Goal: Task Accomplishment & Management: Use online tool/utility

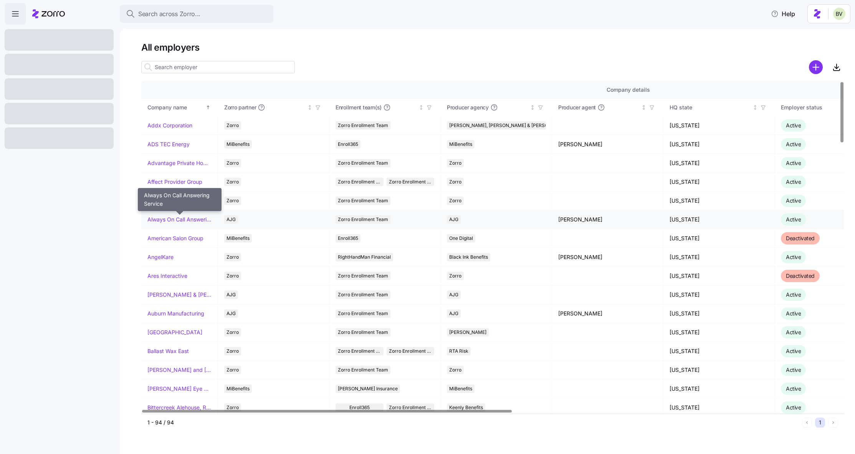
click at [167, 219] on link "Always On Call Answering Service" at bounding box center [179, 220] width 64 height 8
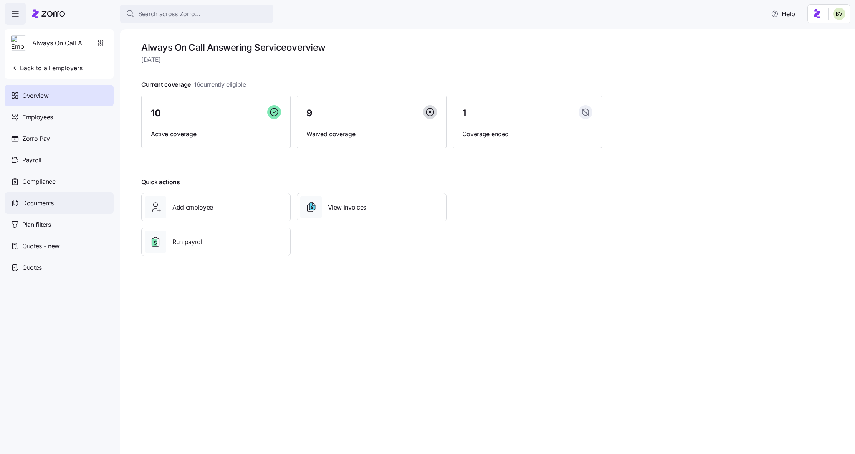
click at [58, 208] on div "Documents" at bounding box center [59, 203] width 109 height 22
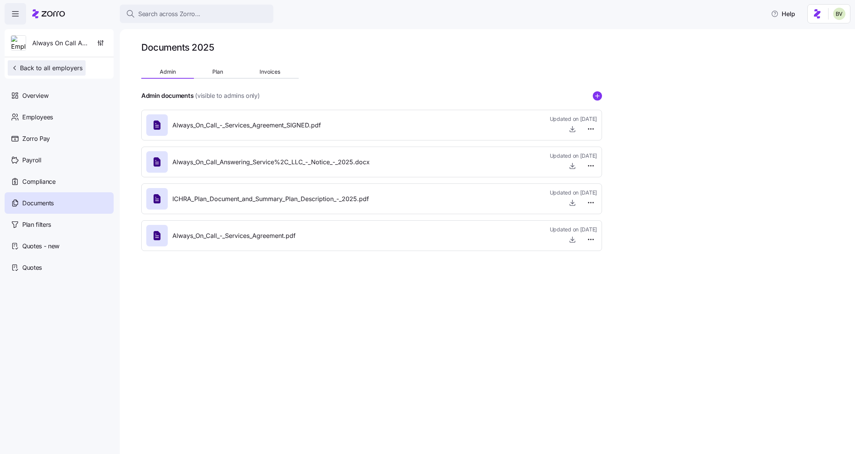
click at [35, 68] on span "Back to all employers" at bounding box center [47, 67] width 72 height 9
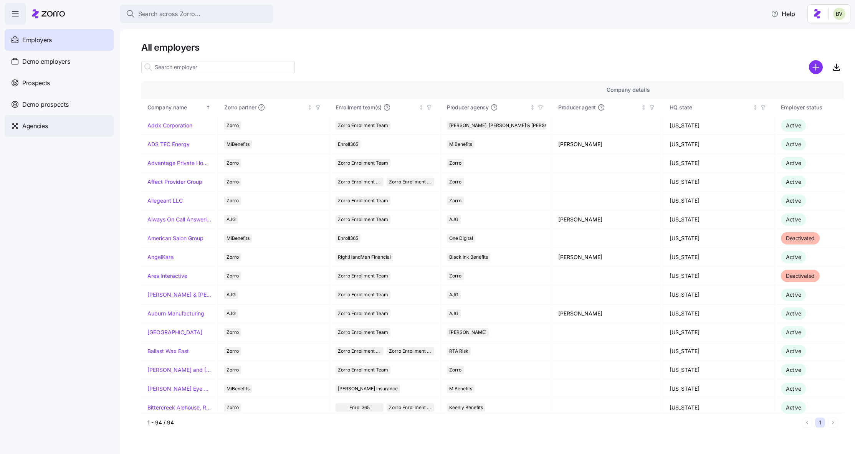
click at [49, 122] on div "Agencies" at bounding box center [59, 126] width 109 height 22
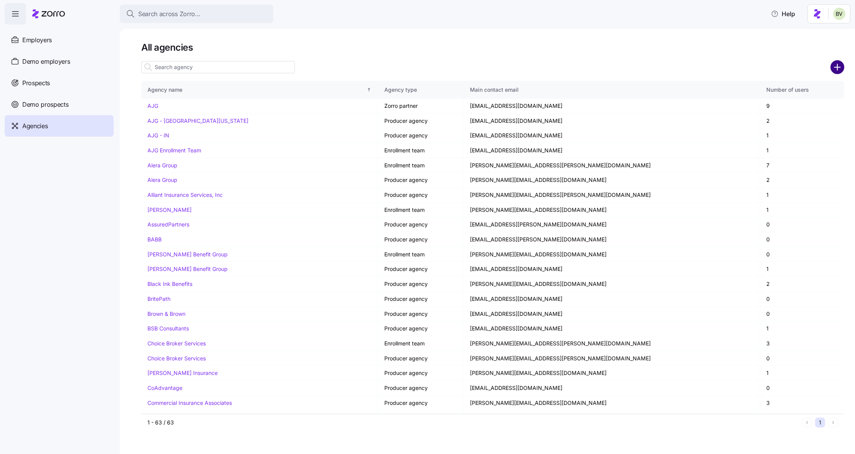
click at [837, 70] on circle "add icon" at bounding box center [837, 67] width 13 height 13
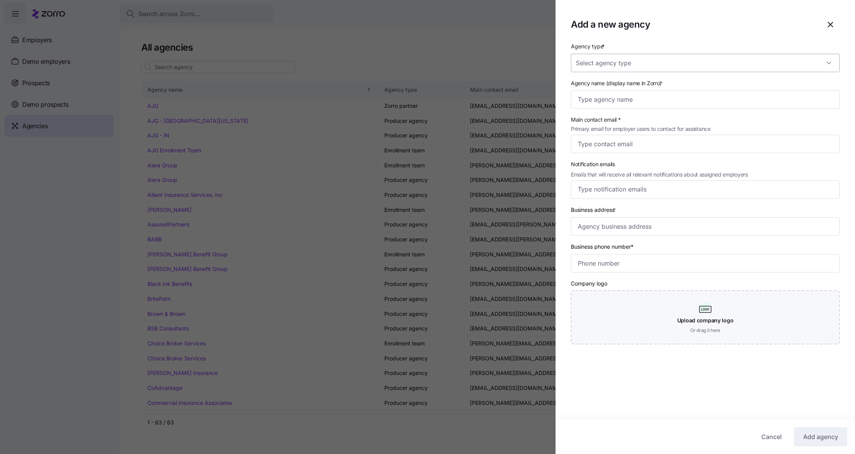
click at [823, 63] on input "Agency type *" at bounding box center [705, 63] width 269 height 18
click at [732, 102] on div "Producer" at bounding box center [702, 102] width 257 height 16
type input "Producer"
click at [693, 98] on input "Agency name (display name in Zorro) *" at bounding box center [705, 99] width 269 height 18
click at [677, 142] on input "Main contact email * Primary email for employer users to contact for assistance" at bounding box center [705, 144] width 269 height 18
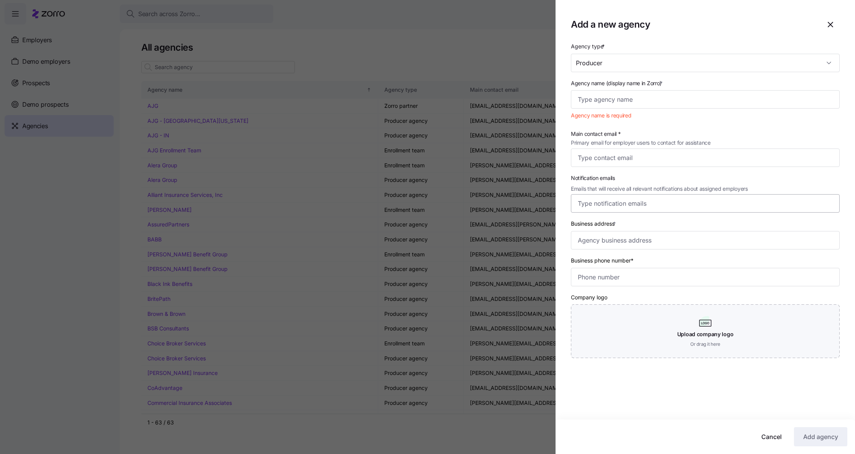
click at [662, 189] on span "Emails that will receive all relevant notifications about assigned employers" at bounding box center [659, 189] width 177 height 8
click at [662, 199] on input "Notification emails Emails that will receive all relevant notifications about a…" at bounding box center [698, 204] width 241 height 10
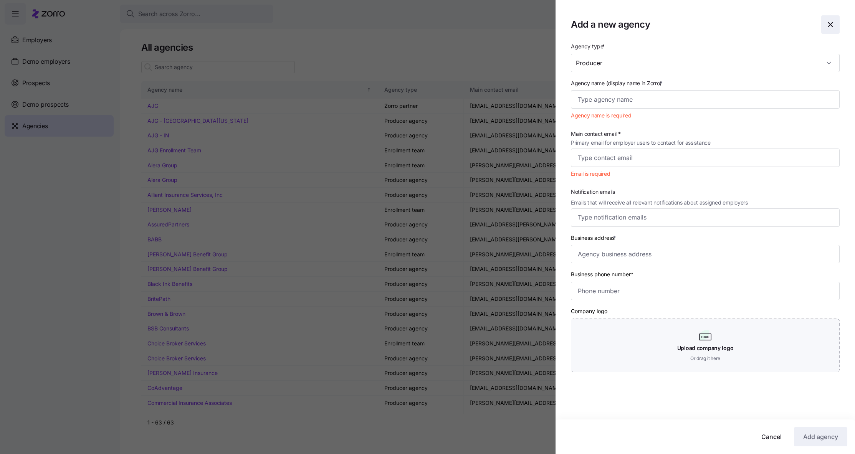
click at [823, 30] on span "button" at bounding box center [831, 25] width 18 height 18
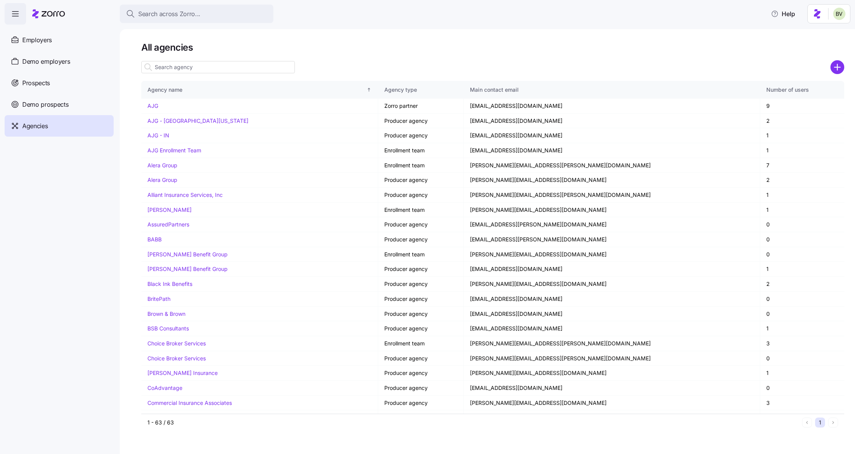
click at [831, 64] on icon "add icon" at bounding box center [838, 67] width 14 height 14
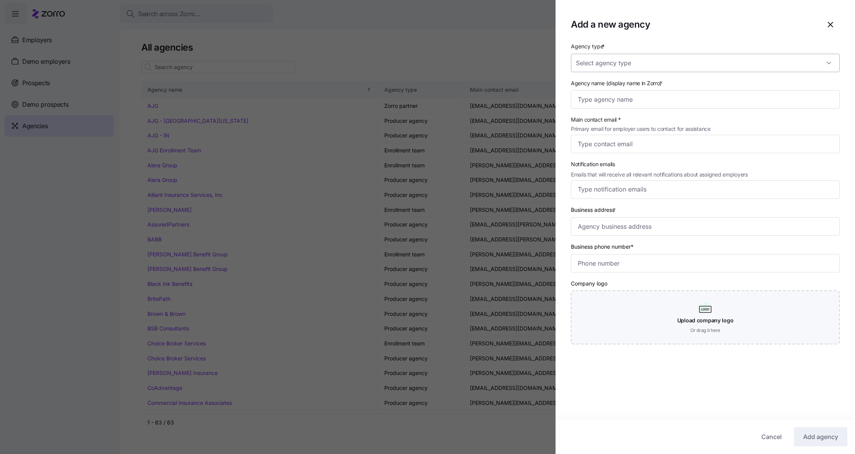
click at [800, 64] on input "Agency type *" at bounding box center [705, 63] width 269 height 18
click at [730, 92] on div "Enrollment team" at bounding box center [702, 86] width 257 height 16
type input "Enrollment team"
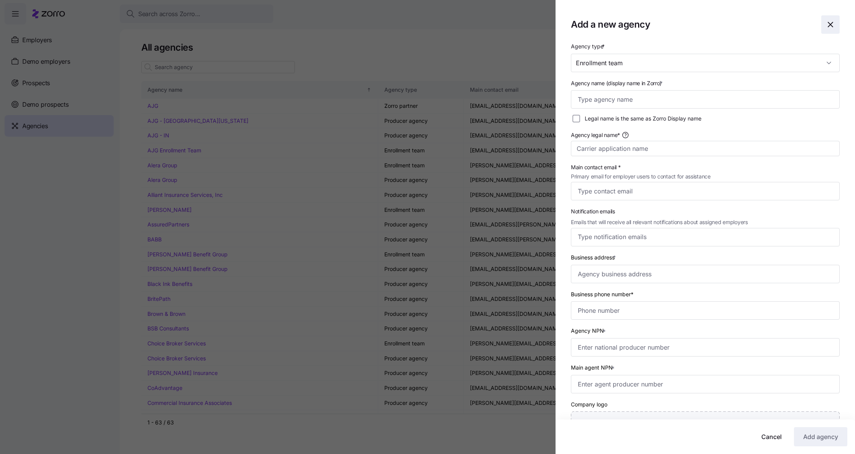
click at [828, 23] on icon "button" at bounding box center [830, 24] width 5 height 5
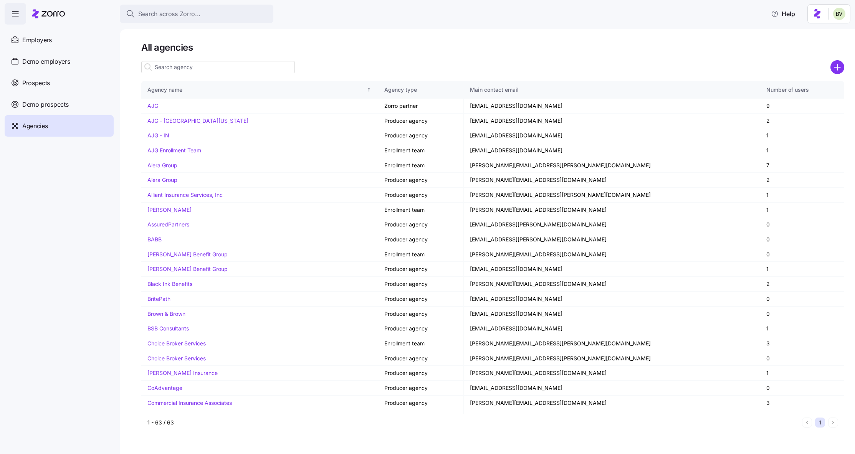
click at [218, 63] on input at bounding box center [218, 67] width 154 height 12
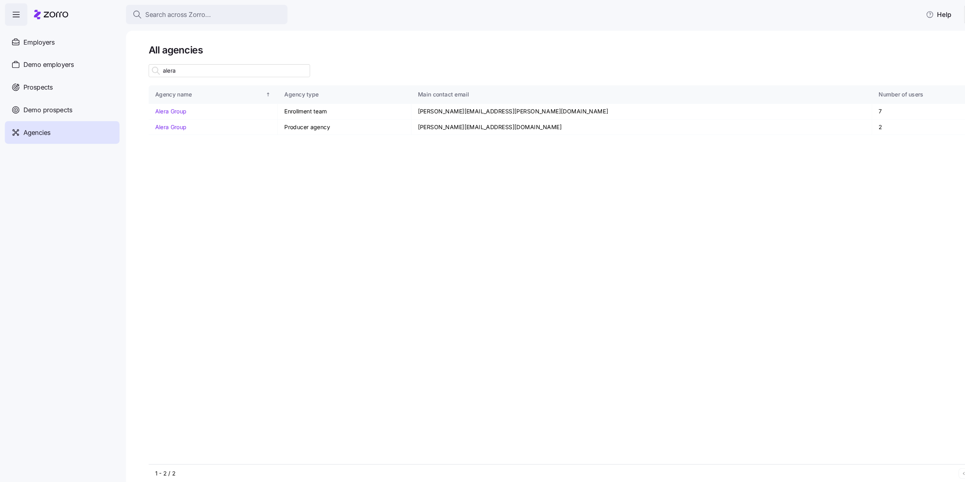
click at [239, 67] on input "alera" at bounding box center [218, 67] width 154 height 12
type input "alera"
click at [161, 120] on link "Alera Group" at bounding box center [162, 121] width 30 height 7
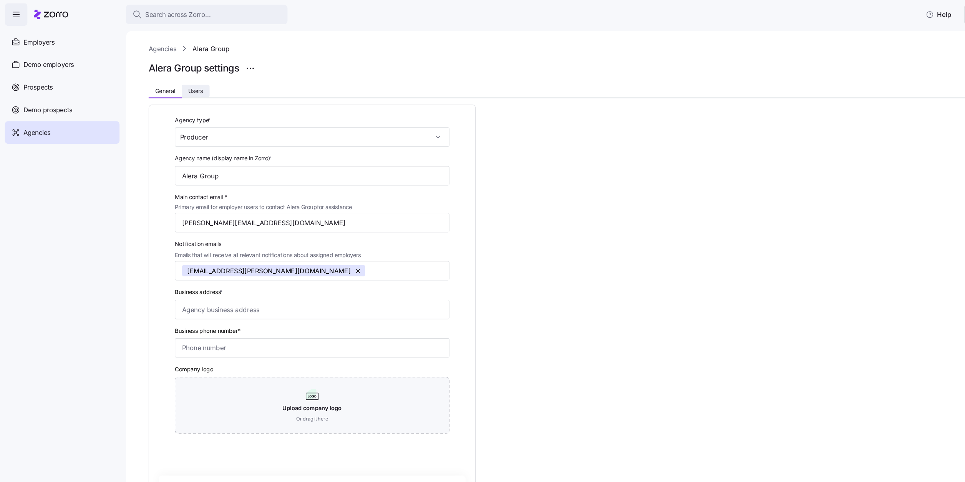
click at [193, 87] on span "Users" at bounding box center [186, 86] width 14 height 5
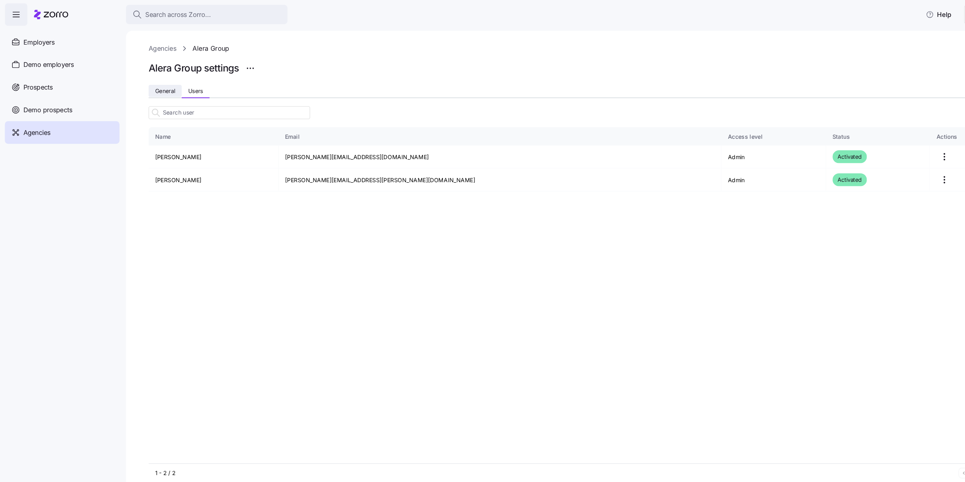
click at [152, 87] on span "General" at bounding box center [156, 86] width 19 height 5
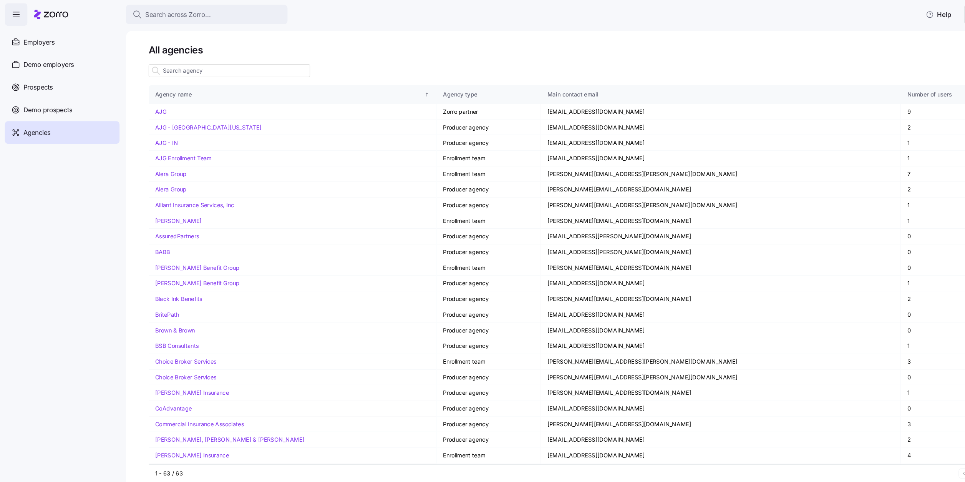
click at [171, 64] on input at bounding box center [218, 67] width 154 height 12
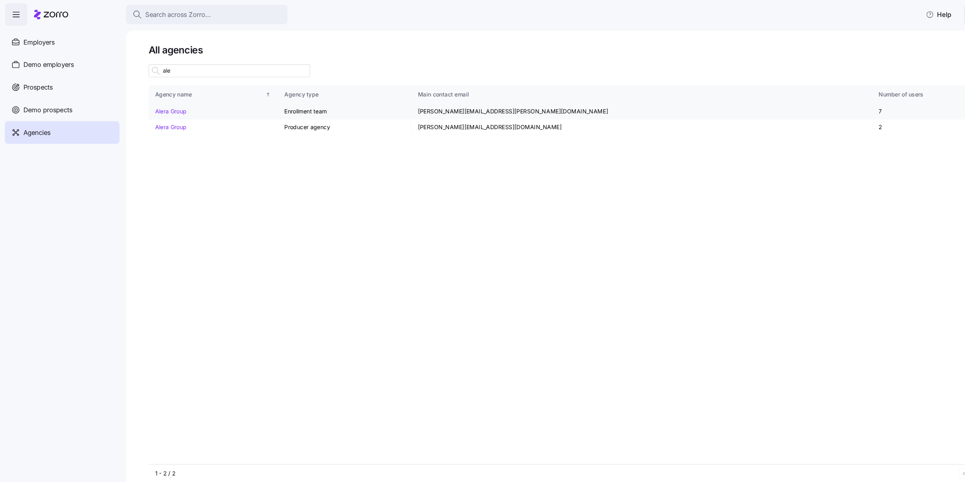
type input "ale"
click at [172, 106] on link "Alera Group" at bounding box center [162, 106] width 30 height 7
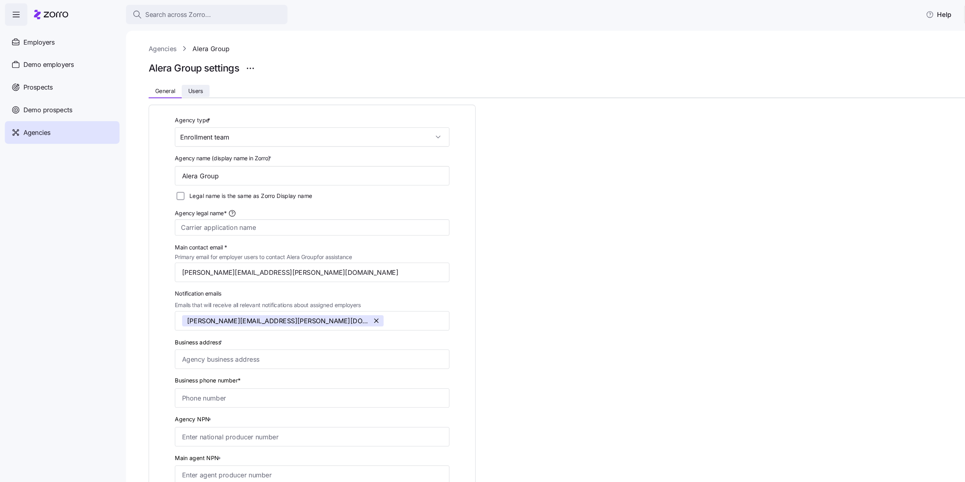
click at [187, 86] on span "Users" at bounding box center [186, 86] width 14 height 5
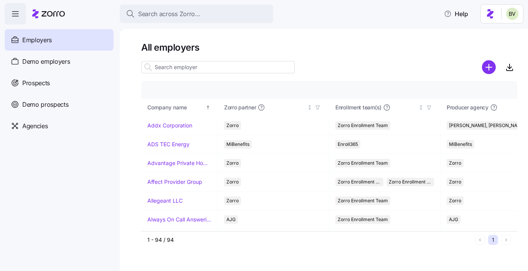
click at [161, 64] on input at bounding box center [218, 67] width 154 height 12
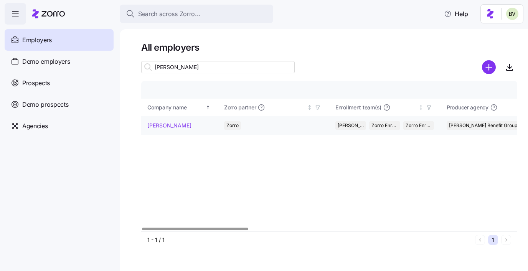
type input "[PERSON_NAME]"
click at [158, 127] on link "[PERSON_NAME]" at bounding box center [169, 126] width 44 height 8
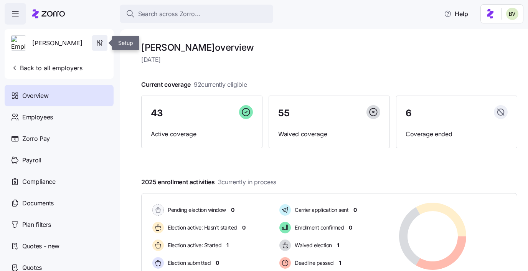
click at [104, 40] on span "button" at bounding box center [100, 43] width 15 height 15
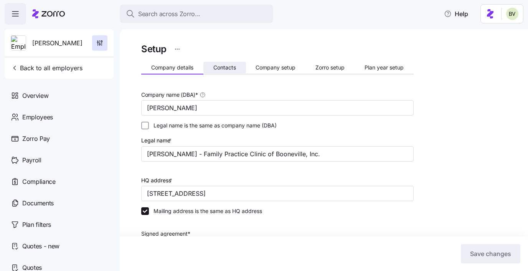
click at [230, 66] on span "Contacts" at bounding box center [225, 67] width 23 height 5
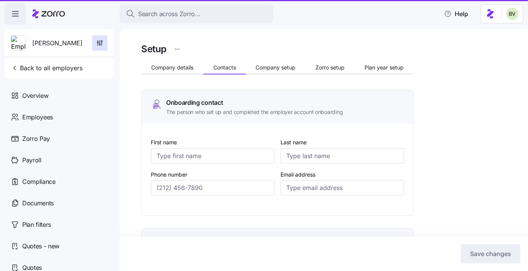
type input "[PERSON_NAME]"
type input "Koretski"
type input "[PERSON_NAME][EMAIL_ADDRESS][DOMAIN_NAME]"
type input "[PERSON_NAME]"
type input "Koretski"
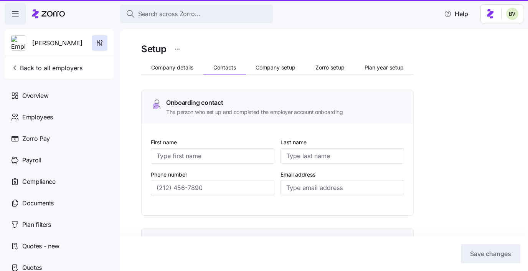
type input "[PERSON_NAME][EMAIL_ADDRESS][DOMAIN_NAME]"
type input "[PERSON_NAME]"
type input "Koretski"
type input "[PERSON_NAME][EMAIL_ADDRESS][DOMAIN_NAME]"
type input "[PERSON_NAME]"
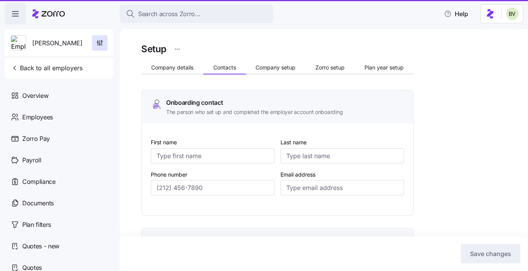
type input "Koretski"
type input "[PERSON_NAME][EMAIL_ADDRESS][DOMAIN_NAME]"
type input "[PHONE_NUMBER]"
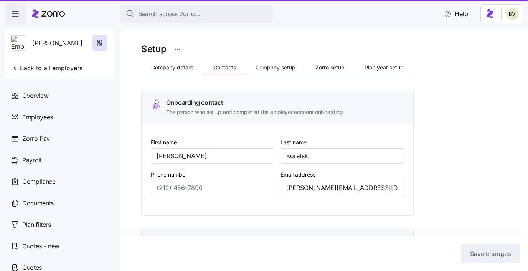
type input "[PHONE_NUMBER]"
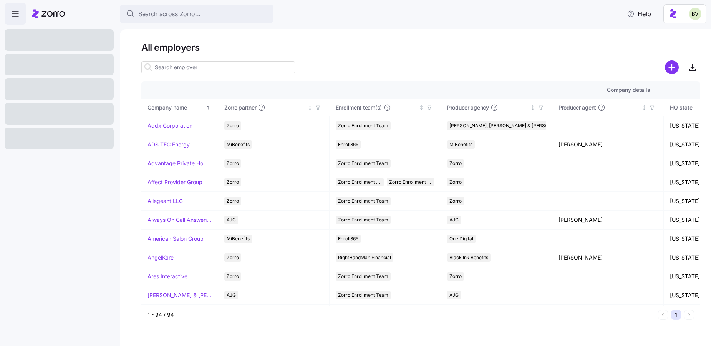
click at [163, 69] on input at bounding box center [218, 67] width 154 height 12
paste input "Rutendo Veterai"
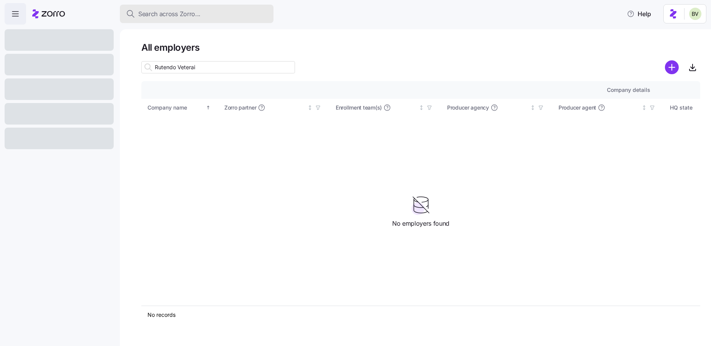
type input "Rutendo Veterai"
click at [168, 13] on span "Search across Zorro..." at bounding box center [169, 14] width 62 height 10
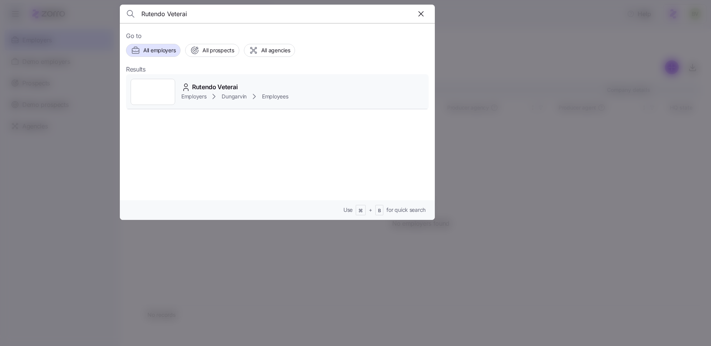
type input "Rutendo Veterai"
click at [164, 91] on div at bounding box center [153, 92] width 45 height 26
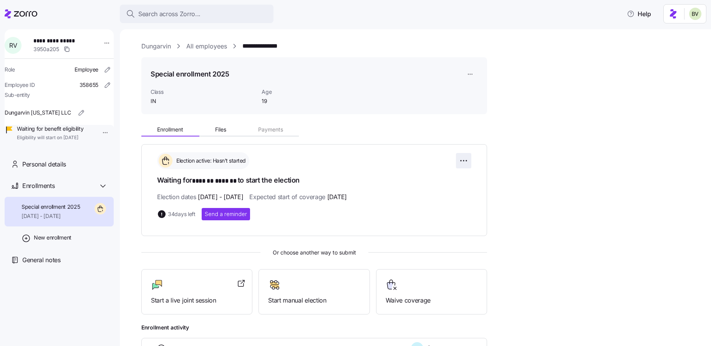
click at [462, 161] on html "**********" at bounding box center [355, 170] width 711 height 341
click at [399, 119] on html "**********" at bounding box center [355, 170] width 711 height 341
click at [99, 134] on html "**********" at bounding box center [355, 170] width 711 height 341
click at [111, 174] on div "Update eligibility" at bounding box center [120, 174] width 42 height 8
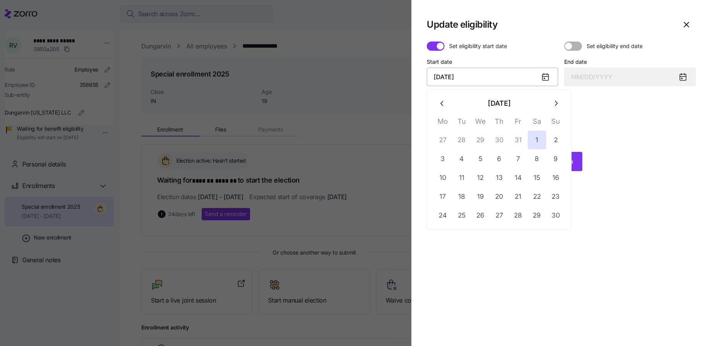
click at [513, 76] on input "November 1, 2025" at bounding box center [492, 77] width 131 height 18
click at [555, 106] on icon "button" at bounding box center [555, 103] width 8 height 8
click at [441, 138] on button "1" at bounding box center [443, 140] width 18 height 18
type input "December 1, 2025"
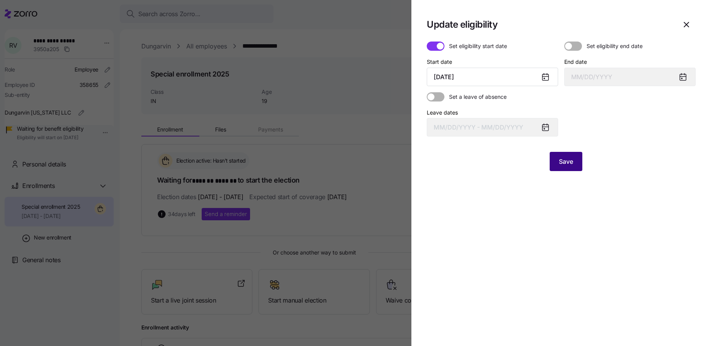
click at [560, 163] on span "Save" at bounding box center [566, 161] width 14 height 9
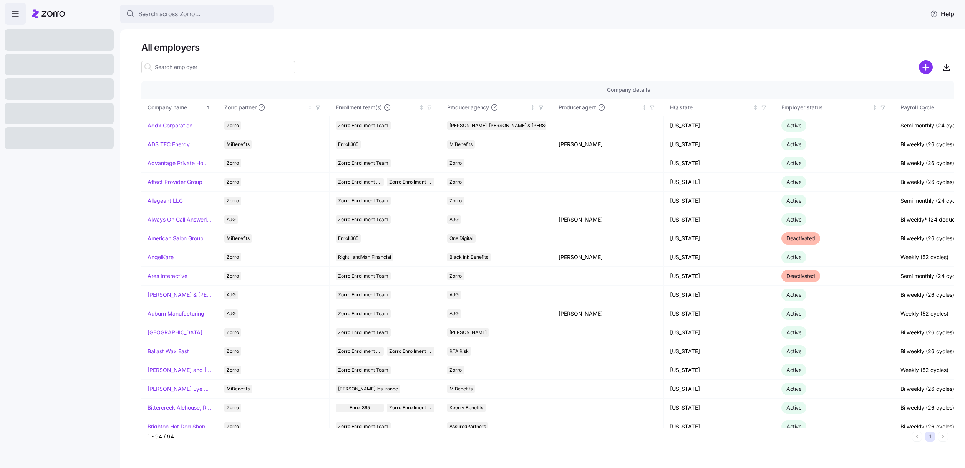
click at [197, 66] on input at bounding box center [218, 67] width 154 height 12
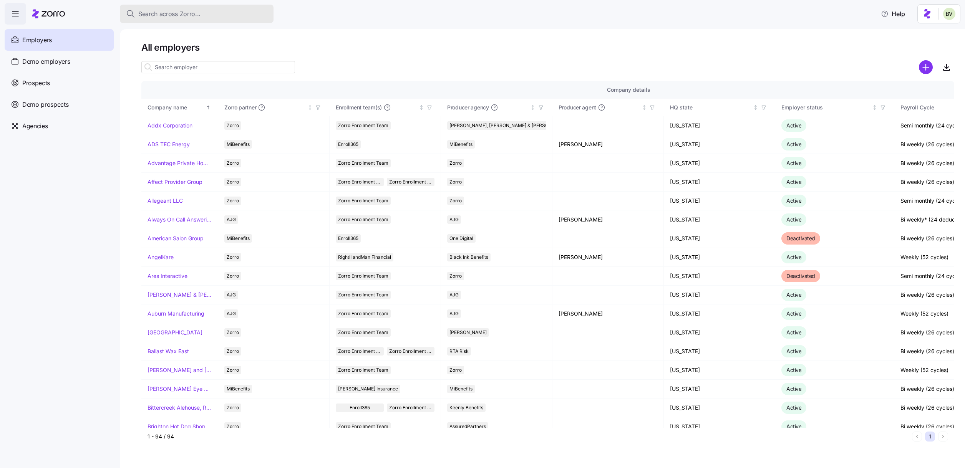
click at [180, 21] on button "Search across Zorro..." at bounding box center [197, 14] width 154 height 18
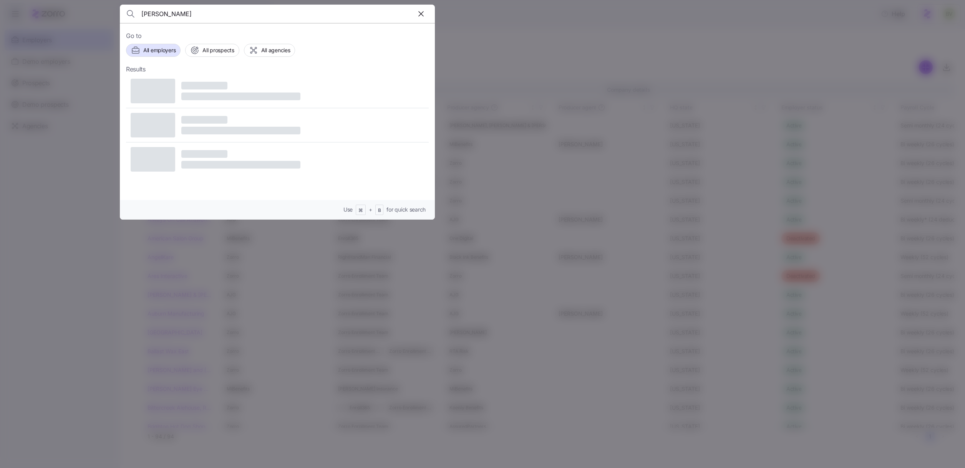
type input "ladon shaw"
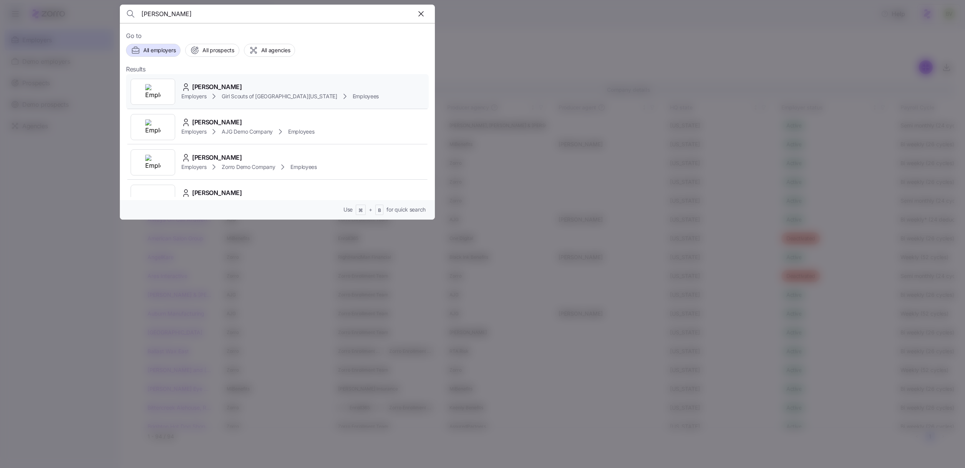
click at [146, 98] on img at bounding box center [152, 91] width 15 height 15
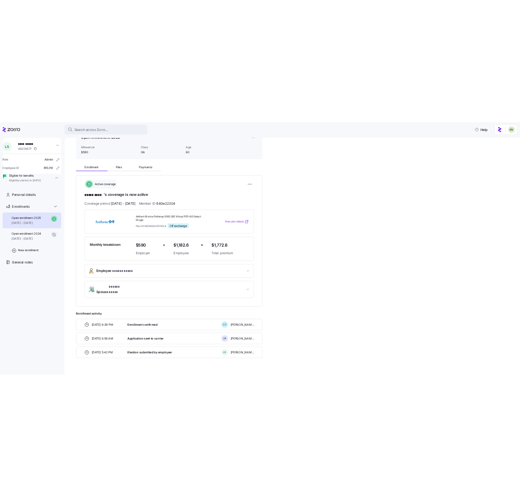
scroll to position [54, 0]
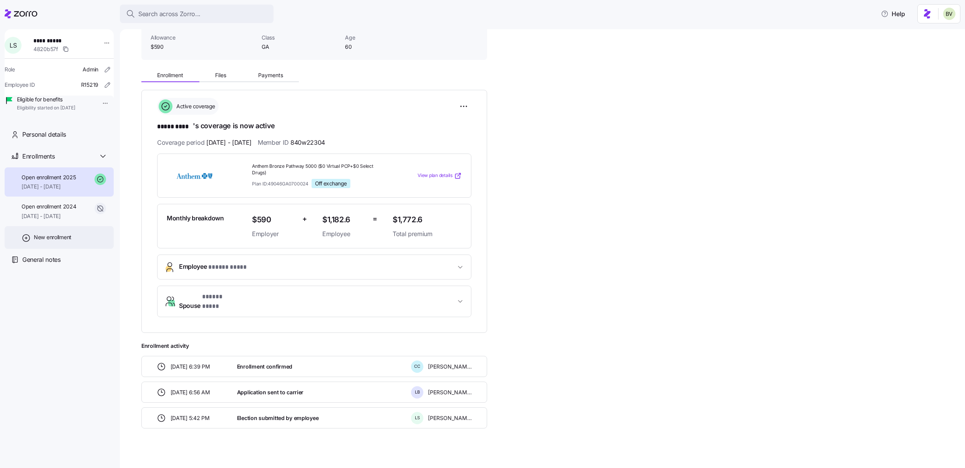
click at [38, 241] on span "New enrollment" at bounding box center [53, 237] width 38 height 8
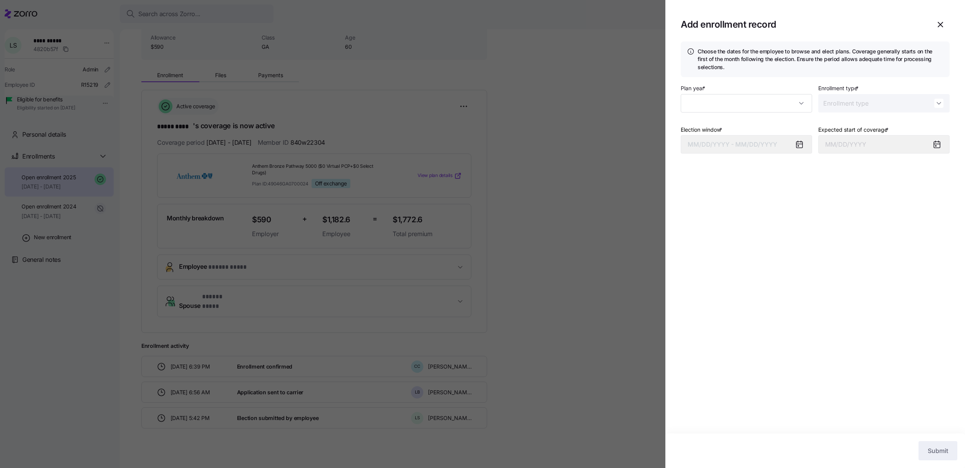
type input "2025"
type input "Special"
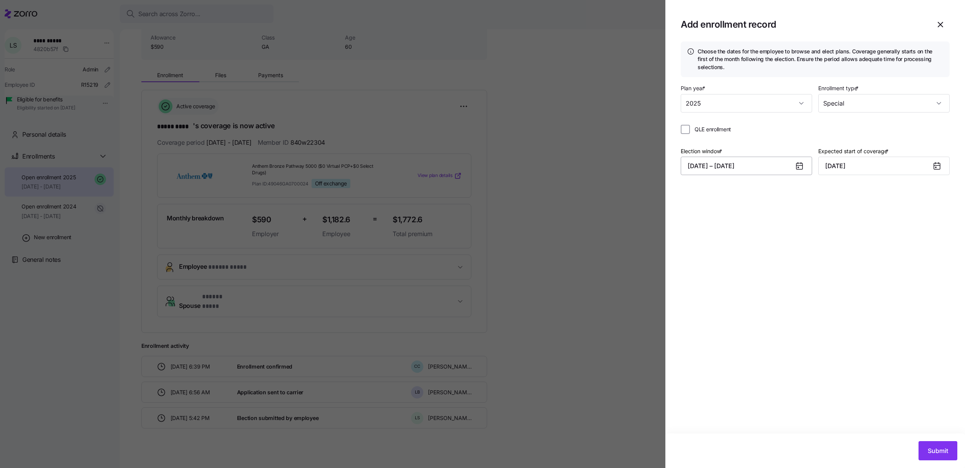
click at [750, 163] on button "09/05/2025 – 09/20/2025" at bounding box center [745, 166] width 131 height 18
click at [695, 194] on icon "button" at bounding box center [696, 192] width 8 height 8
click at [754, 305] on button "28" at bounding box center [753, 304] width 18 height 18
click at [769, 305] on button "29" at bounding box center [772, 304] width 18 height 18
click at [860, 163] on input "October 1, 2025" at bounding box center [883, 166] width 131 height 18
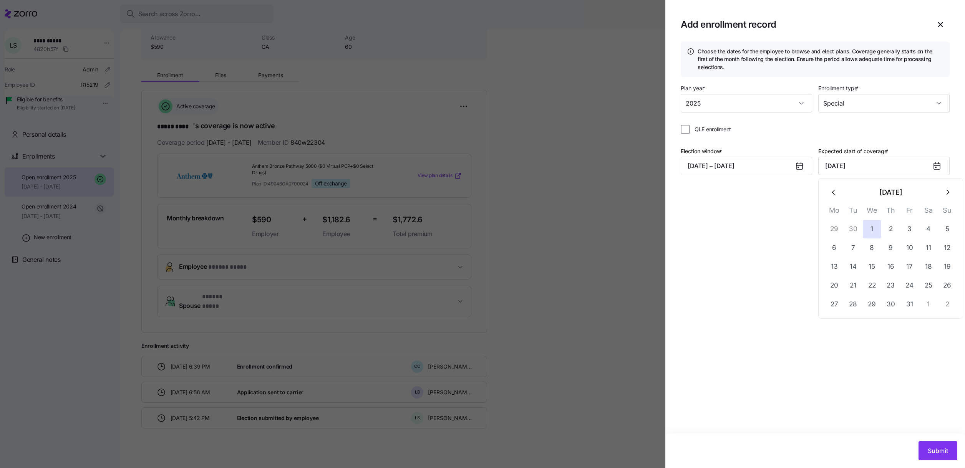
click at [836, 195] on icon "button" at bounding box center [833, 192] width 8 height 8
click at [871, 302] on button "1" at bounding box center [871, 304] width 18 height 18
click at [862, 170] on input "October 1, 2025" at bounding box center [883, 166] width 131 height 18
click at [840, 192] on button "button" at bounding box center [833, 192] width 18 height 18
click at [834, 230] on button "1" at bounding box center [834, 229] width 18 height 18
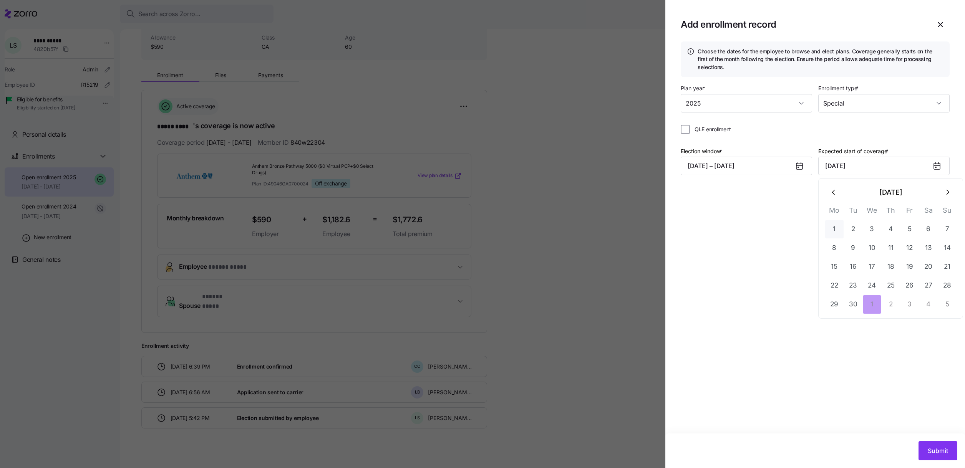
type input "September 1, 2025"
click at [929, 449] on span "Submit" at bounding box center [937, 450] width 20 height 9
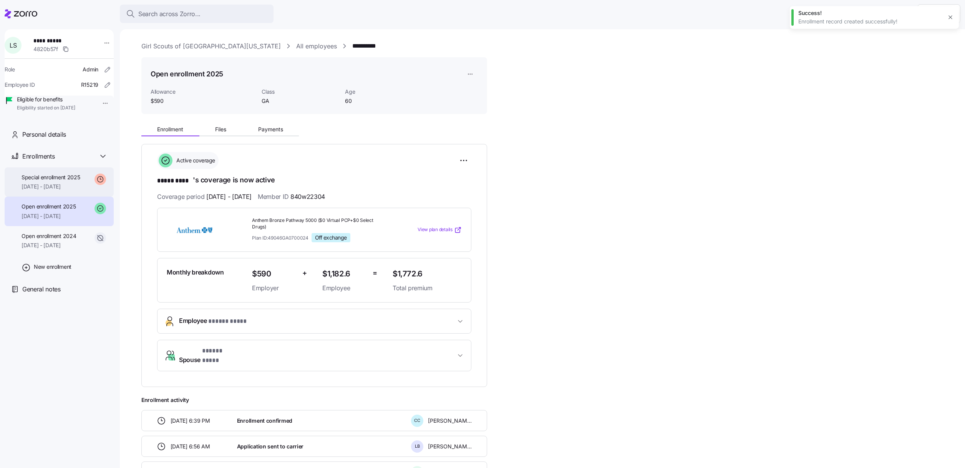
click at [78, 181] on span "Special enrollment 2025" at bounding box center [51, 178] width 59 height 8
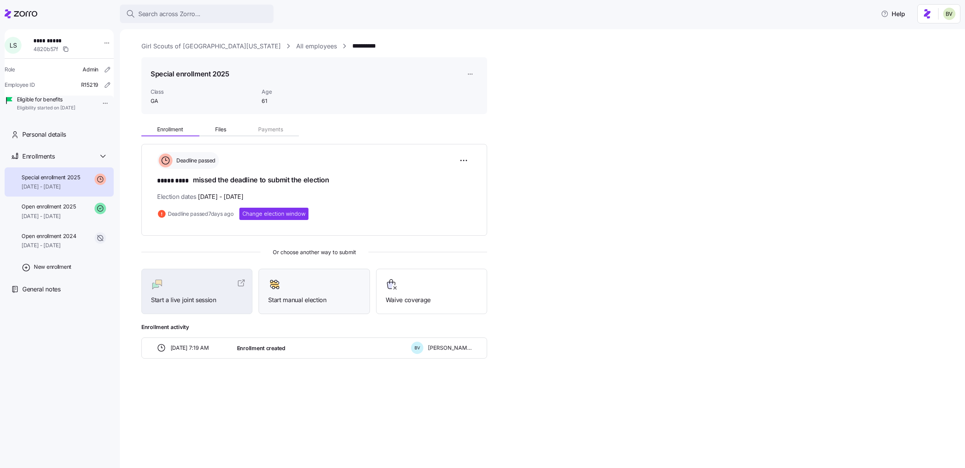
click at [299, 288] on div at bounding box center [314, 284] width 92 height 12
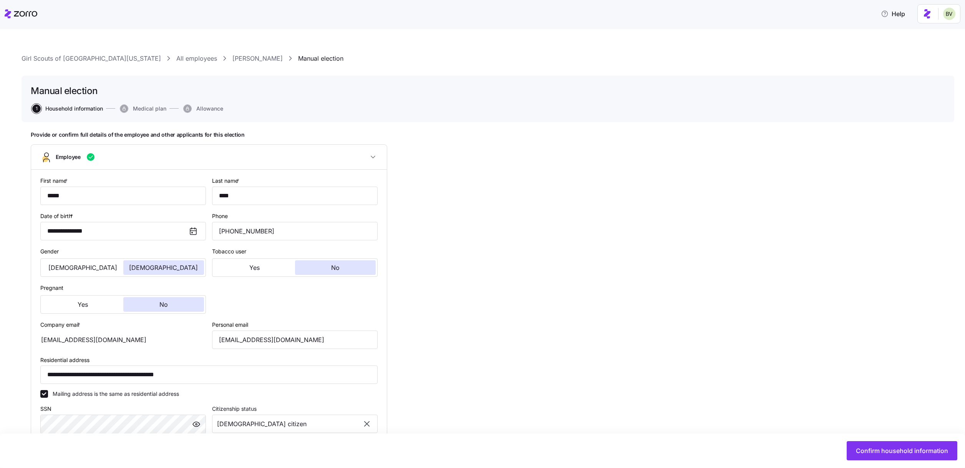
type input "GA"
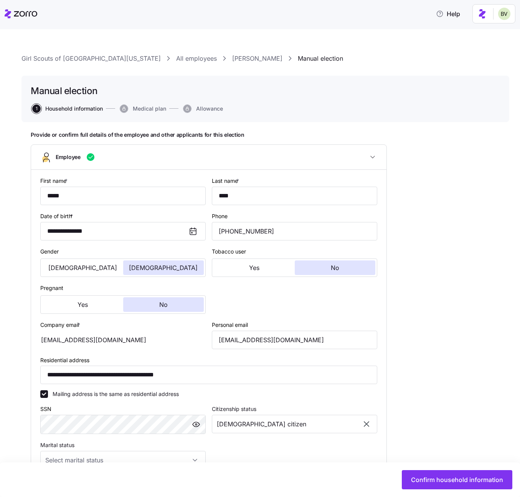
scroll to position [176, 0]
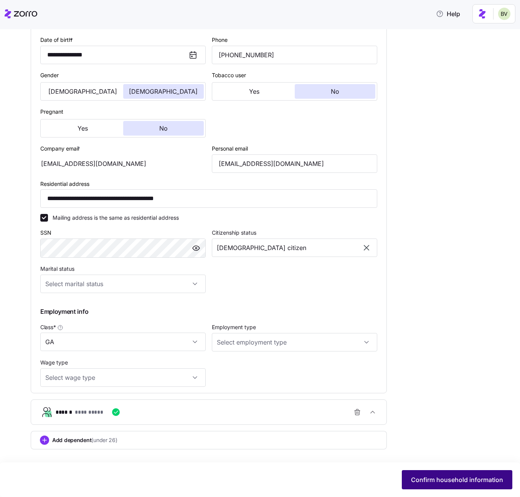
click at [442, 468] on span "Confirm household information" at bounding box center [457, 479] width 92 height 9
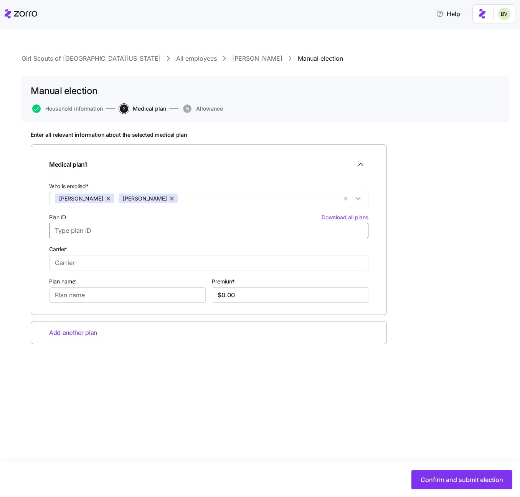
click at [107, 232] on input "Plan ID Download all plans" at bounding box center [208, 230] width 319 height 15
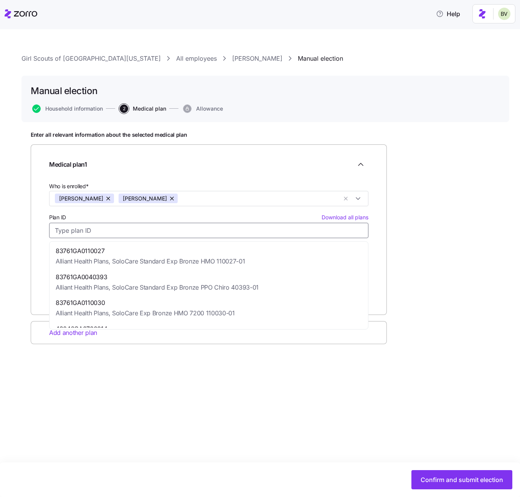
paste input "49046GA0700024"
type input "49046GA0700024"
type input "Anthem"
type input "Anthem Bronze Pathway 5000 ($0 Virtual PCP+$0 Select Drugs)"
type input "$1,802.38"
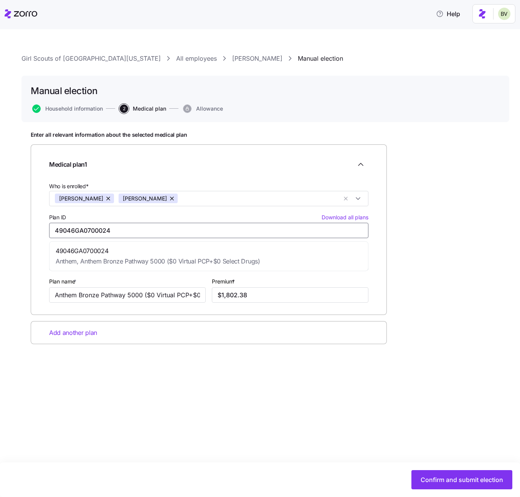
click at [101, 249] on span "49046GA0700024" at bounding box center [158, 251] width 205 height 10
click at [167, 197] on button "button" at bounding box center [172, 199] width 11 height 10
type input "49046GA0700024"
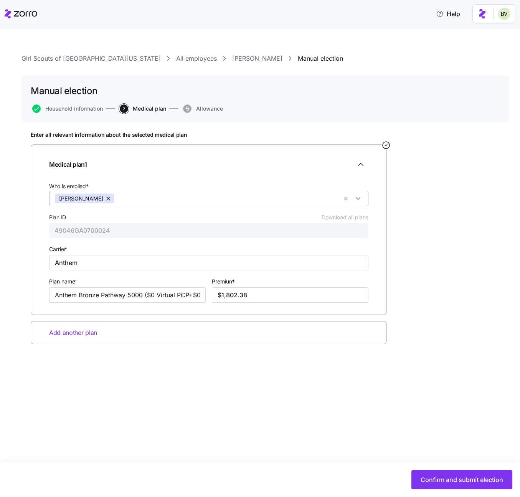
type input "$871.72"
click at [70, 331] on span "Add another plan" at bounding box center [73, 333] width 48 height 10
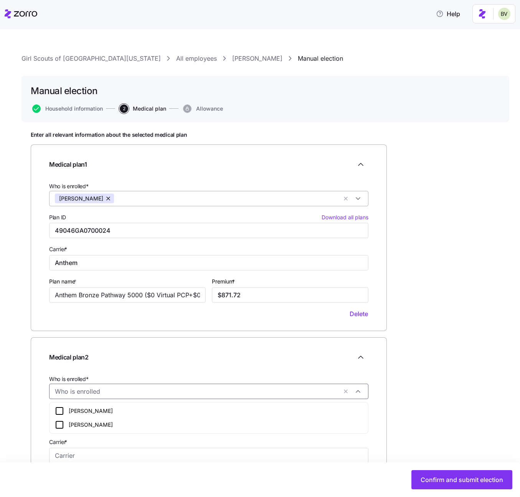
click at [101, 390] on input "Who is enrolled*" at bounding box center [196, 391] width 283 height 10
click at [73, 420] on div "Ricky Shaw" at bounding box center [209, 424] width 308 height 9
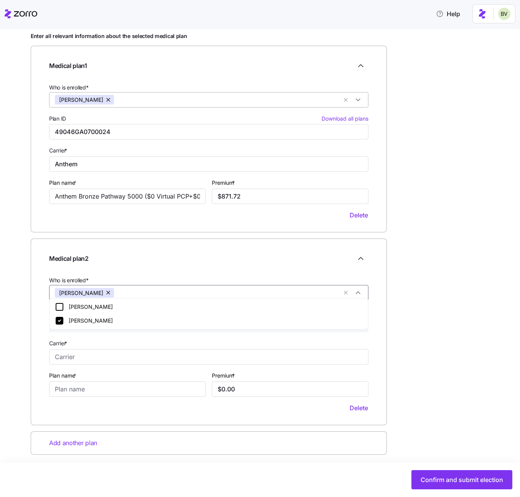
scroll to position [104, 0]
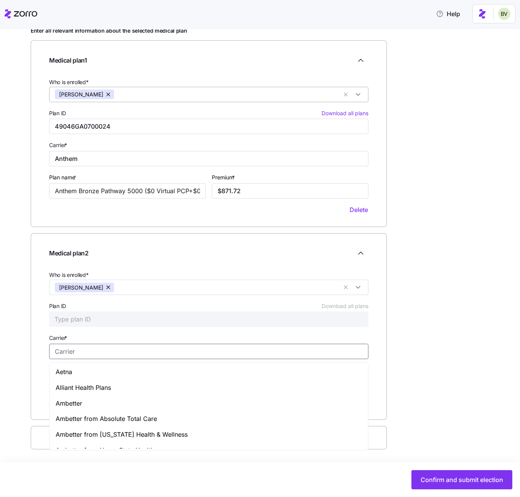
click at [79, 351] on input "Carrier *" at bounding box center [208, 351] width 319 height 15
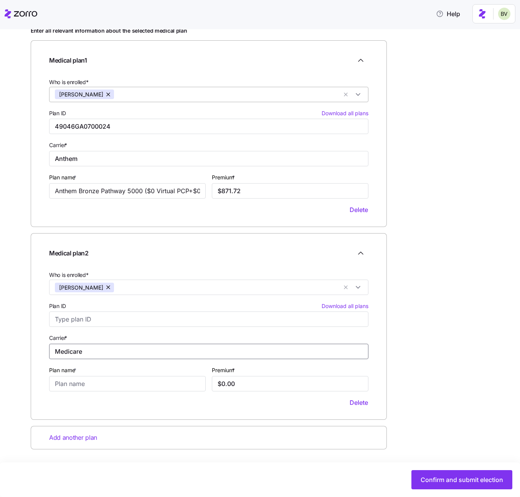
type input "Medicare"
type input "Part B"
type input "$185.00"
click at [436, 468] on span "Confirm and submit election" at bounding box center [462, 479] width 83 height 9
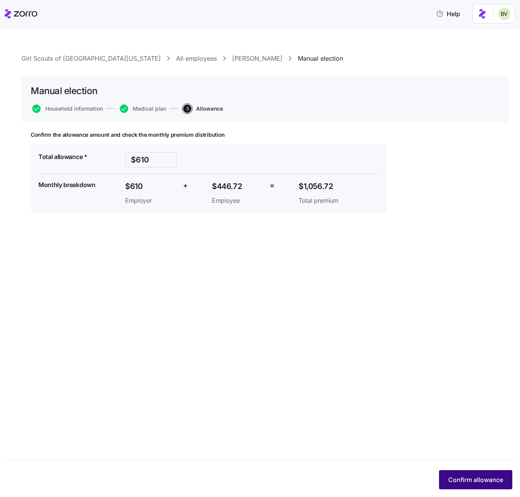
click at [465, 468] on span "Confirm allowance" at bounding box center [476, 479] width 55 height 9
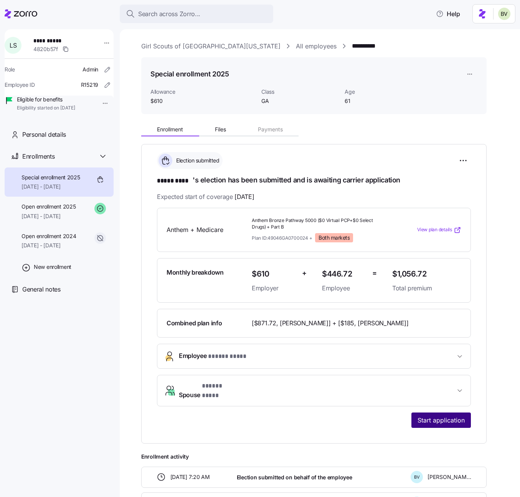
click at [453, 416] on span "Start application" at bounding box center [441, 419] width 47 height 9
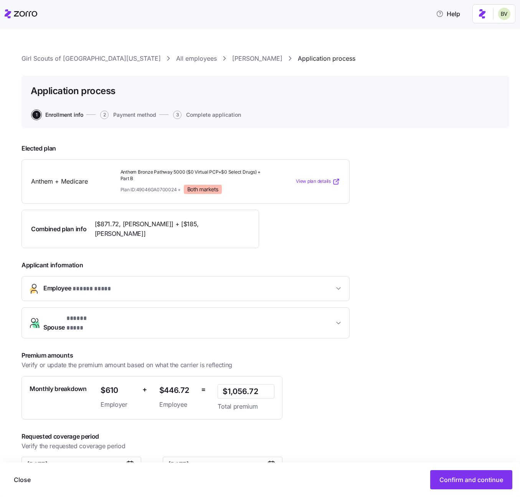
scroll to position [17, 0]
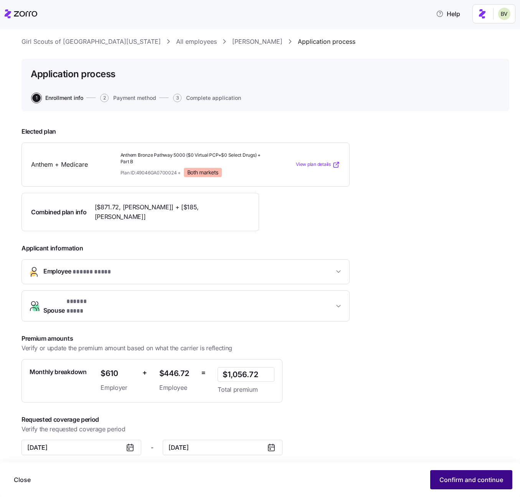
click at [440, 468] on span "Confirm and continue" at bounding box center [472, 479] width 64 height 9
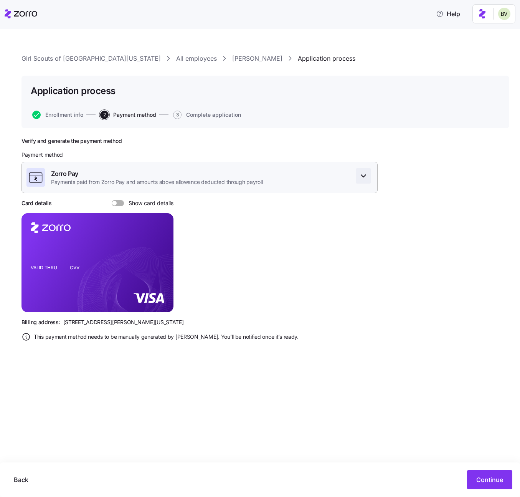
click at [367, 174] on icon "button" at bounding box center [363, 175] width 9 height 9
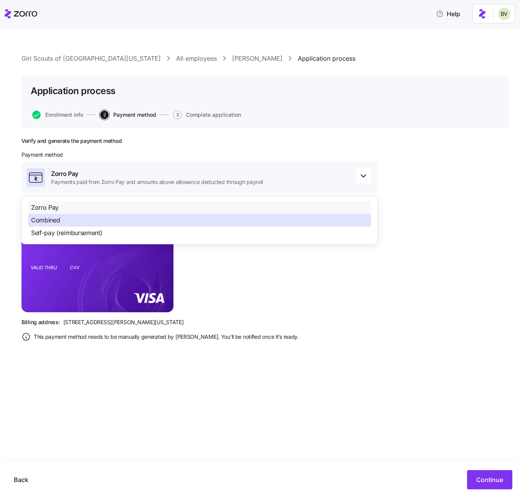
click at [258, 223] on div "Combined" at bounding box center [199, 220] width 343 height 13
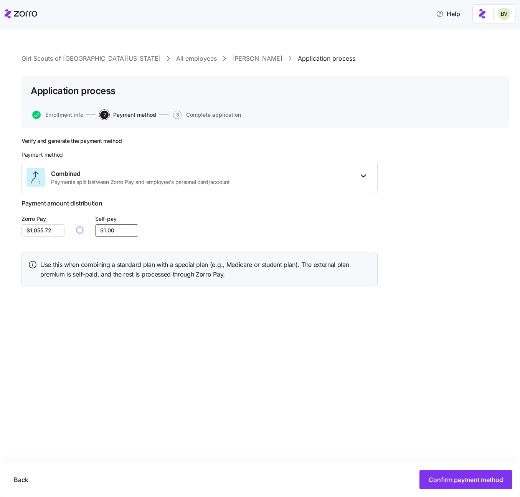
drag, startPoint x: 118, startPoint y: 233, endPoint x: 93, endPoint y: 231, distance: 24.7
click at [93, 231] on div "Zorro Pay $1,055.72 Self-pay $1.00" at bounding box center [200, 225] width 356 height 23
type input "$1.00"
type input "$1,038.72"
type input "$18.00"
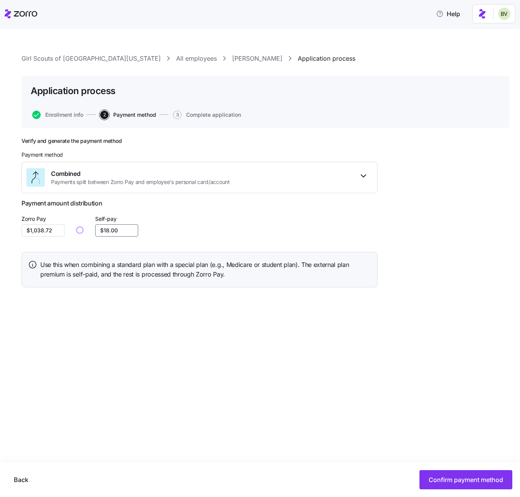
type input "$871.72"
type input "$185.00"
click at [214, 406] on div "Girl Scouts of Historic Georgia All employees LaDon Shaw Application process Ap…" at bounding box center [260, 263] width 520 height 468
click at [458, 468] on span "Confirm payment method" at bounding box center [466, 479] width 74 height 9
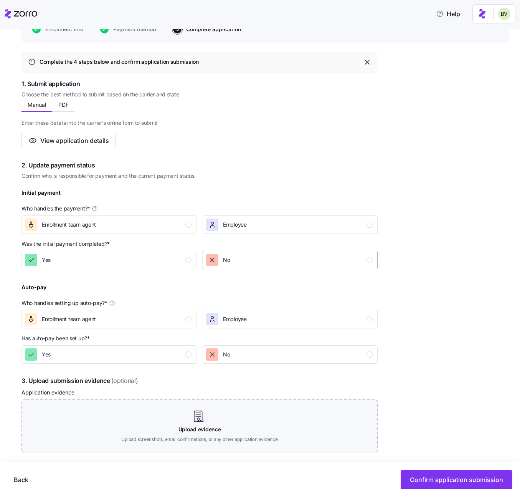
scroll to position [89, 0]
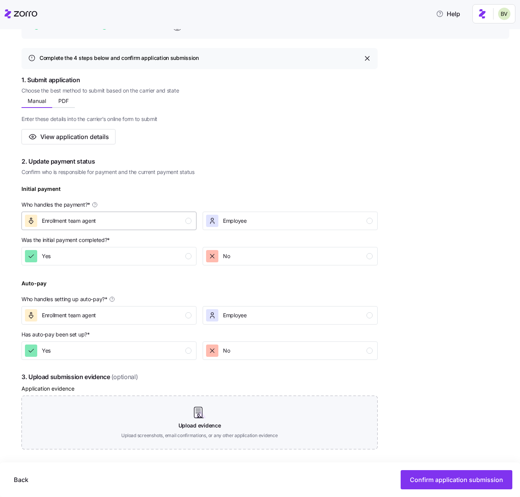
click at [169, 223] on div "Enrollment team agent" at bounding box center [108, 221] width 167 height 12
click at [170, 253] on div "Yes" at bounding box center [108, 256] width 167 height 12
click at [175, 313] on div "Enrollment team agent" at bounding box center [108, 315] width 167 height 12
click at [172, 349] on div "Yes" at bounding box center [108, 350] width 167 height 12
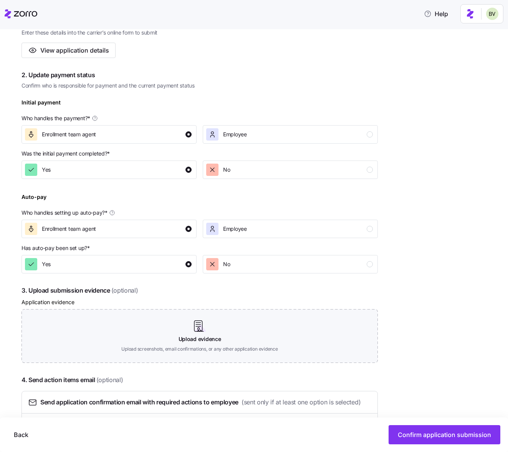
scroll to position [221, 0]
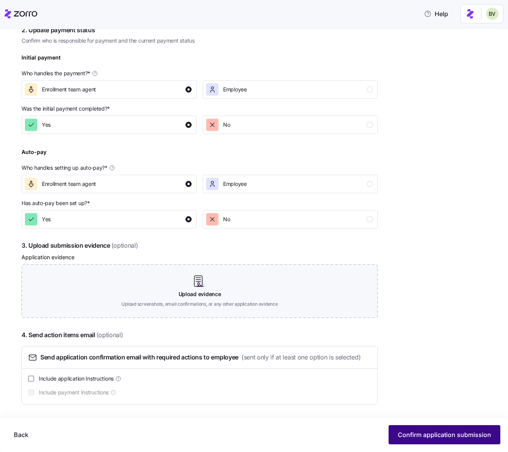
click at [430, 431] on span "Confirm application submission" at bounding box center [444, 434] width 93 height 9
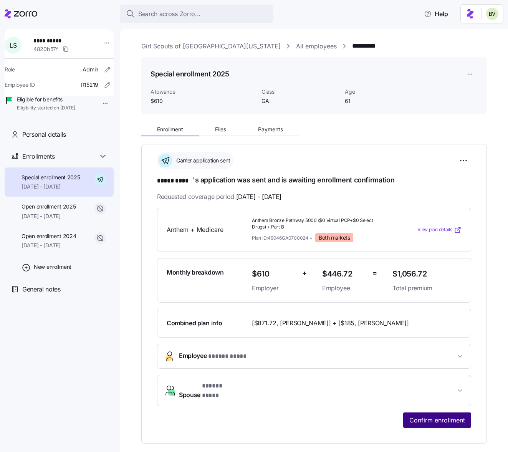
click at [434, 417] on span "Confirm enrollment" at bounding box center [437, 419] width 56 height 9
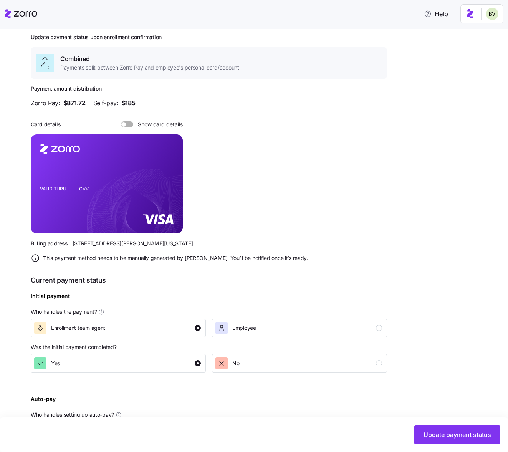
scroll to position [169, 0]
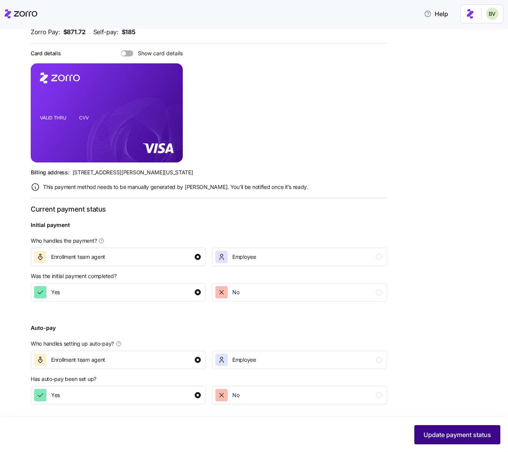
click at [430, 427] on button "Update payment status" at bounding box center [457, 434] width 86 height 19
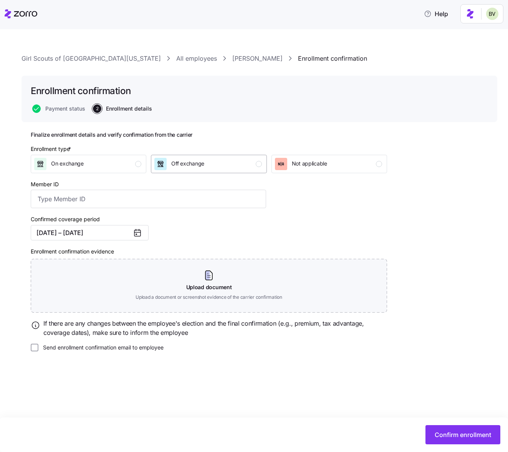
click at [242, 172] on button "Off exchange" at bounding box center [209, 164] width 116 height 18
click at [122, 198] on input "Member ID" at bounding box center [148, 199] width 235 height 18
paste input "840w22304"
type input "840w22304"
click at [439, 441] on button "Confirm enrollment" at bounding box center [462, 434] width 75 height 19
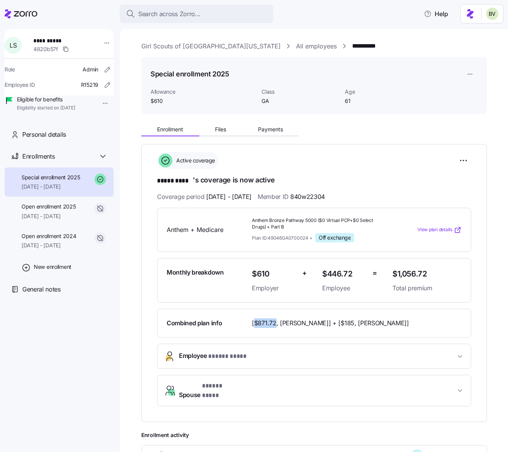
drag, startPoint x: 275, startPoint y: 320, endPoint x: 254, endPoint y: 320, distance: 21.1
click at [254, 320] on span "[$871.72, LaDon Shaw] + [$185, Ricky Shaw]" at bounding box center [330, 323] width 157 height 10
copy span "$871.72"
click at [68, 220] on div "Open enrollment 2025 01/01/2025 - 08/31/2025" at bounding box center [49, 211] width 54 height 17
click at [63, 220] on span "01/01/2025 - 08/31/2025" at bounding box center [49, 216] width 54 height 8
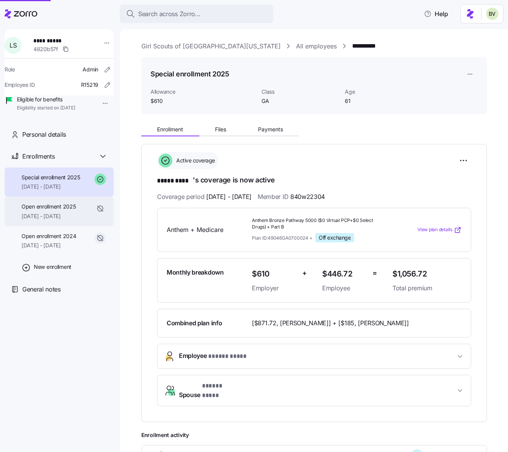
click at [58, 220] on span "01/01/2025 - 08/31/2025" at bounding box center [49, 216] width 54 height 8
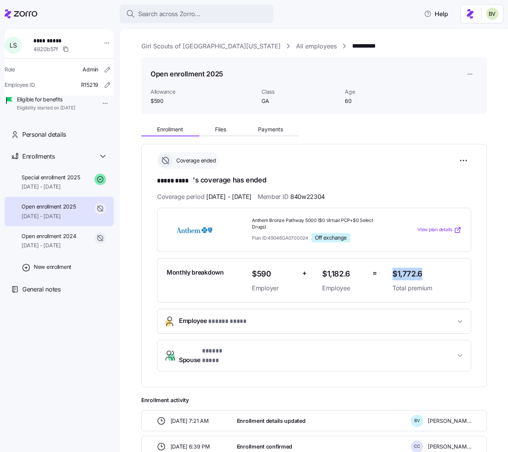
drag, startPoint x: 428, startPoint y: 273, endPoint x: 394, endPoint y: 271, distance: 33.9
click at [394, 271] on span "$1,772.6" at bounding box center [426, 274] width 69 height 13
copy span "$1,772.6"
click at [241, 18] on div "Search across Zorro..." at bounding box center [196, 14] width 141 height 10
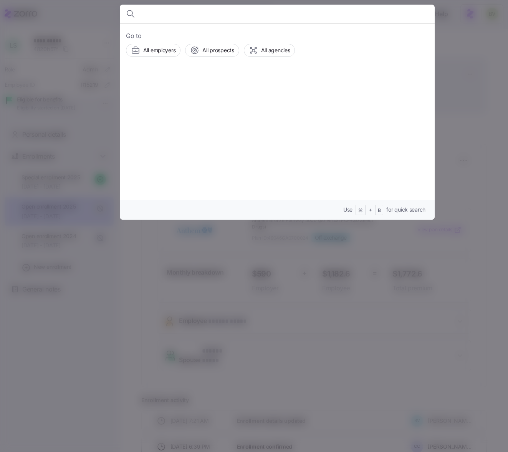
click at [303, 15] on input at bounding box center [239, 14] width 197 height 18
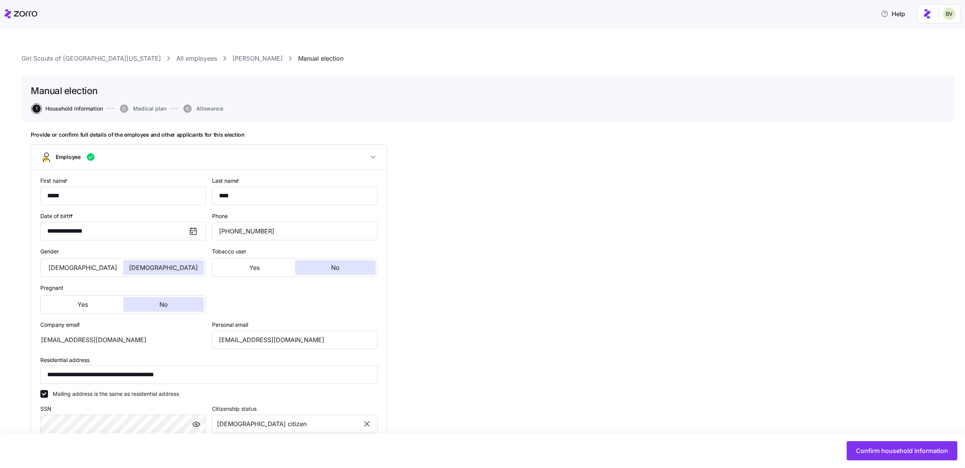
type input "GA"
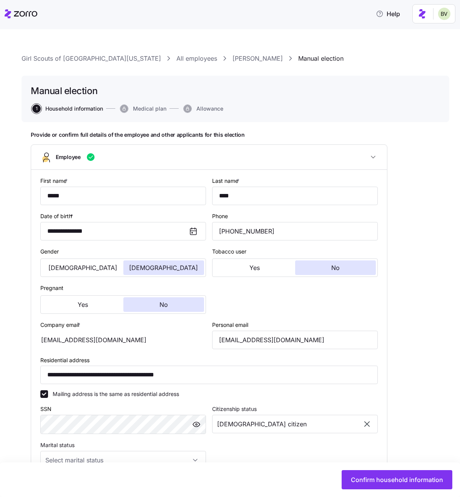
click at [232, 63] on link "[PERSON_NAME]" at bounding box center [257, 59] width 50 height 10
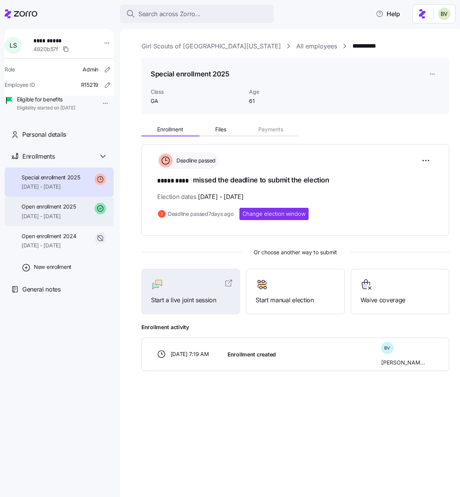
click at [70, 210] on span "Open enrollment 2025" at bounding box center [49, 207] width 54 height 8
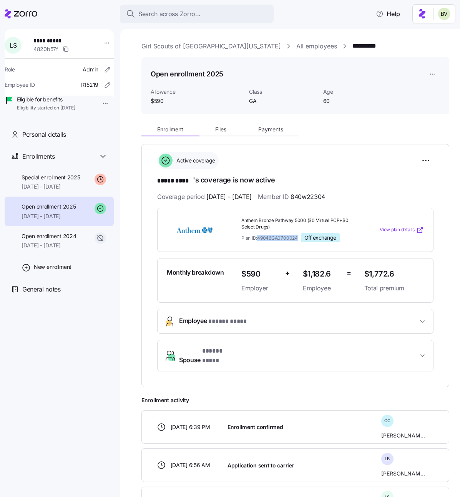
drag, startPoint x: 296, startPoint y: 236, endPoint x: 257, endPoint y: 238, distance: 38.9
click at [257, 238] on div "Plan ID: 49046GA0700024 Off exchange" at bounding box center [299, 237] width 117 height 9
copy span "49046GA0700024"
click at [260, 130] on span "Payments" at bounding box center [270, 129] width 25 height 5
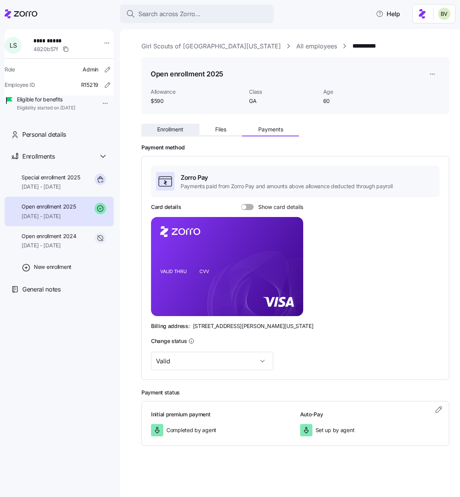
click at [169, 131] on span "Enrollment" at bounding box center [170, 129] width 26 height 5
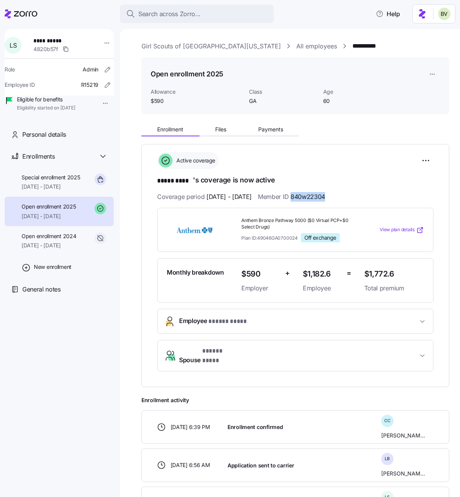
drag, startPoint x: 361, startPoint y: 197, endPoint x: 312, endPoint y: 194, distance: 49.6
click at [312, 194] on div "Coverage period 01/01/2025 - 12/31/2025 Member ID 840w22304" at bounding box center [295, 197] width 276 height 10
copy span "840w22304"
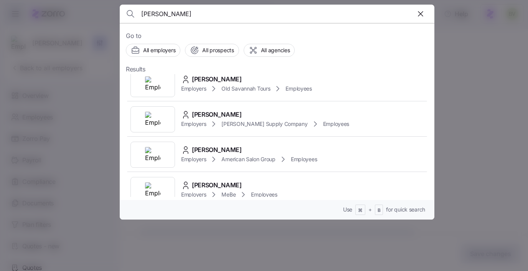
scroll to position [81, 0]
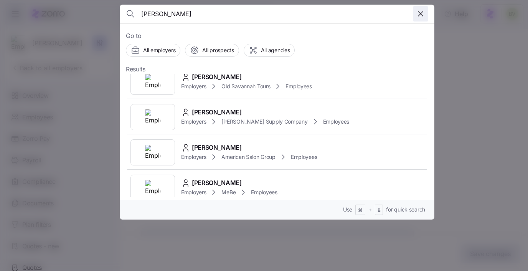
click at [419, 12] on icon "button" at bounding box center [420, 13] width 9 height 9
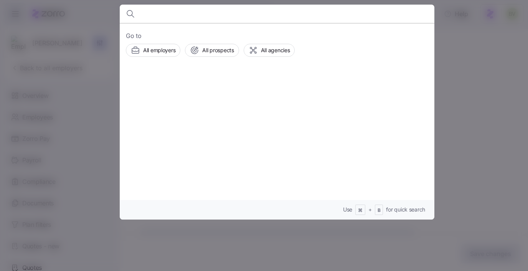
click at [175, 18] on input at bounding box center [239, 14] width 197 height 18
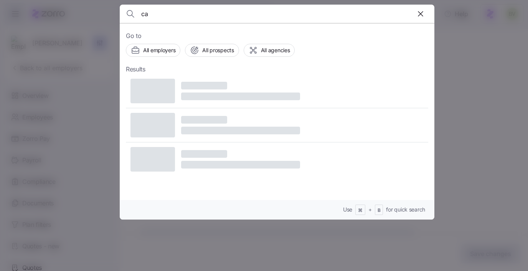
type input "c"
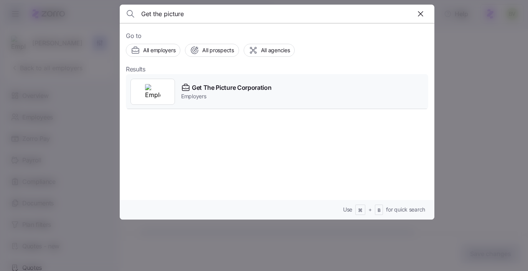
type input "Get the picture"
click at [164, 85] on div at bounding box center [153, 92] width 45 height 26
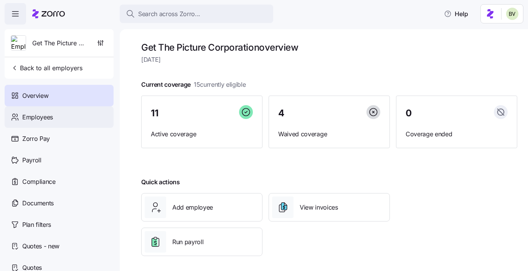
click at [61, 115] on div "Employees" at bounding box center [59, 117] width 109 height 22
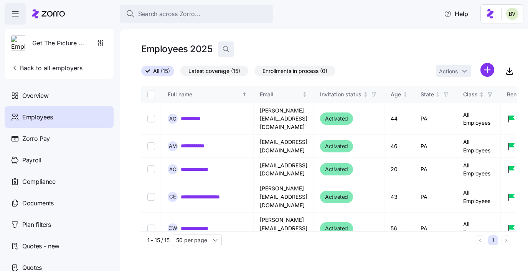
click at [226, 50] on icon "button" at bounding box center [226, 49] width 8 height 8
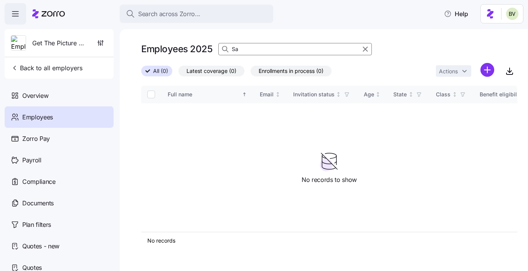
type input "S"
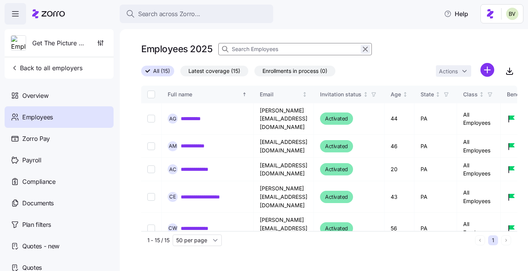
click at [362, 51] on icon "button" at bounding box center [365, 49] width 8 height 9
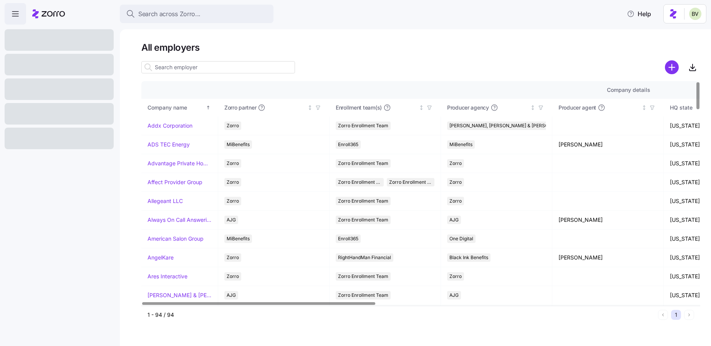
click at [176, 69] on input at bounding box center [218, 67] width 154 height 12
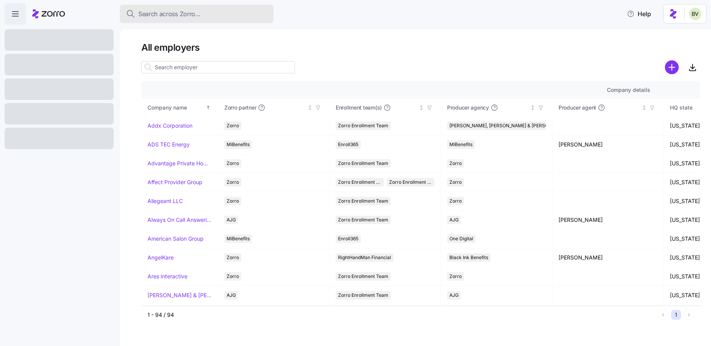
click at [176, 9] on span "Search across Zorro..." at bounding box center [169, 14] width 62 height 10
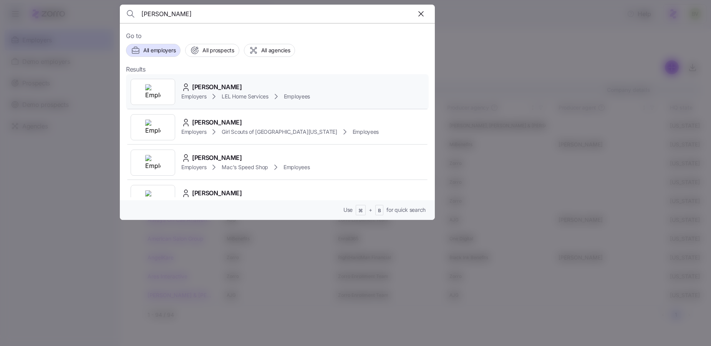
type input "[PERSON_NAME]"
click at [153, 84] on img at bounding box center [152, 91] width 15 height 15
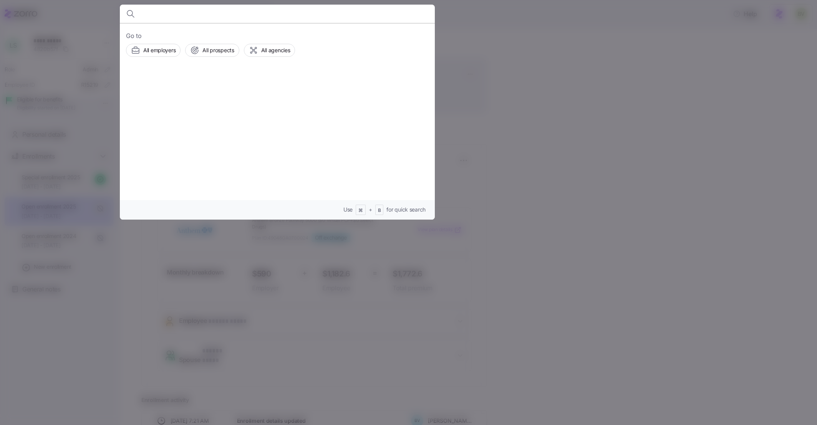
click at [225, 16] on input at bounding box center [239, 14] width 197 height 18
type input "tumalo"
click at [153, 123] on img at bounding box center [152, 126] width 15 height 15
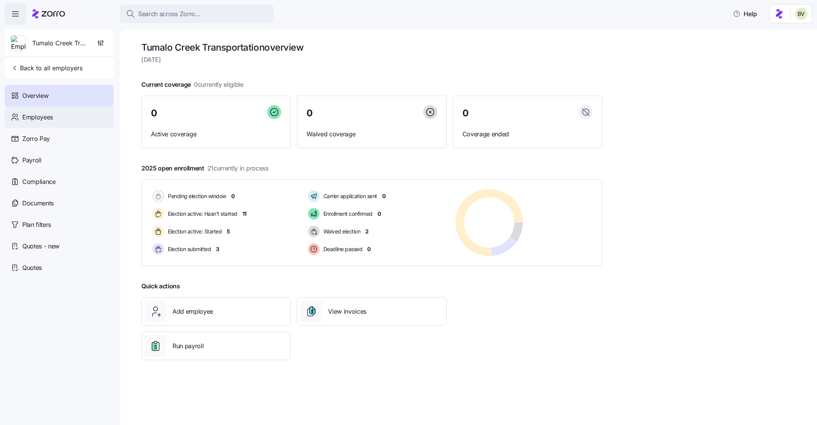
click at [70, 118] on div "Employees" at bounding box center [59, 117] width 109 height 22
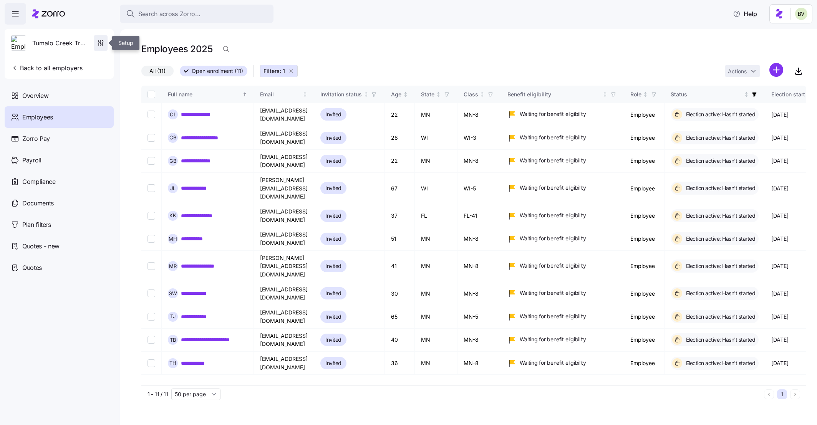
click at [103, 43] on icon "button" at bounding box center [101, 43] width 8 height 8
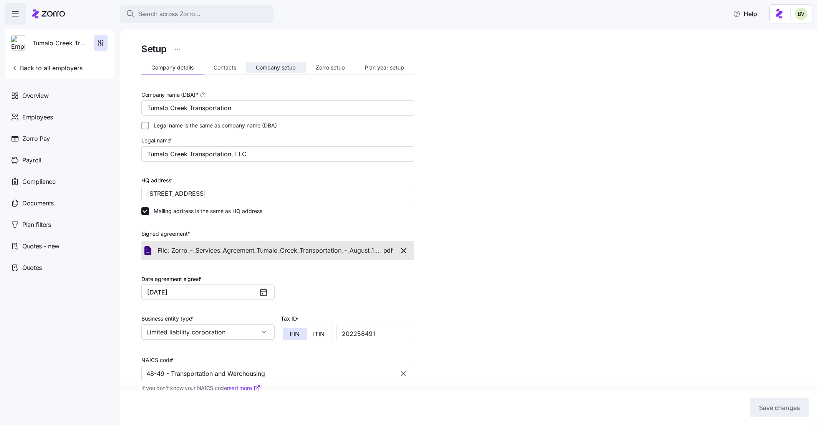
click at [263, 62] on button "Company setup" at bounding box center [276, 68] width 60 height 12
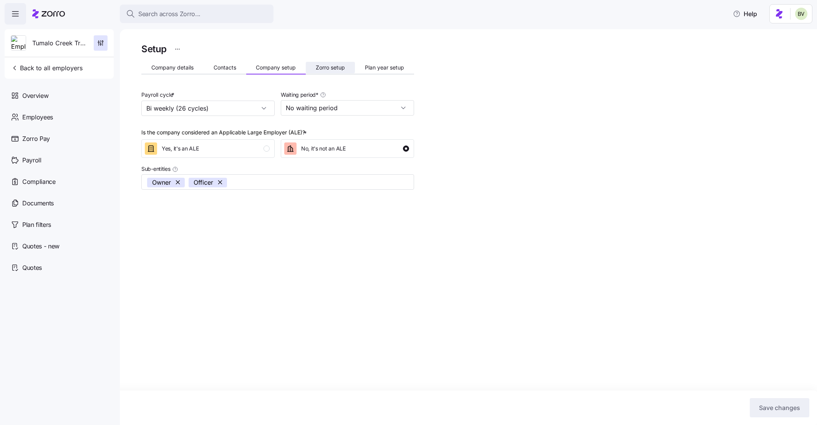
click at [316, 66] on span "Zorro setup" at bounding box center [330, 67] width 29 height 5
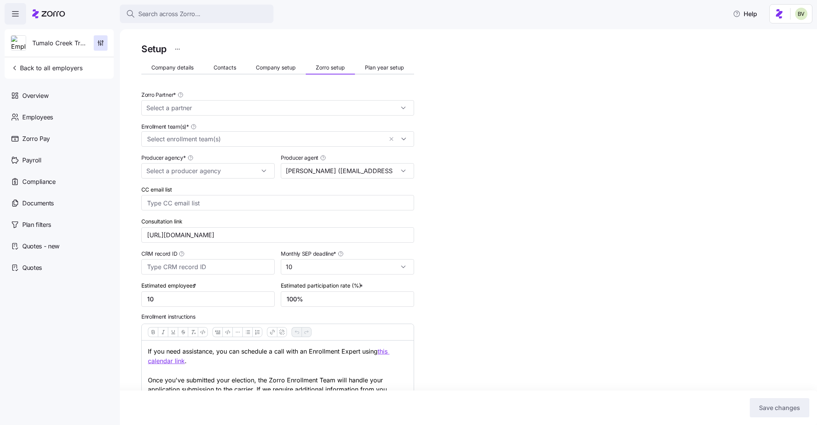
type input "Ben Horowitz (bhorowitz@bsbconsultants.com)"
type input "Zorro"
type input "BSB Consultants"
click at [228, 71] on button "Contacts" at bounding box center [225, 68] width 43 height 12
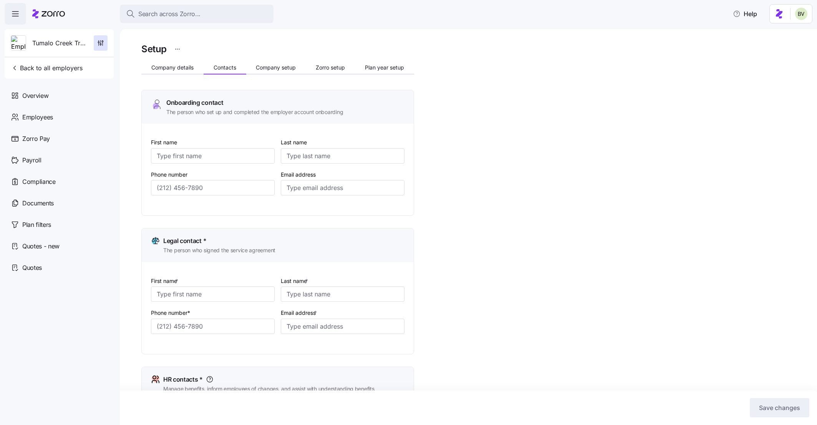
type input "John"
type input "Gueringer"
type input "jgueringer@tumalocreek.us"
type input "Bret"
type input "Landauer"
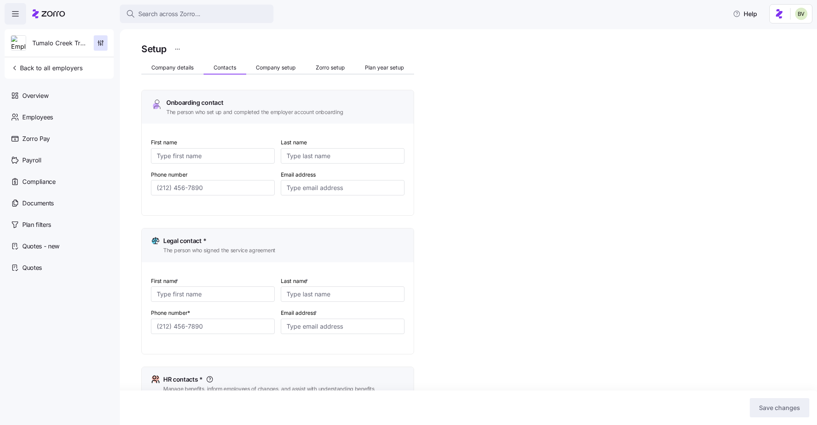
type input "bret@tumalocreek.us"
type input "John"
type input "Gueringer"
type input "jgueringer@tumalocreek.us"
type input "Jim"
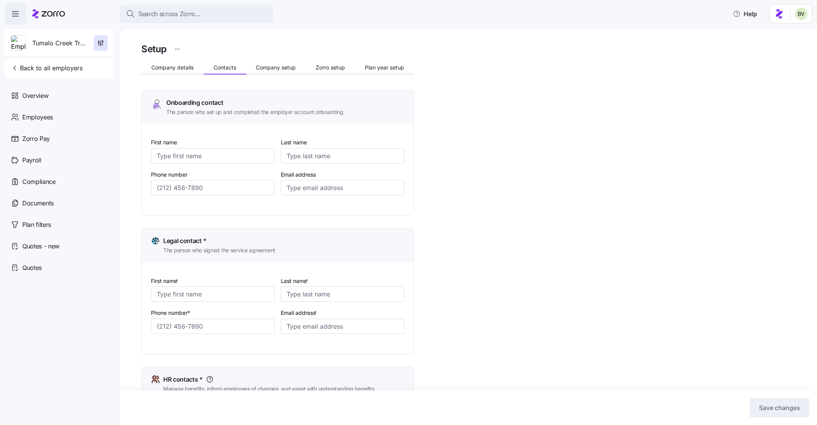
type input "Storholm"
type input "jstorholm@tumalocreek.us"
type input "(612) 817-5969"
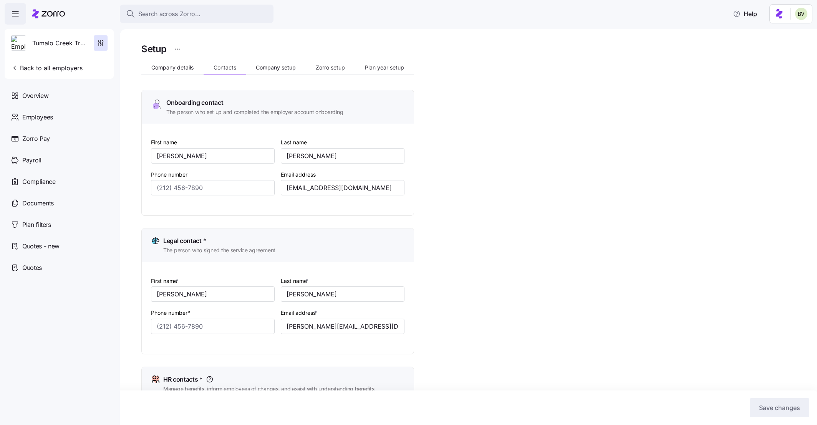
type input "(612) 382-5555"
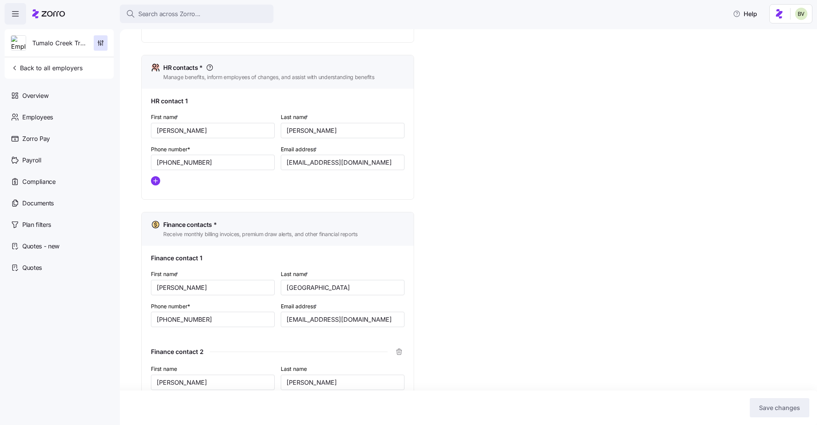
scroll to position [385, 0]
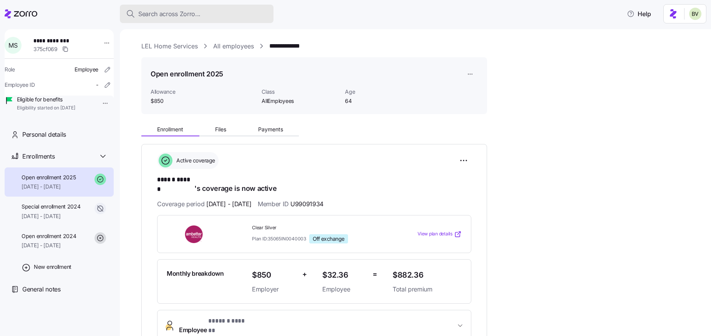
click at [194, 12] on span "Search across Zorro..." at bounding box center [169, 14] width 62 height 10
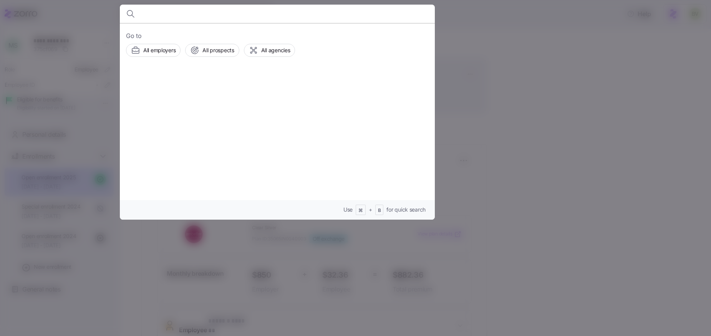
type input "a"
type input "gene"
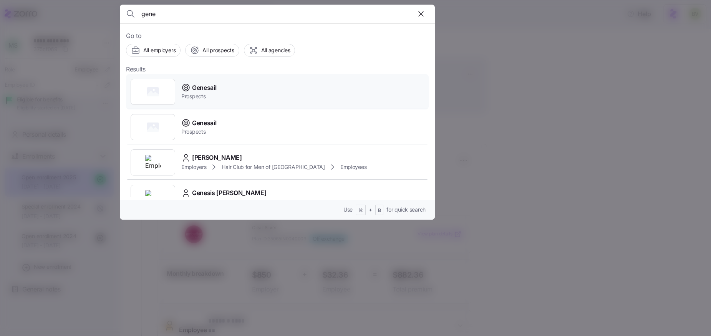
click at [155, 92] on rect at bounding box center [153, 91] width 12 height 9
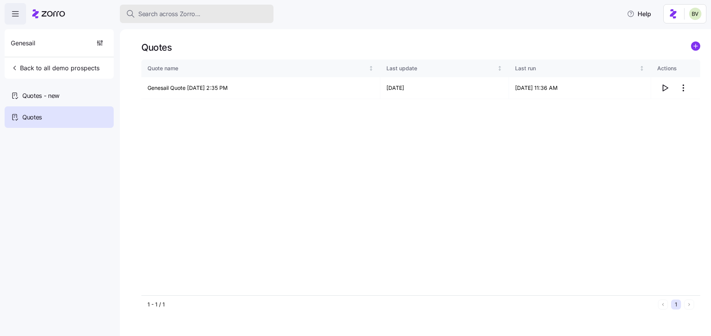
click at [165, 13] on span "Search across Zorro..." at bounding box center [169, 14] width 62 height 10
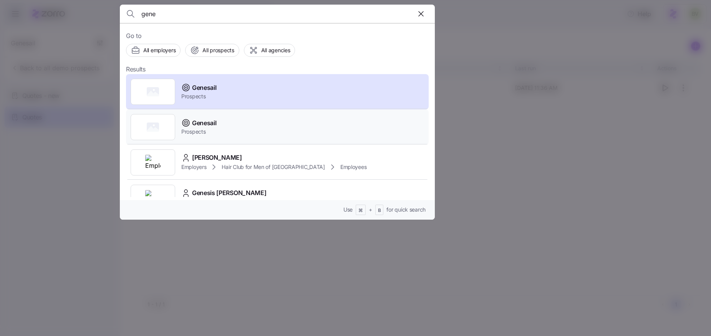
type input "gene"
click at [144, 127] on div at bounding box center [153, 127] width 45 height 26
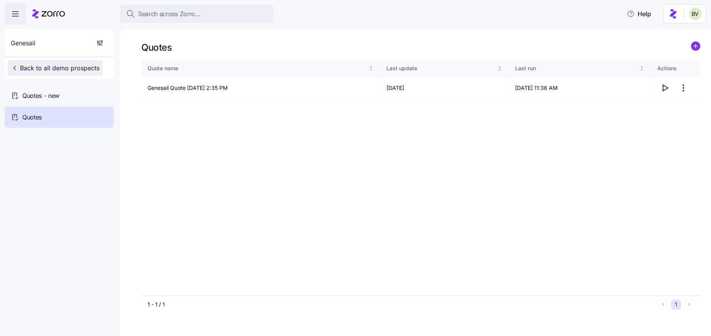
click at [75, 66] on span "Back to all demo prospects" at bounding box center [55, 67] width 89 height 9
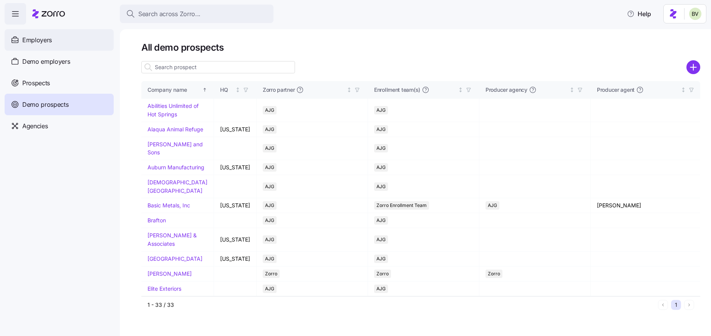
click at [58, 41] on div "Employers" at bounding box center [59, 40] width 109 height 22
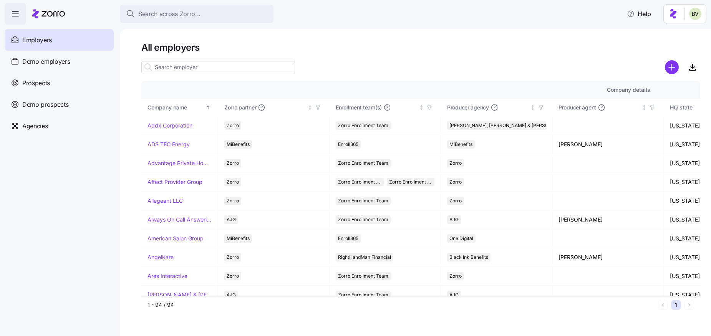
click at [207, 63] on input at bounding box center [218, 67] width 154 height 12
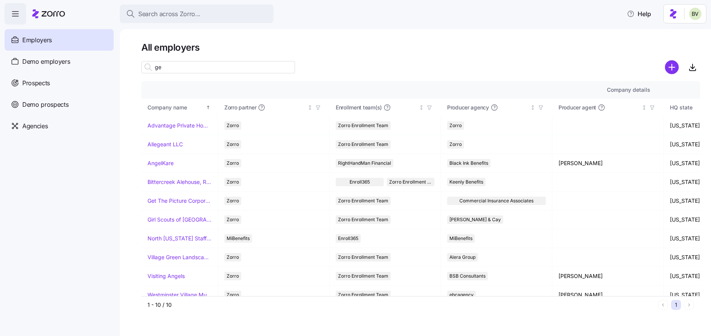
type input "g"
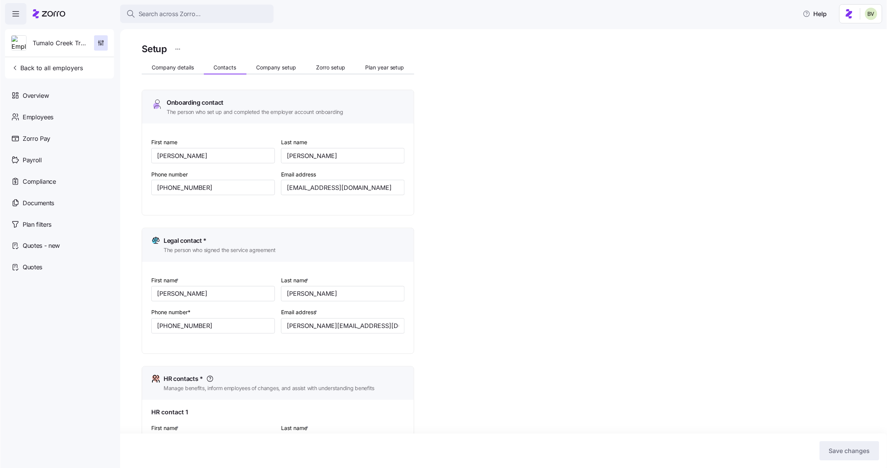
scroll to position [341, 0]
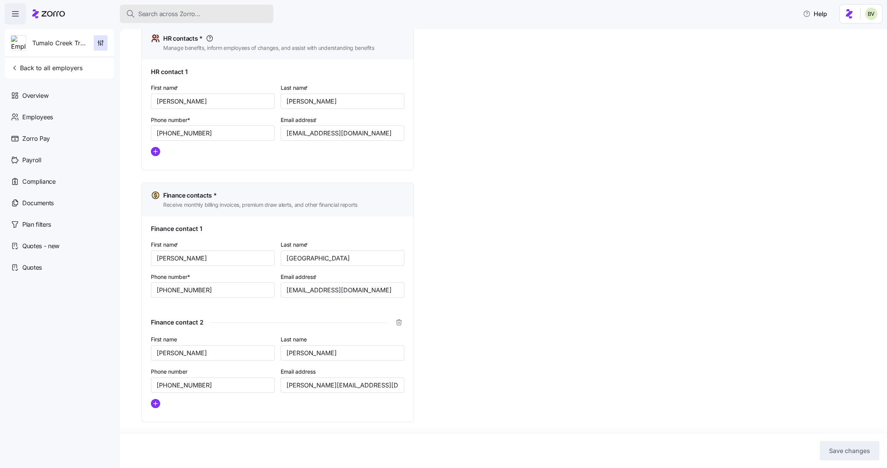
click at [211, 16] on div "Search across Zorro..." at bounding box center [196, 14] width 141 height 10
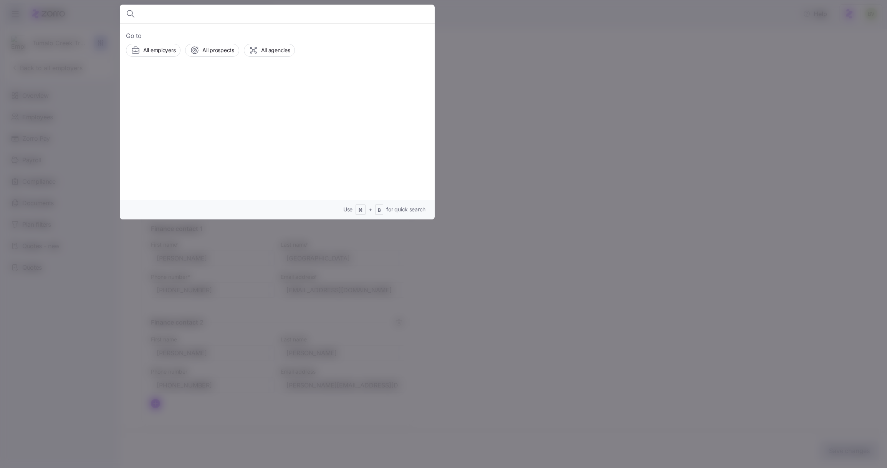
click at [68, 92] on div at bounding box center [443, 234] width 887 height 468
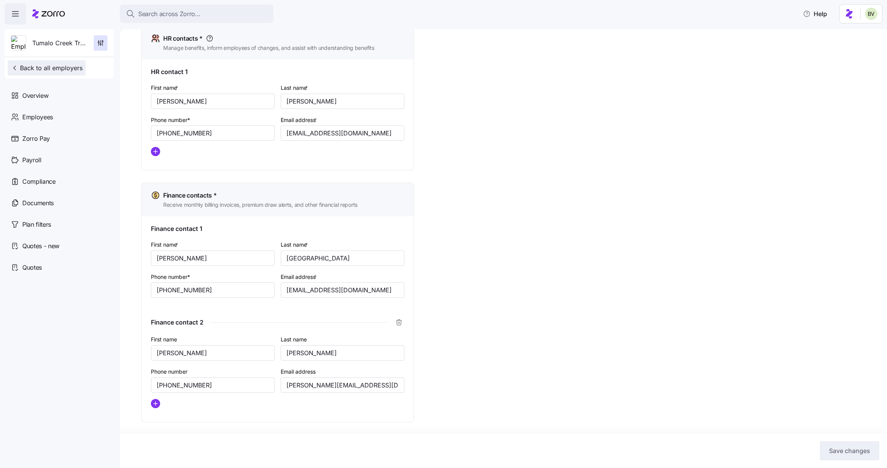
click at [60, 70] on span "Back to all employers" at bounding box center [47, 67] width 72 height 9
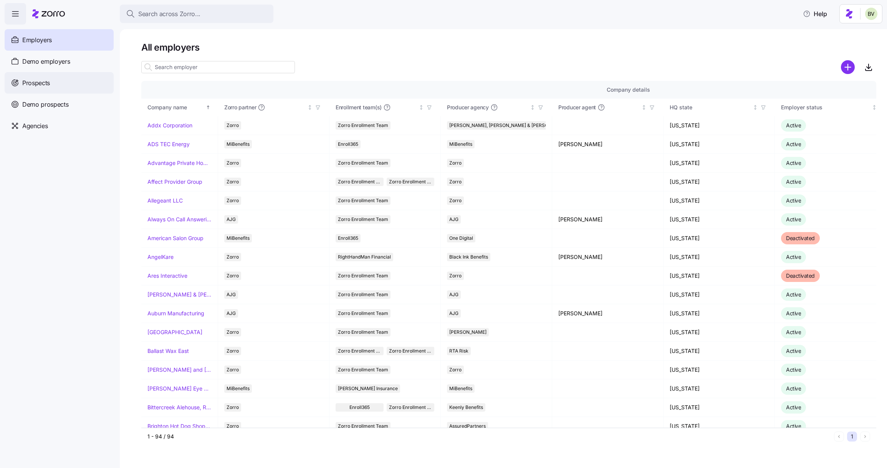
click at [65, 85] on div "Prospects" at bounding box center [59, 83] width 109 height 22
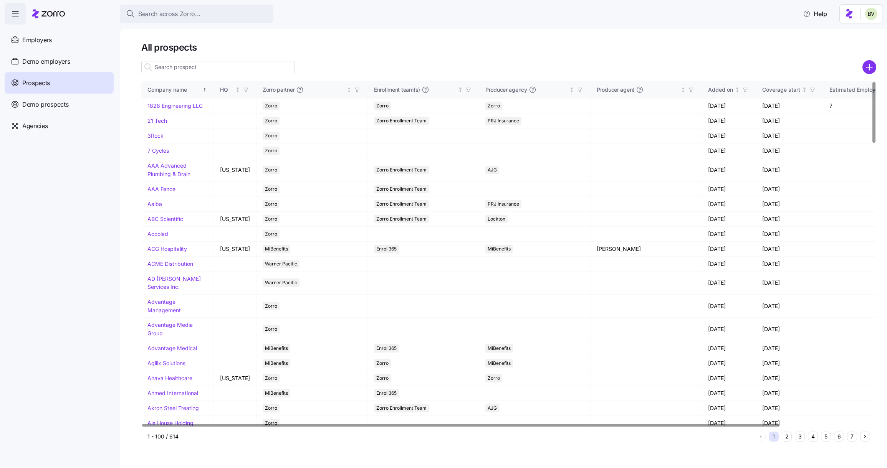
click at [182, 66] on input at bounding box center [218, 67] width 154 height 12
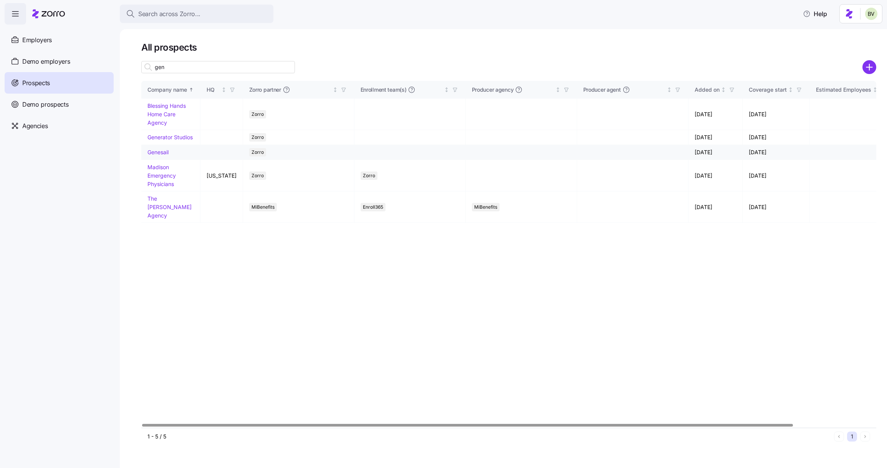
type input "gen"
click at [155, 155] on link "Genesail" at bounding box center [157, 152] width 21 height 7
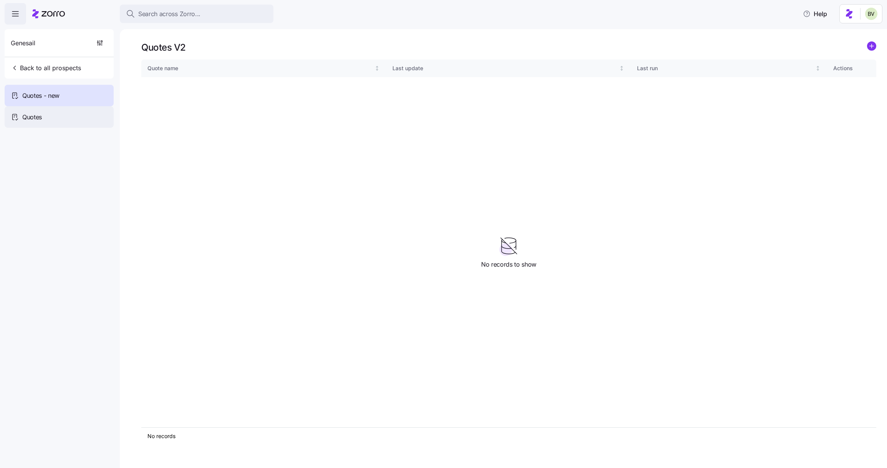
click at [49, 114] on div "Quotes" at bounding box center [59, 117] width 109 height 22
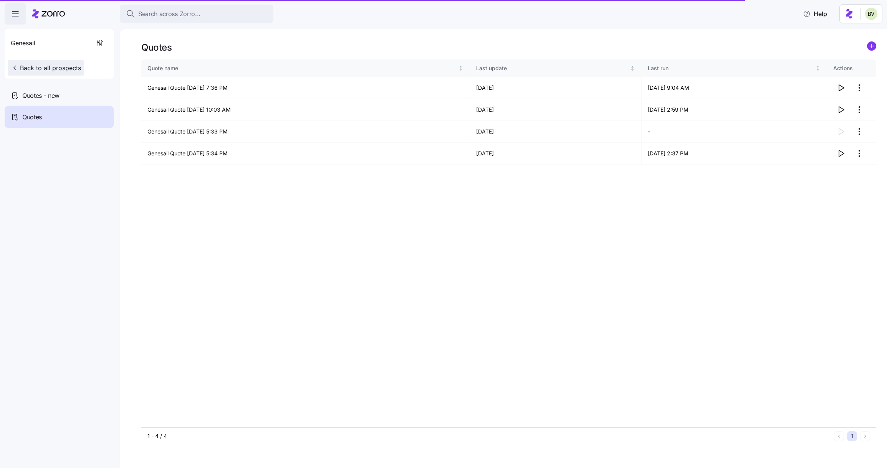
click at [38, 65] on span "Back to all prospects" at bounding box center [46, 67] width 70 height 9
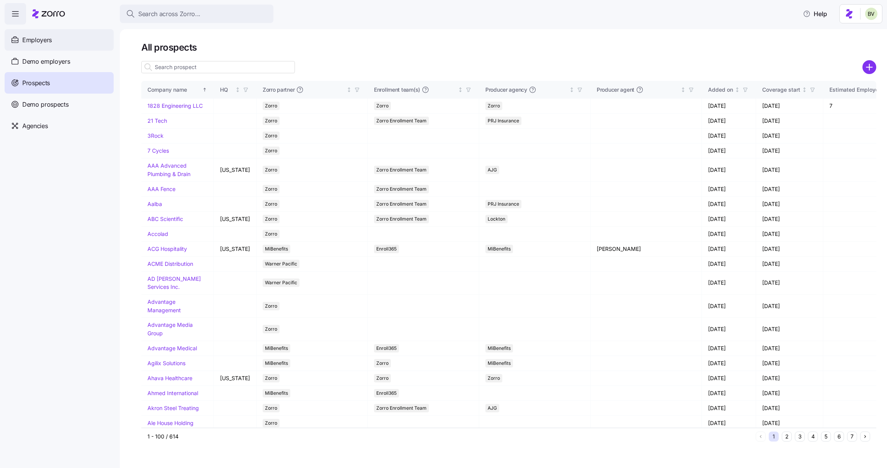
click at [56, 40] on div "Employers" at bounding box center [59, 40] width 109 height 22
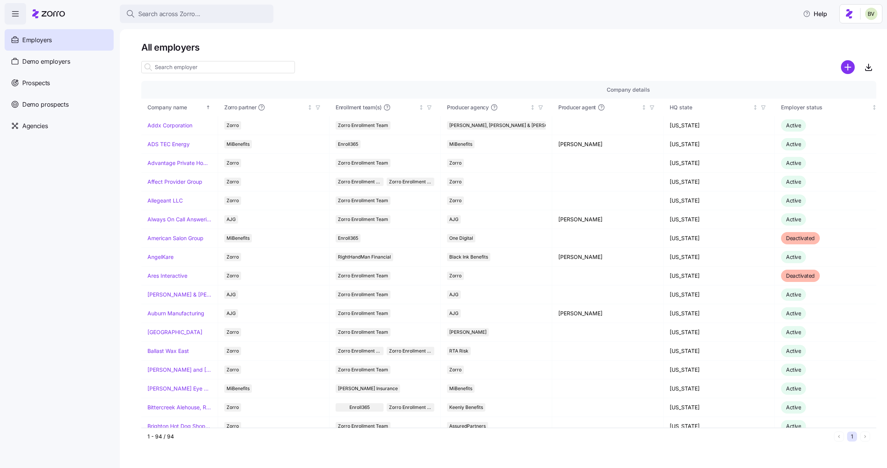
click at [215, 65] on input at bounding box center [218, 67] width 154 height 12
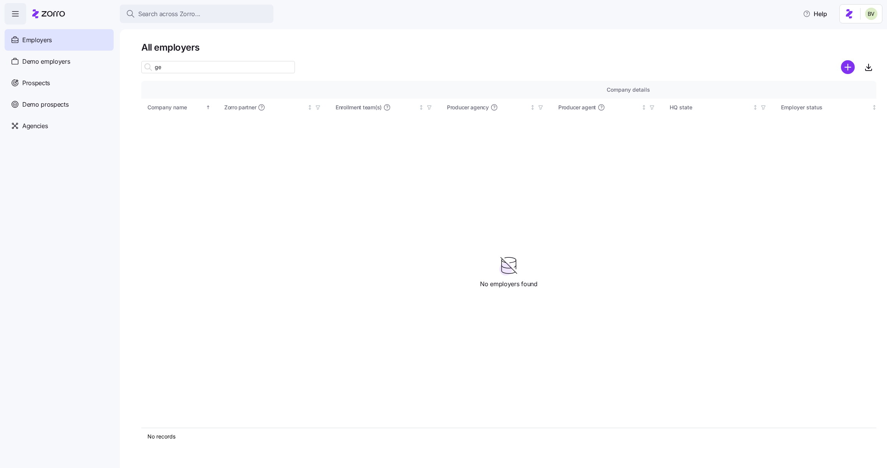
type input "g"
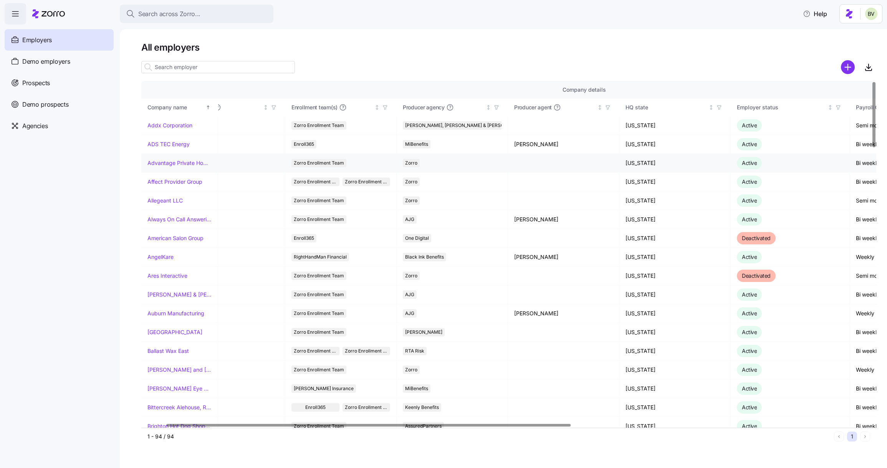
scroll to position [0, 58]
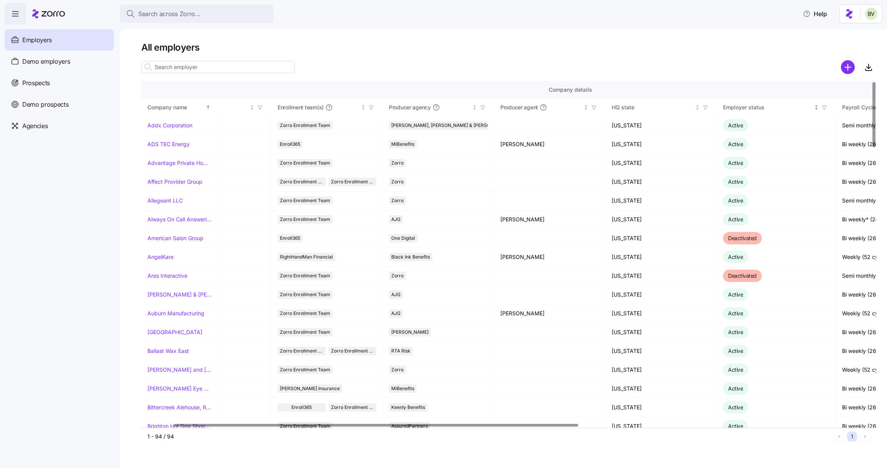
click at [826, 108] on icon "button" at bounding box center [824, 107] width 5 height 5
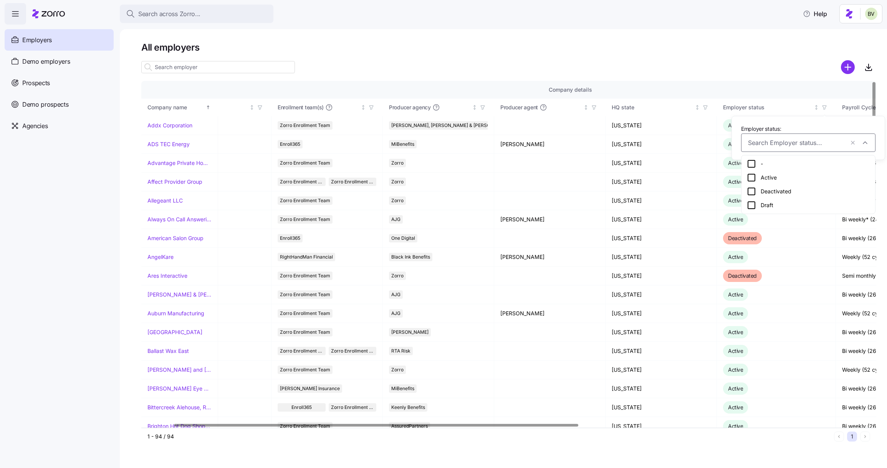
click at [755, 205] on icon at bounding box center [751, 205] width 9 height 9
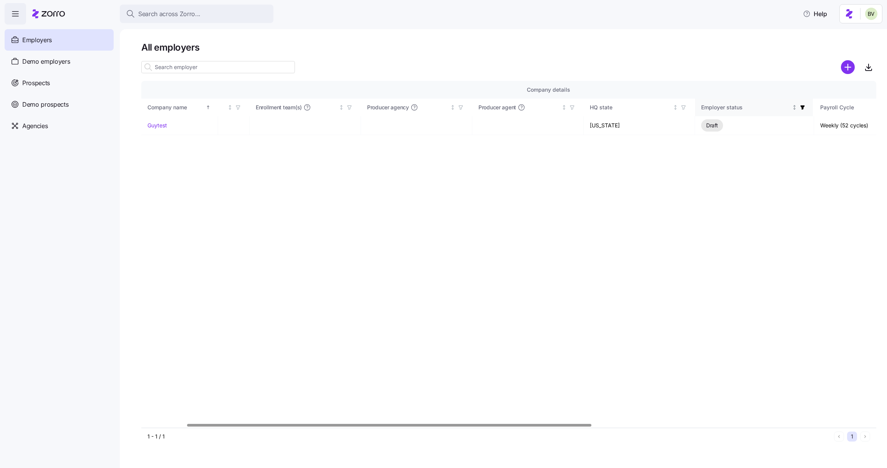
scroll to position [0, 82]
click at [800, 110] on icon "button" at bounding box center [800, 107] width 5 height 5
click at [742, 206] on icon at bounding box center [744, 206] width 8 height 8
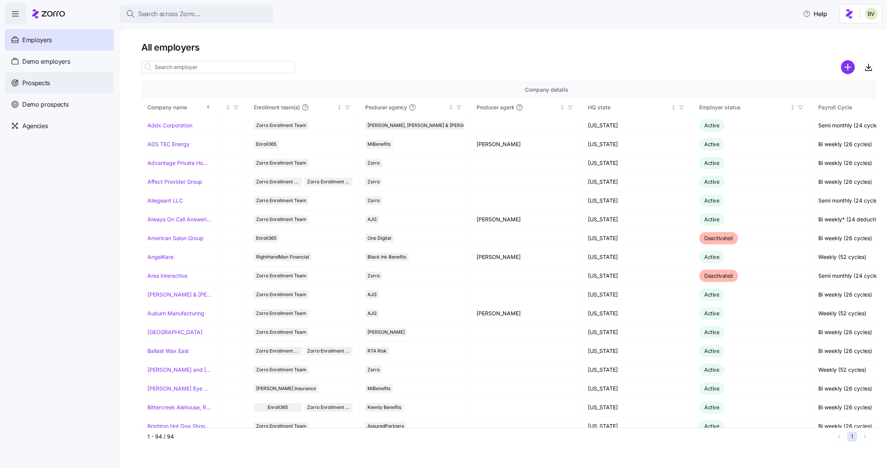
click at [57, 84] on div "Prospects" at bounding box center [59, 83] width 109 height 22
click at [60, 81] on div "Prospects" at bounding box center [59, 83] width 109 height 22
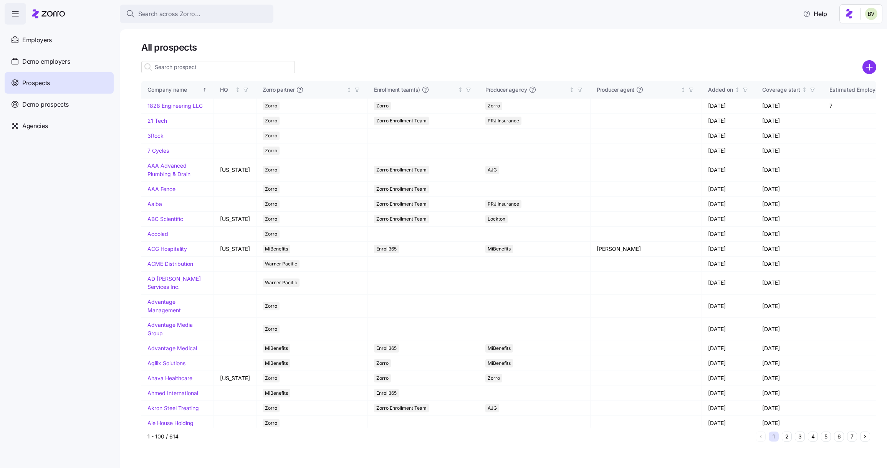
click at [193, 67] on input at bounding box center [218, 67] width 154 height 12
click at [189, 66] on input at bounding box center [218, 67] width 154 height 12
type input "gen"
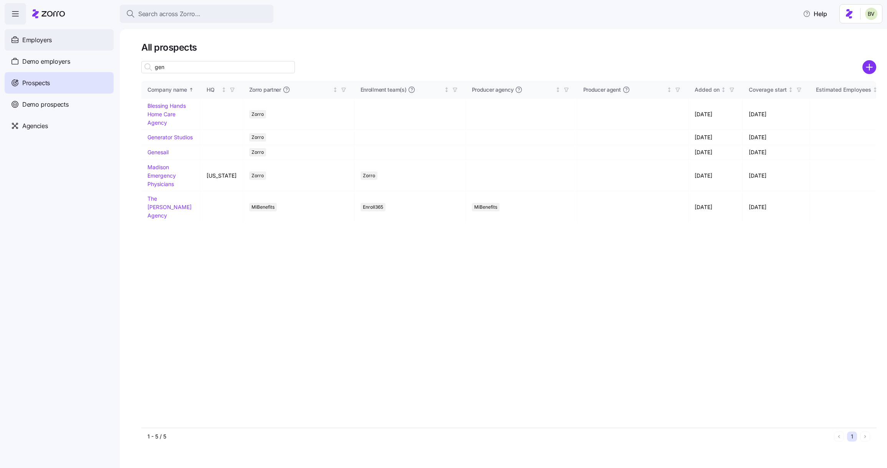
click at [59, 41] on div "Employers" at bounding box center [59, 40] width 109 height 22
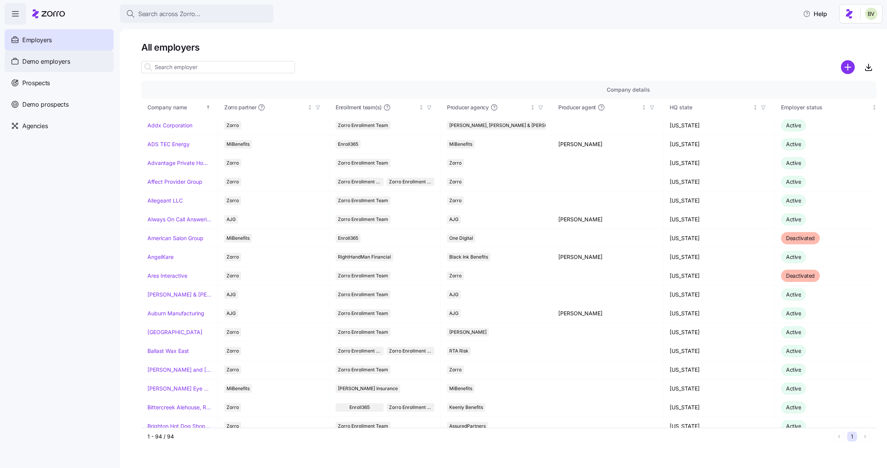
click at [58, 67] on div "Demo employers" at bounding box center [59, 62] width 109 height 22
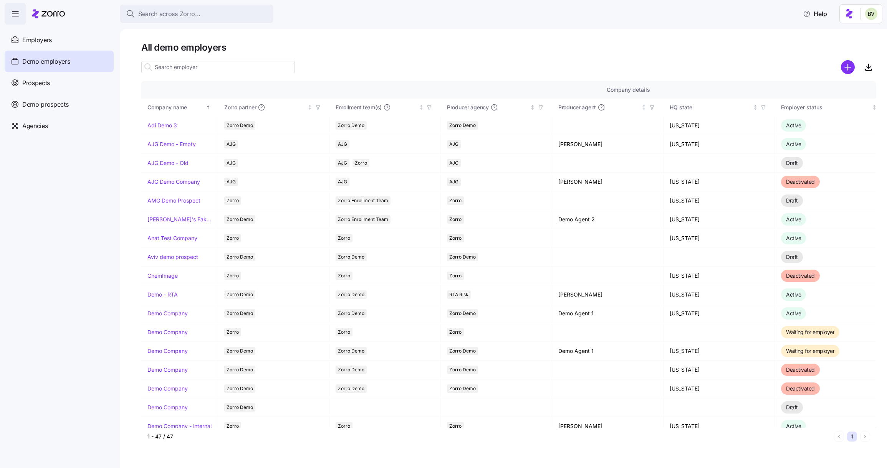
click at [186, 65] on input at bounding box center [218, 67] width 154 height 12
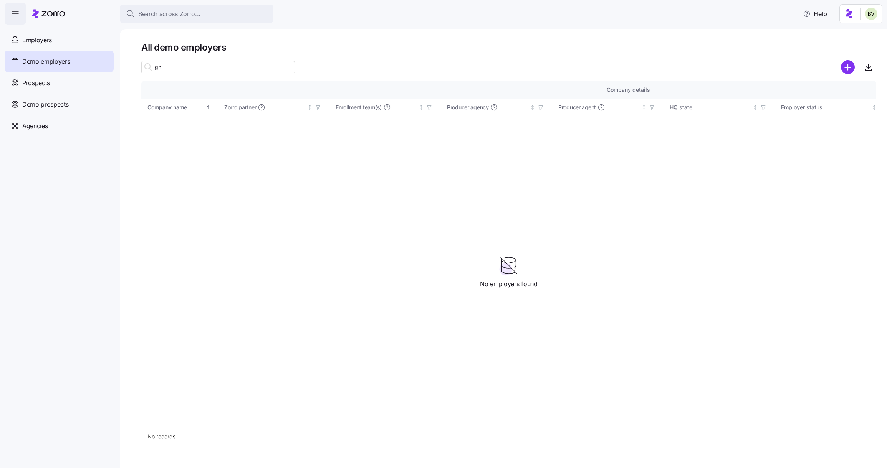
type input "g"
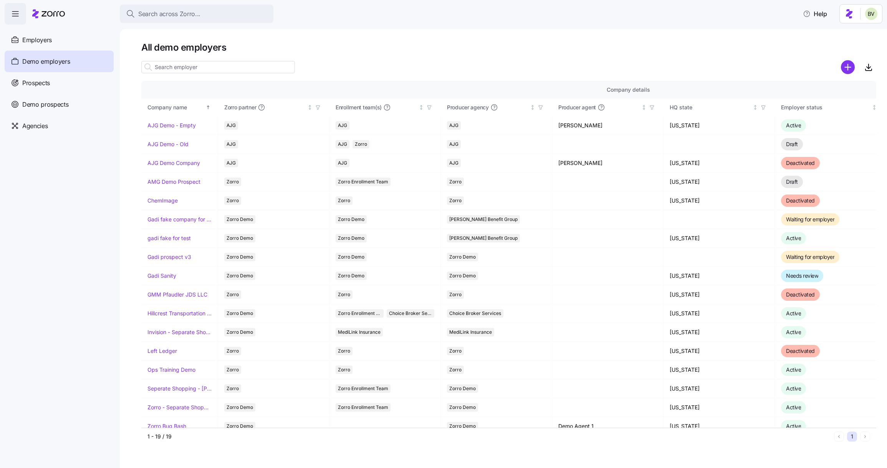
type input "e"
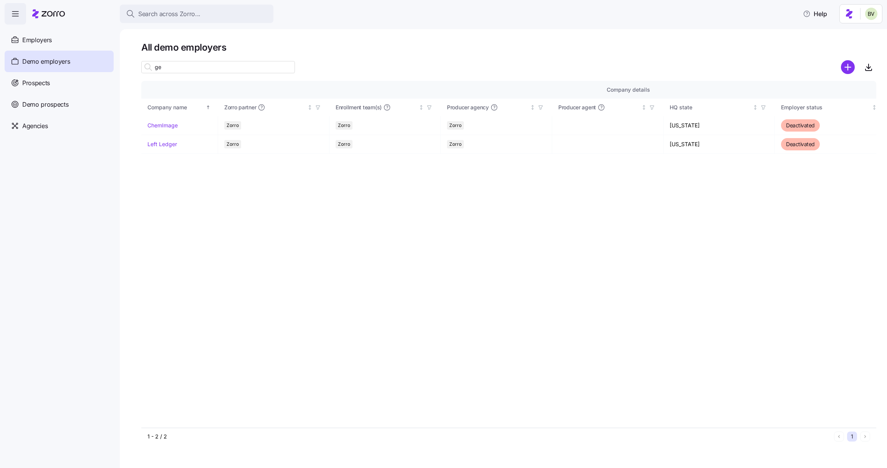
type input "g"
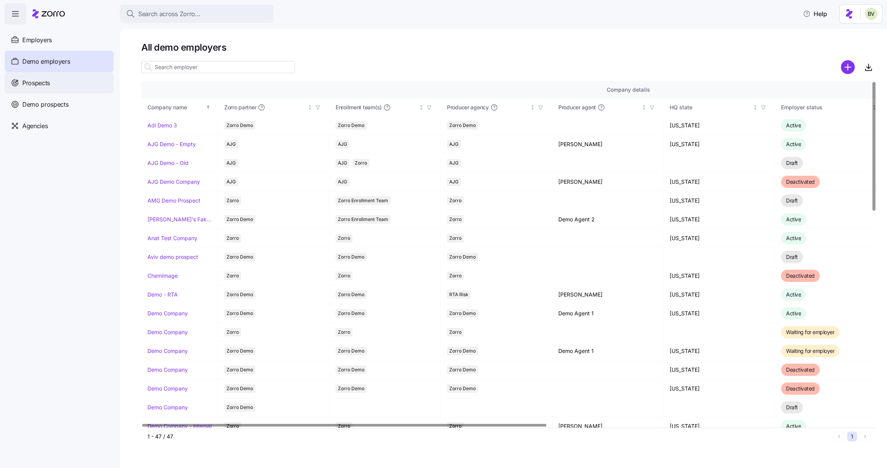
click at [63, 85] on div "Prospects" at bounding box center [59, 83] width 109 height 22
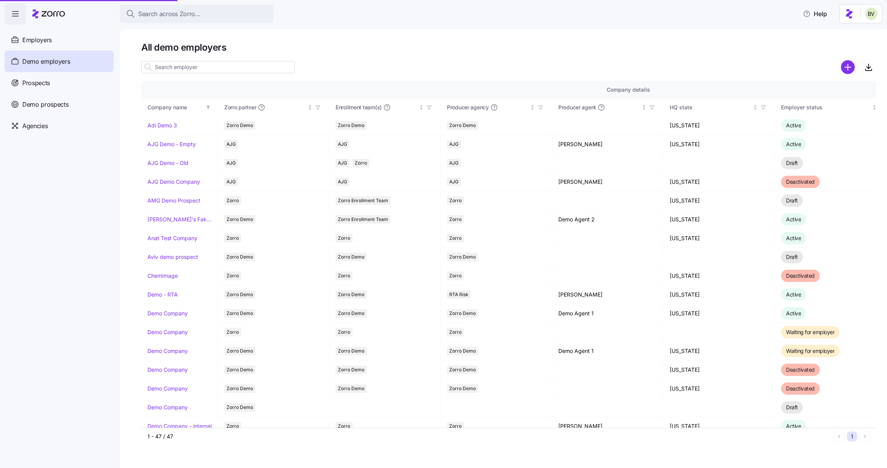
click at [65, 103] on span "Demo prospects" at bounding box center [45, 105] width 46 height 10
click at [201, 67] on input at bounding box center [218, 67] width 154 height 12
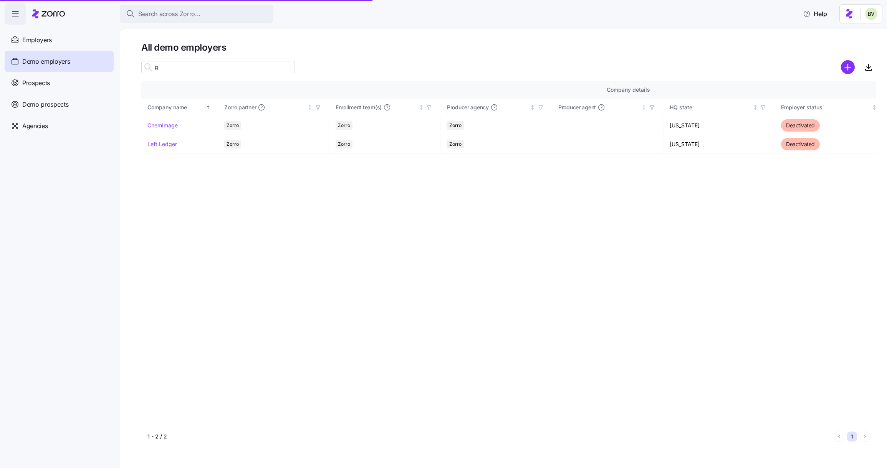
type input "ge"
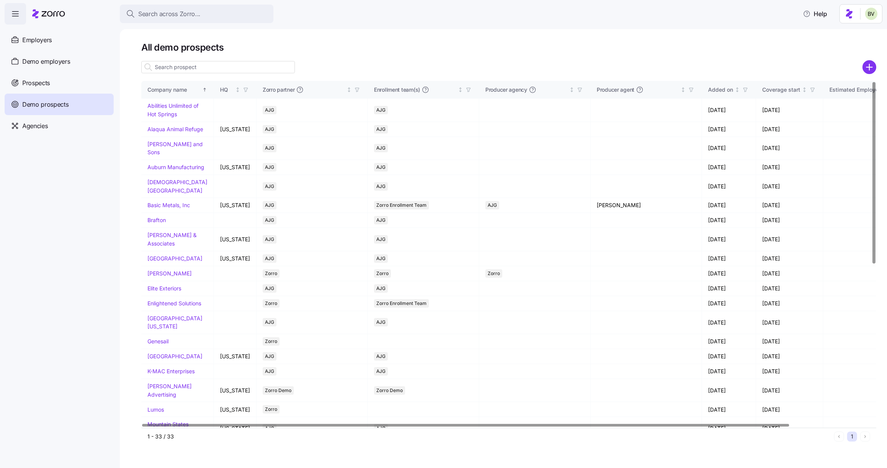
click at [168, 68] on input at bounding box center [218, 67] width 154 height 12
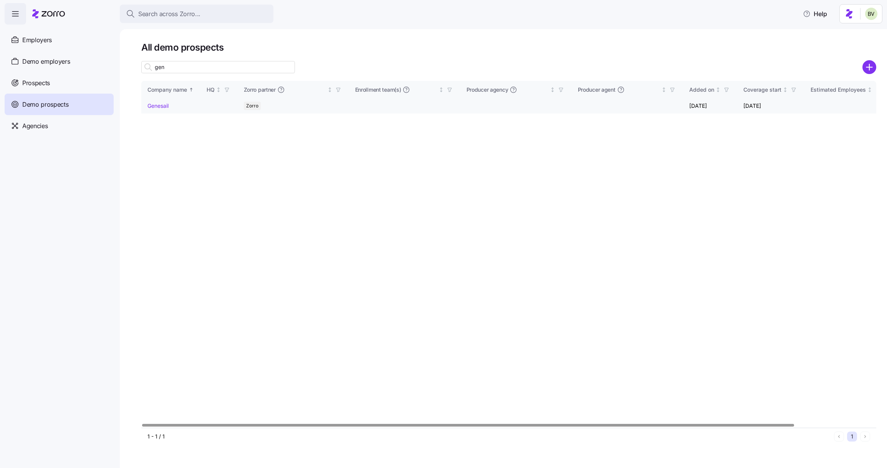
type input "gen"
click at [162, 106] on link "Genesail" at bounding box center [157, 106] width 21 height 7
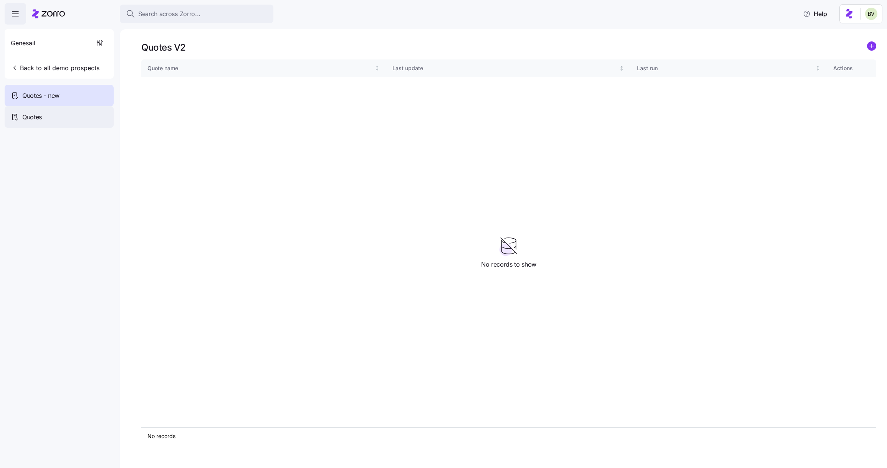
click at [50, 118] on div "Quotes" at bounding box center [59, 117] width 109 height 22
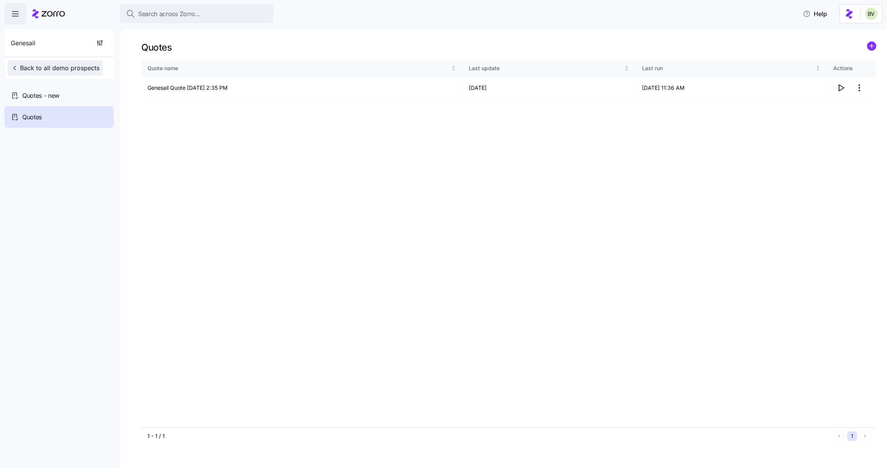
click at [33, 68] on span "Back to all demo prospects" at bounding box center [55, 67] width 89 height 9
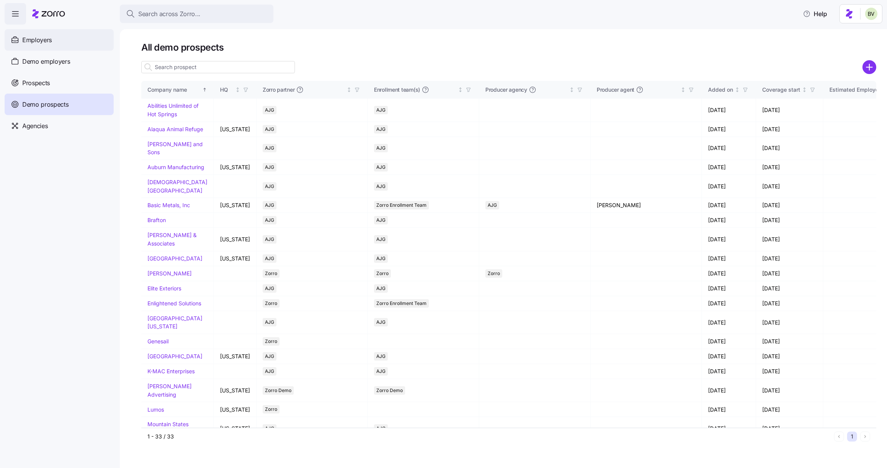
click at [65, 36] on div "Employers" at bounding box center [59, 40] width 109 height 22
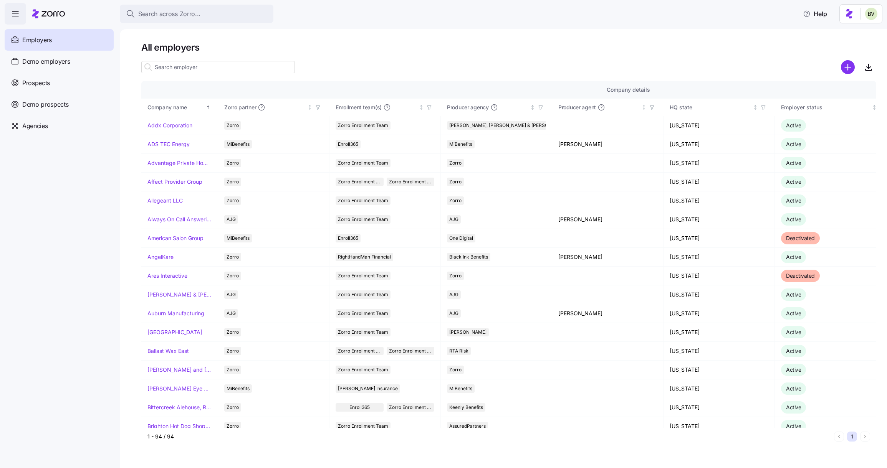
click at [203, 62] on input at bounding box center [218, 67] width 154 height 12
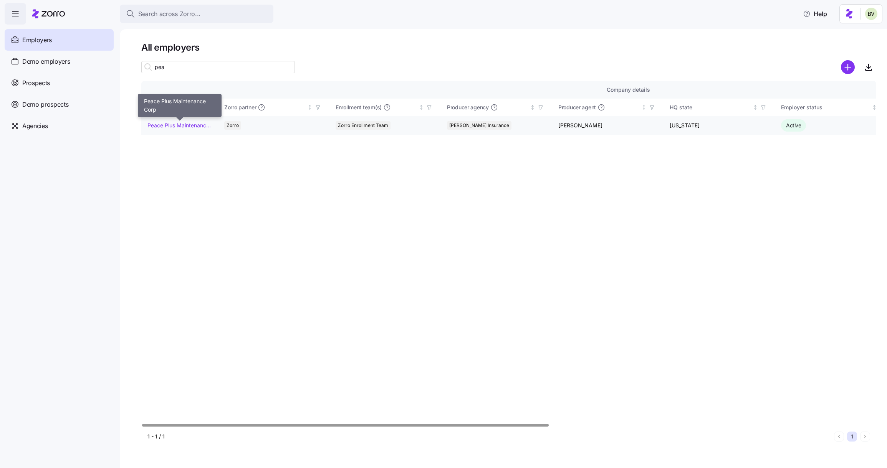
type input "pea"
click at [189, 124] on link "Peace Plus Maintenance Corp" at bounding box center [179, 126] width 64 height 8
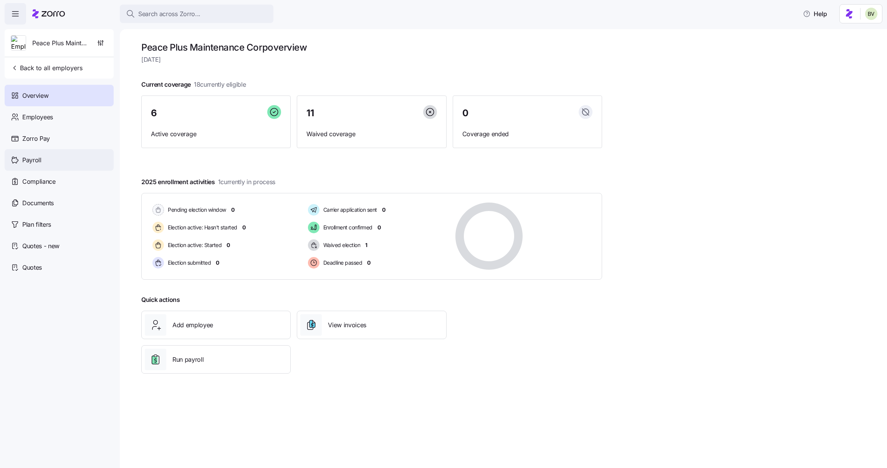
click at [51, 164] on div "Payroll" at bounding box center [59, 160] width 109 height 22
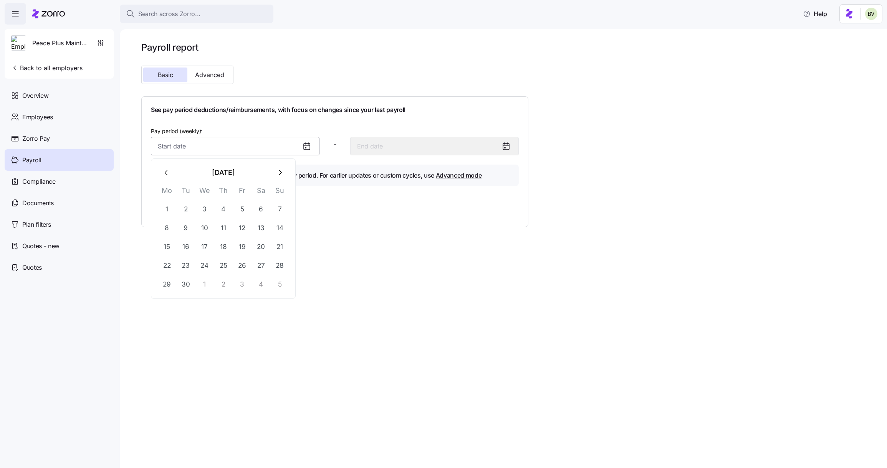
click at [291, 147] on input "Pay period (weekly) *" at bounding box center [235, 146] width 169 height 18
click at [165, 212] on button "1" at bounding box center [167, 209] width 18 height 18
type input "September 1, 2025"
type input "September 7, 2025"
click at [184, 206] on span "Generate report" at bounding box center [183, 208] width 46 height 9
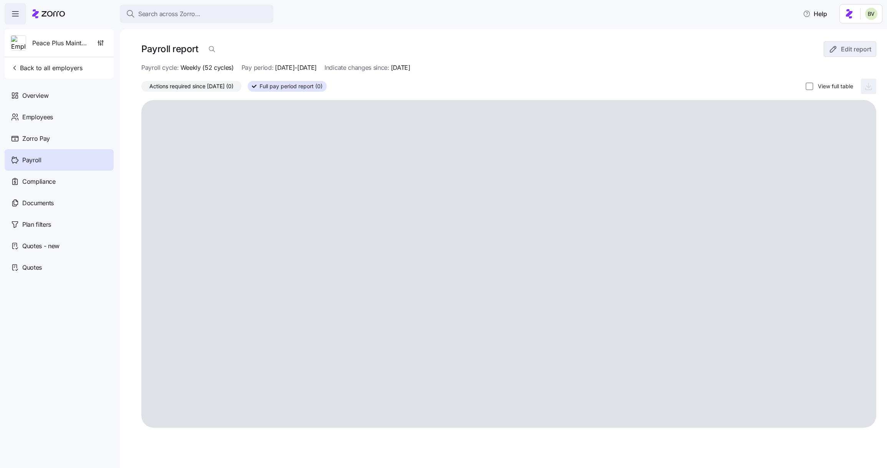
click at [184, 206] on div at bounding box center [508, 264] width 735 height 328
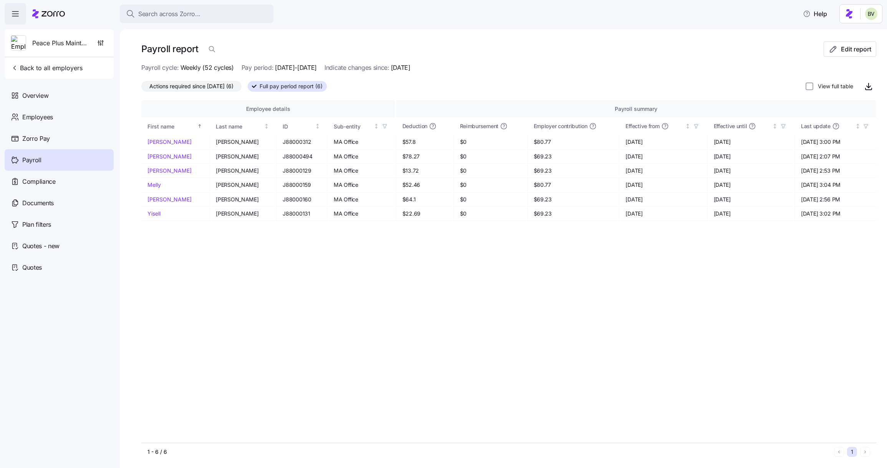
click at [186, 89] on span "Actions required since 09/01/2025 (6)" at bounding box center [191, 86] width 84 height 10
click at [141, 88] on input "Actions required since 09/01/2025 (6)" at bounding box center [141, 88] width 0 height 0
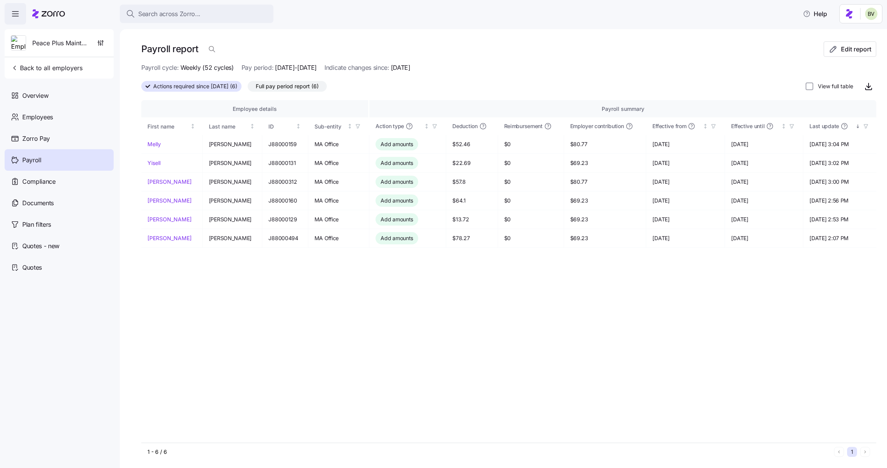
click at [186, 84] on span "Actions required since 09/01/2025 (6)" at bounding box center [195, 86] width 84 height 10
click at [141, 89] on input "Actions required since 09/01/2025 (6)" at bounding box center [141, 89] width 0 height 0
click at [190, 86] on span "Actions required since 09/01/2025 (6)" at bounding box center [195, 86] width 84 height 10
click at [141, 89] on input "Actions required since 09/01/2025 (6)" at bounding box center [141, 89] width 0 height 0
click at [846, 52] on span "Edit report" at bounding box center [856, 49] width 30 height 9
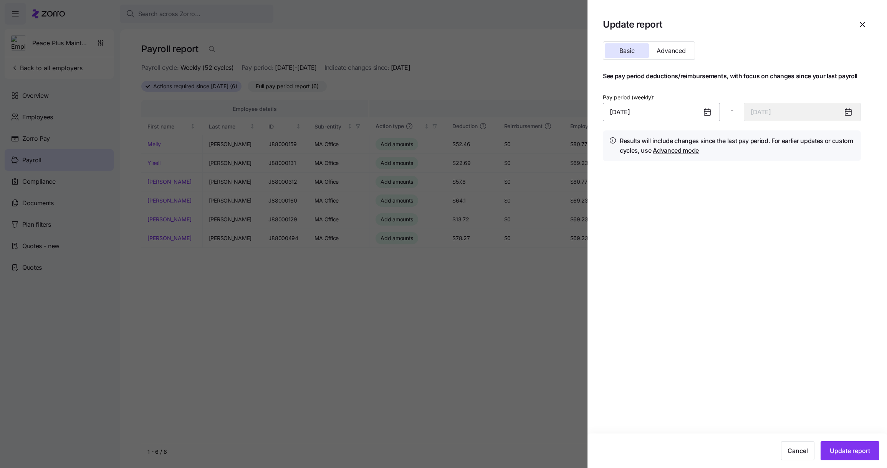
click at [668, 116] on input "September 1, 2025" at bounding box center [661, 112] width 117 height 18
click at [637, 195] on button "9" at bounding box center [638, 194] width 18 height 18
type input "September 9, 2025"
type input "September 15, 2025"
click at [857, 453] on span "Update report" at bounding box center [850, 451] width 40 height 9
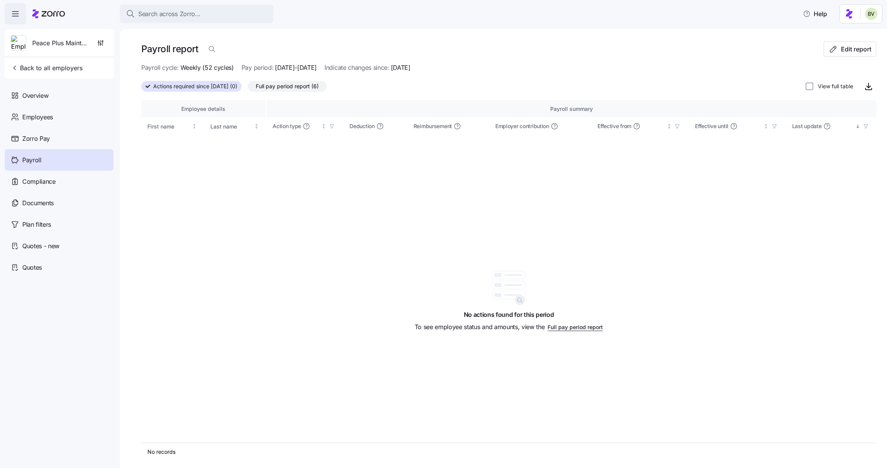
click at [296, 88] on span "Full pay period report (6)" at bounding box center [287, 86] width 63 height 10
click at [248, 88] on input "Full pay period report (6)" at bounding box center [248, 88] width 0 height 0
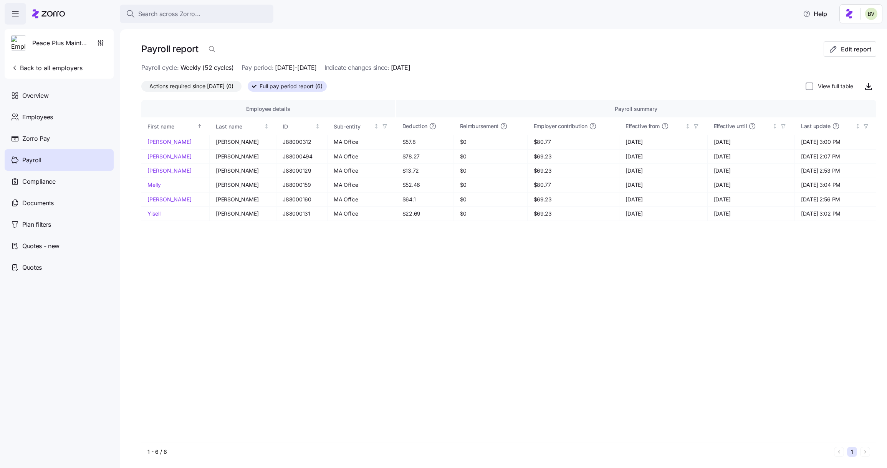
click at [209, 86] on span "Actions required since 09/09/2025 (0)" at bounding box center [191, 86] width 84 height 10
click at [141, 88] on input "Actions required since 09/09/2025 (0)" at bounding box center [141, 88] width 0 height 0
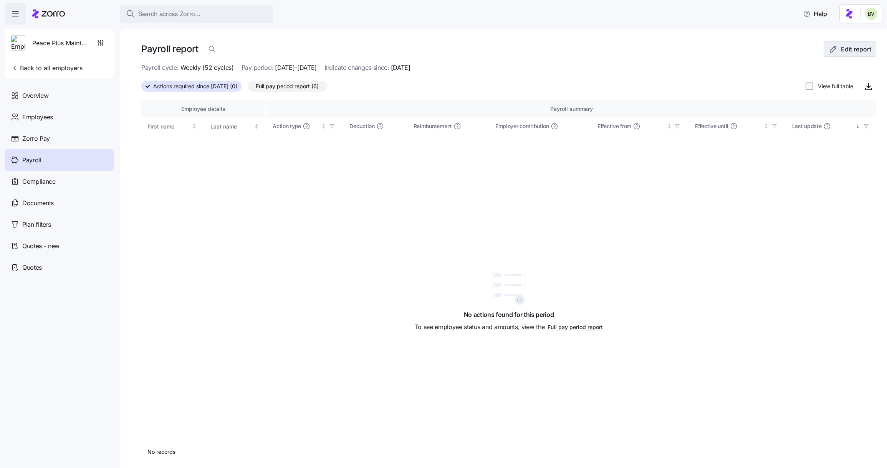
click at [829, 53] on icon "button" at bounding box center [833, 49] width 9 height 9
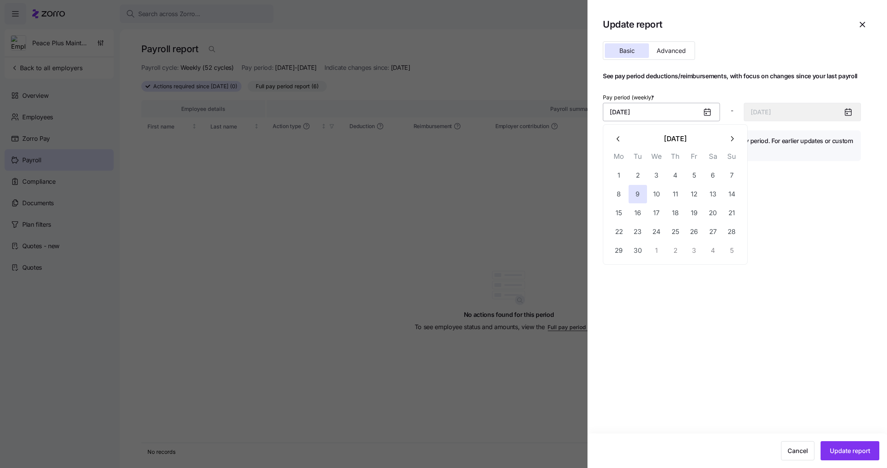
click at [647, 109] on input "September 9, 2025" at bounding box center [661, 112] width 117 height 18
click at [614, 174] on button "1" at bounding box center [619, 175] width 18 height 18
type input "September 1, 2025"
type input "September 7, 2025"
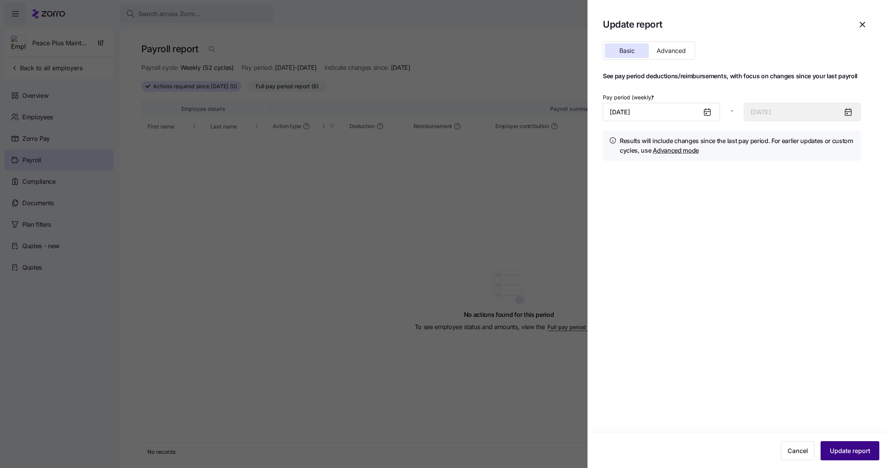
click at [846, 450] on span "Update report" at bounding box center [850, 451] width 40 height 9
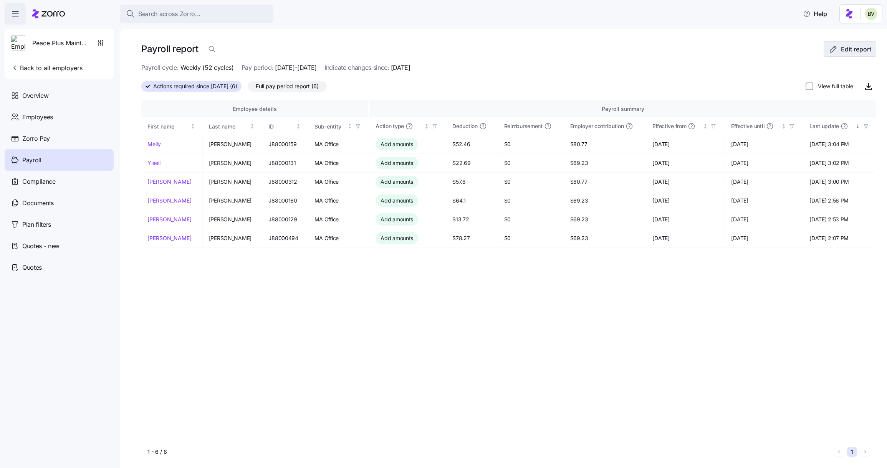
click at [831, 56] on button "Edit report" at bounding box center [850, 48] width 53 height 15
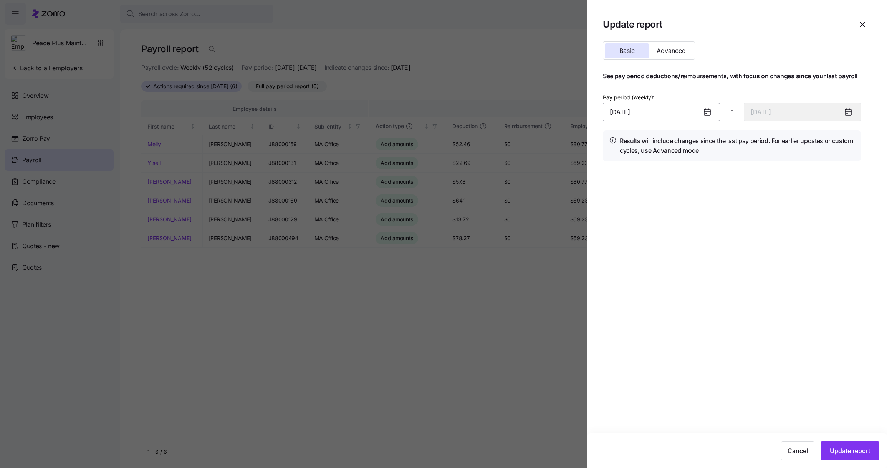
click at [669, 111] on input "September 1, 2025" at bounding box center [661, 112] width 117 height 18
click at [642, 176] on button "2" at bounding box center [638, 175] width 18 height 18
type input "September 2, 2025"
type input "September 8, 2025"
click at [856, 445] on button "Update report" at bounding box center [850, 451] width 59 height 19
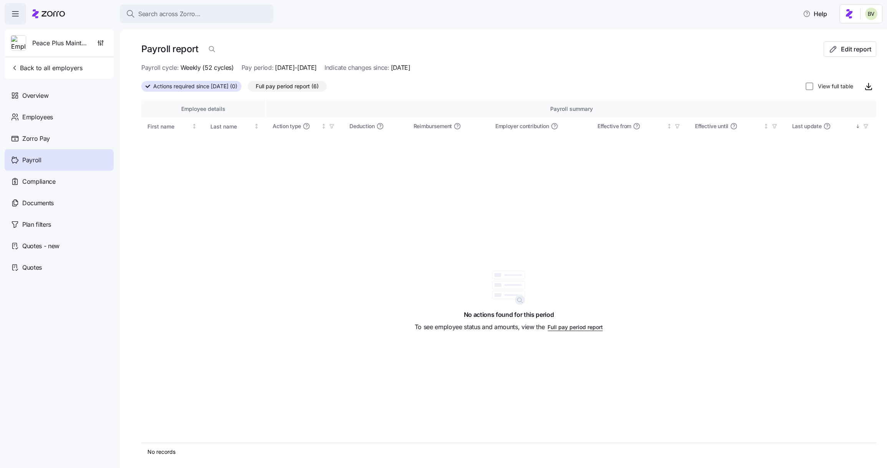
click at [291, 86] on span "Full pay period report (6)" at bounding box center [287, 86] width 63 height 10
click at [248, 88] on input "Full pay period report (6)" at bounding box center [248, 88] width 0 height 0
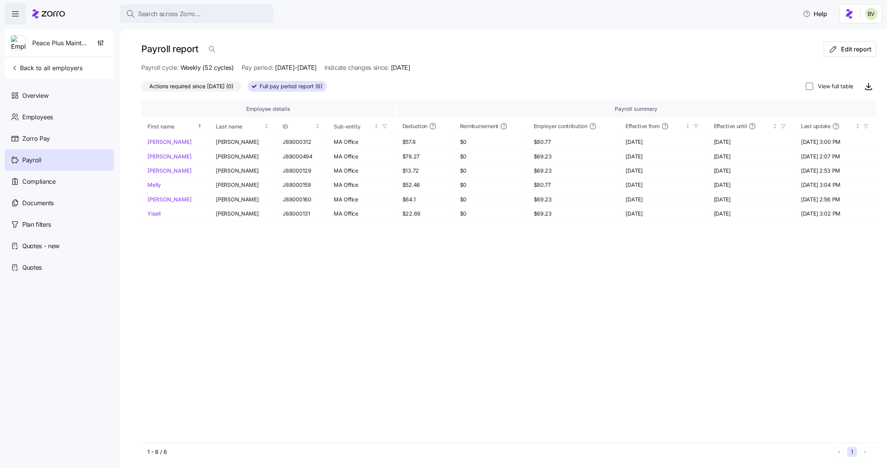
click at [198, 88] on span "Actions required since 09/02/2025 (0)" at bounding box center [191, 86] width 84 height 10
click at [141, 88] on input "Actions required since 09/02/2025 (0)" at bounding box center [141, 88] width 0 height 0
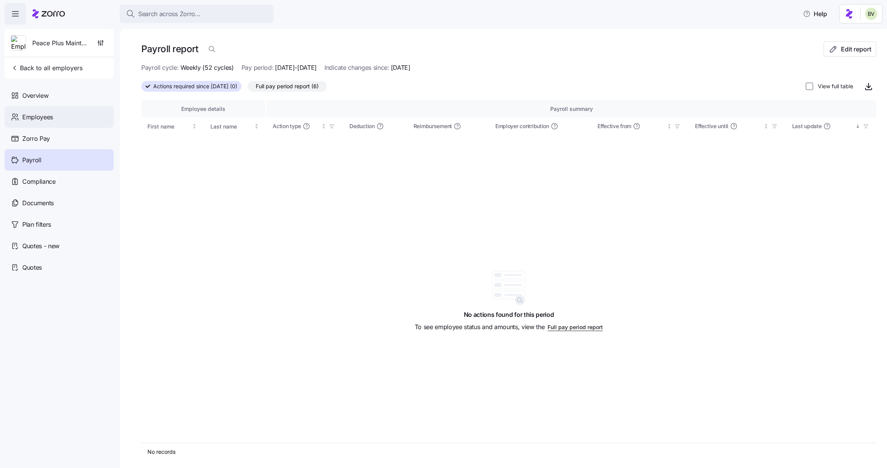
click at [64, 119] on div "Employees" at bounding box center [59, 117] width 109 height 22
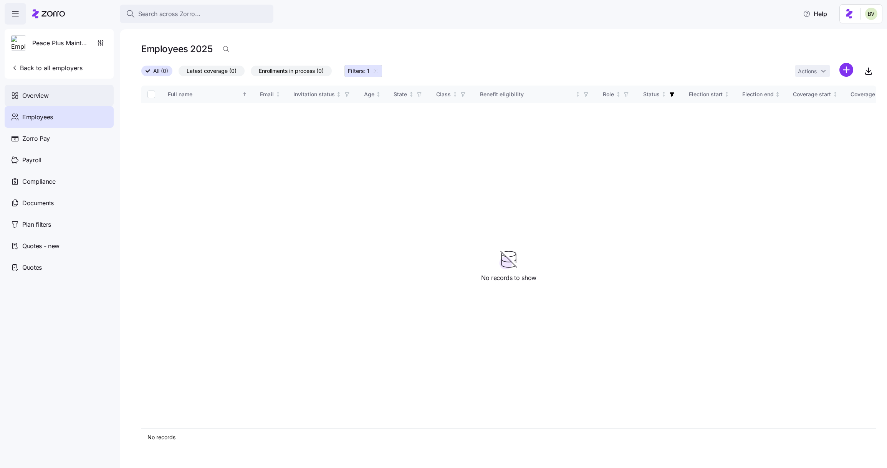
click at [58, 91] on div "Overview" at bounding box center [59, 96] width 109 height 22
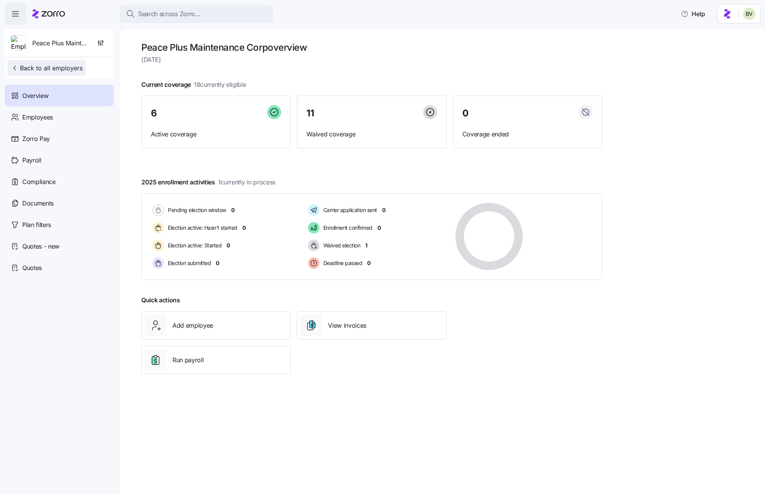
click at [79, 70] on span "Back to all employers" at bounding box center [47, 67] width 72 height 9
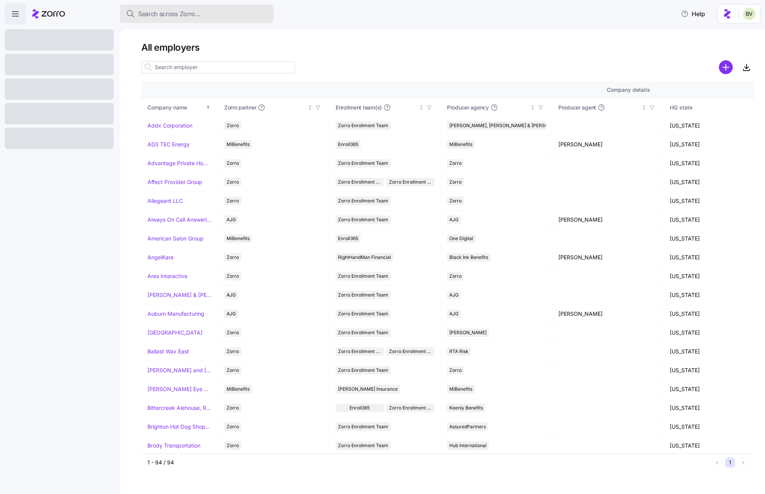
click at [197, 15] on span "Search across Zorro..." at bounding box center [169, 14] width 62 height 10
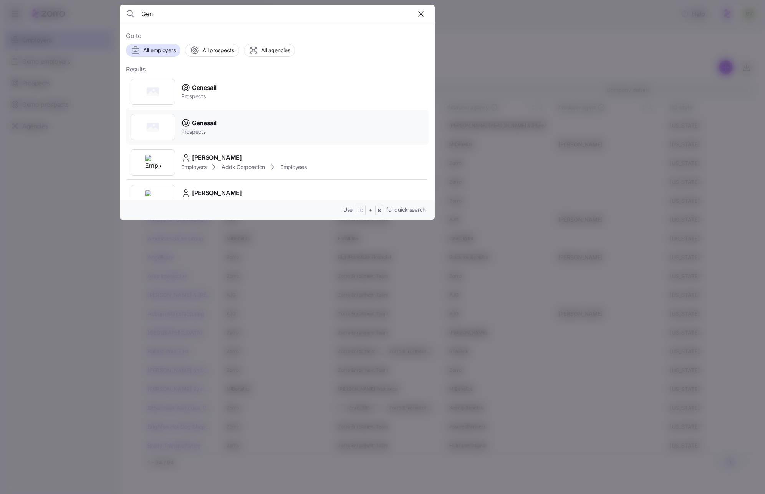
type input "Gen"
click at [159, 127] on div at bounding box center [153, 127] width 45 height 26
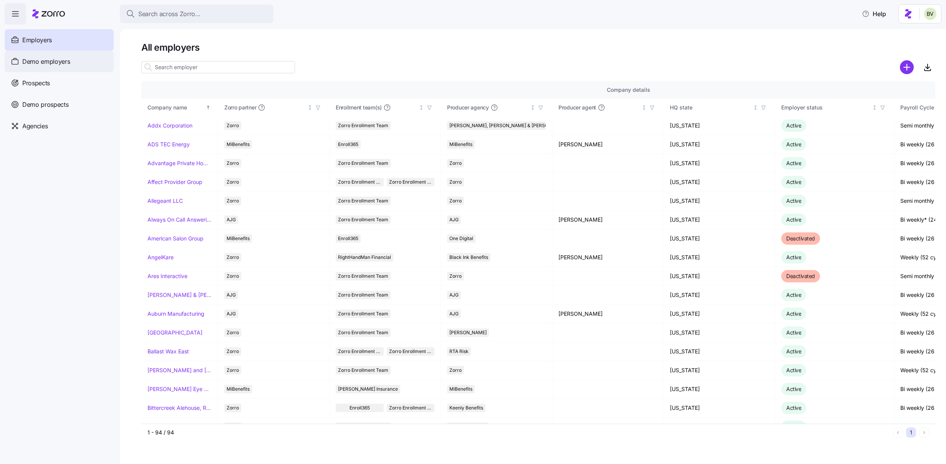
click at [75, 56] on div "Demo employers" at bounding box center [59, 62] width 109 height 22
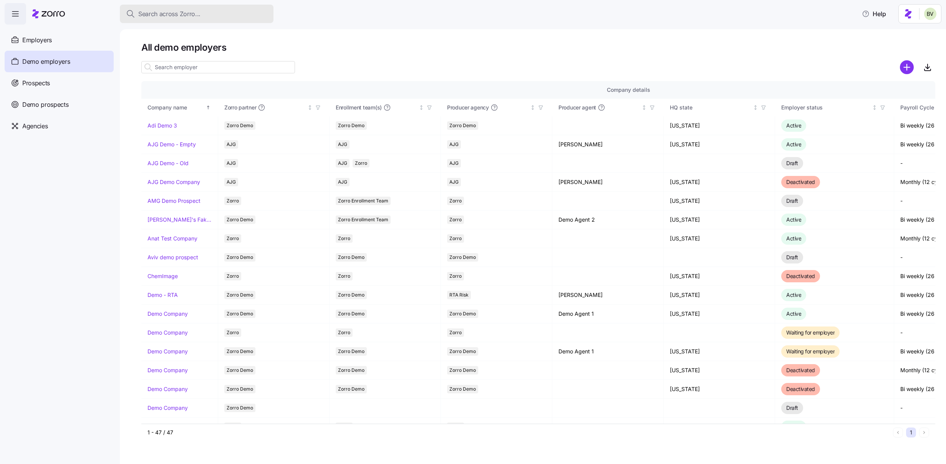
click at [197, 8] on button "Search across Zorro..." at bounding box center [197, 14] width 154 height 18
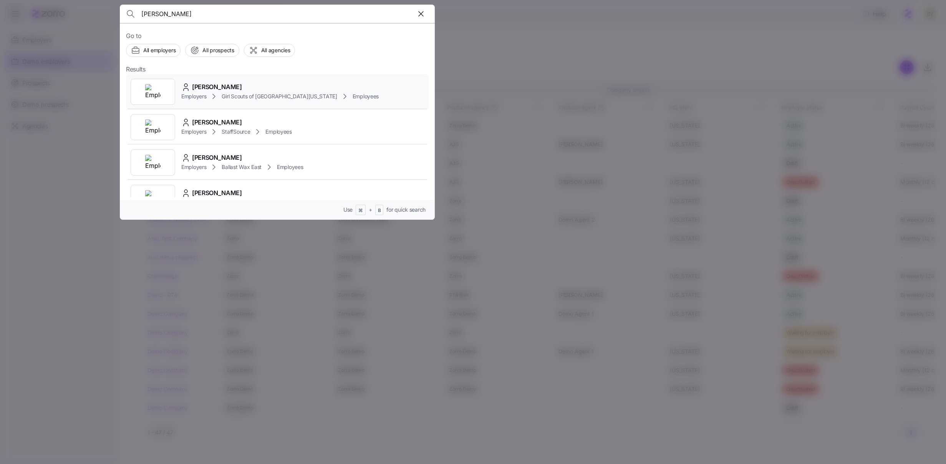
type input "ladon"
click at [158, 88] on img at bounding box center [152, 91] width 15 height 15
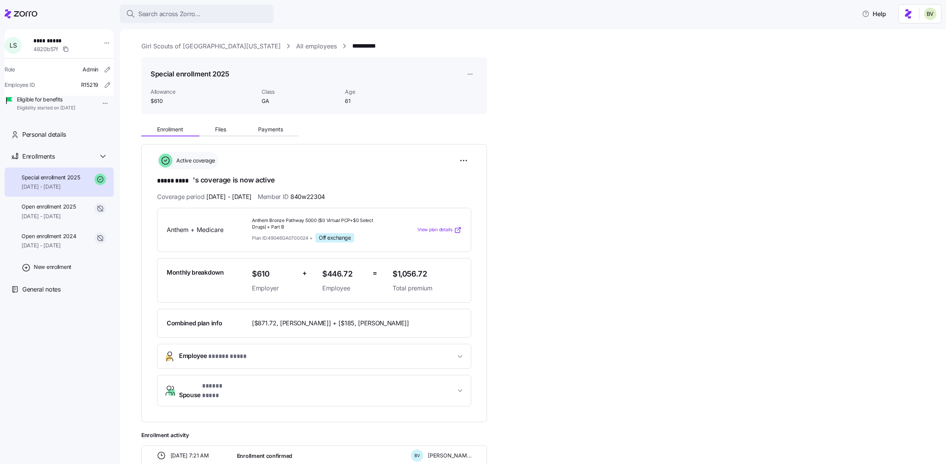
click at [160, 43] on link "Girl Scouts of Historic Georgia" at bounding box center [210, 46] width 139 height 10
click at [160, 45] on link "Girl Scouts of Historic Georgia" at bounding box center [210, 46] width 139 height 10
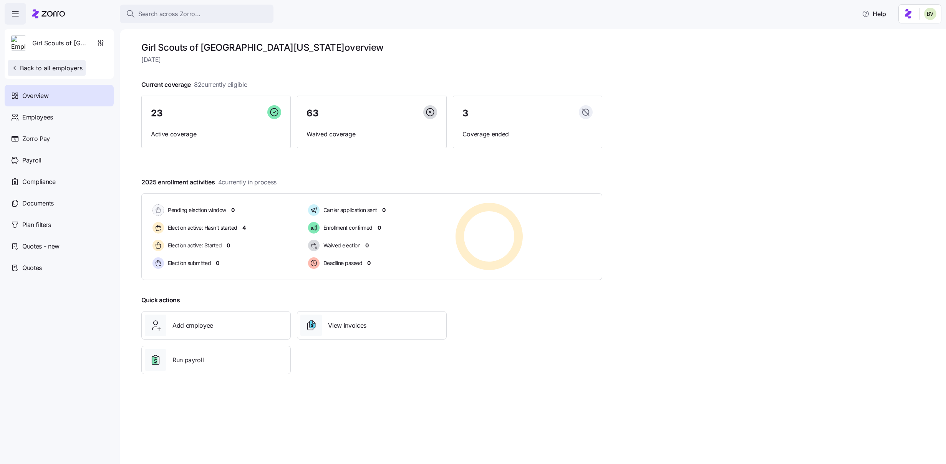
click at [41, 68] on span "Back to all employers" at bounding box center [47, 67] width 72 height 9
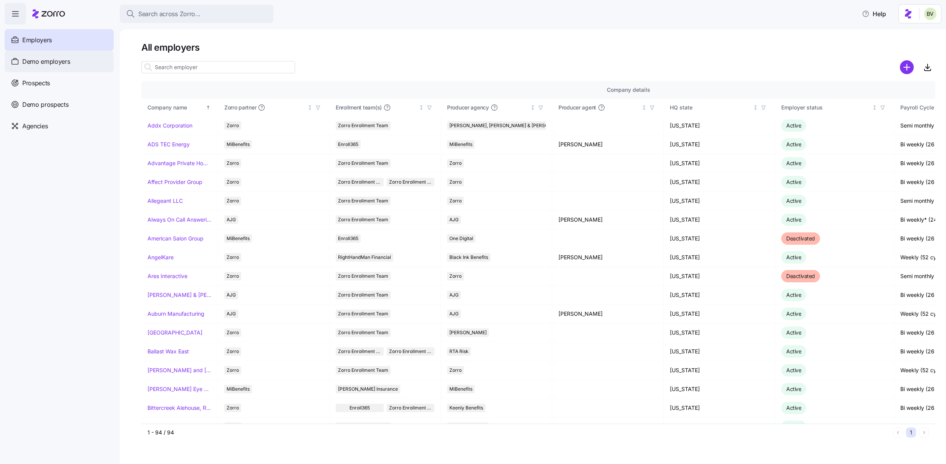
click at [39, 66] on span "Demo employers" at bounding box center [46, 62] width 48 height 10
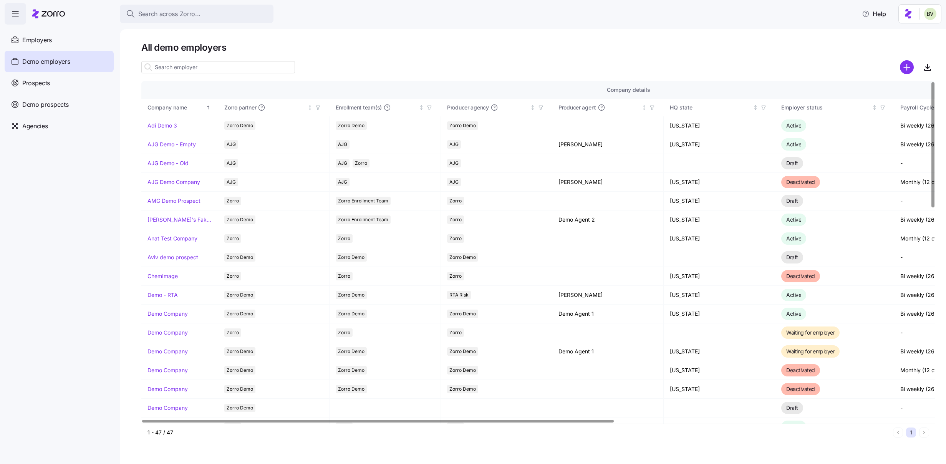
click at [218, 66] on input at bounding box center [218, 67] width 154 height 12
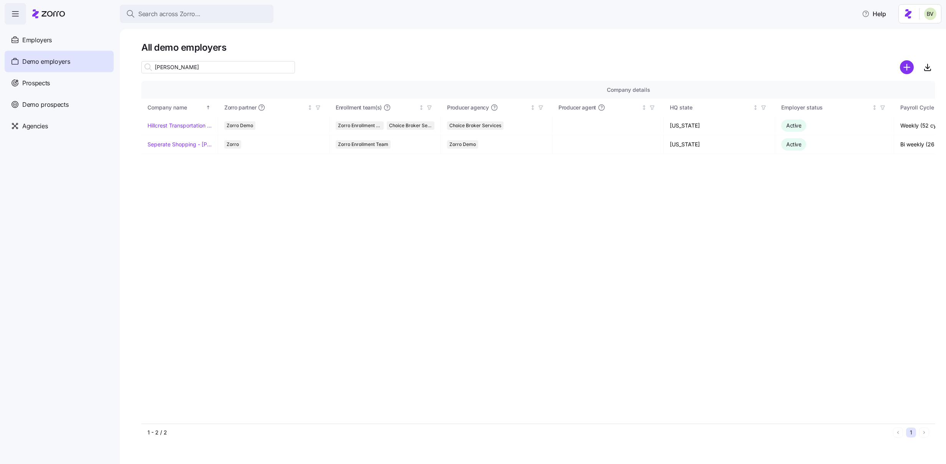
type input "sepe"
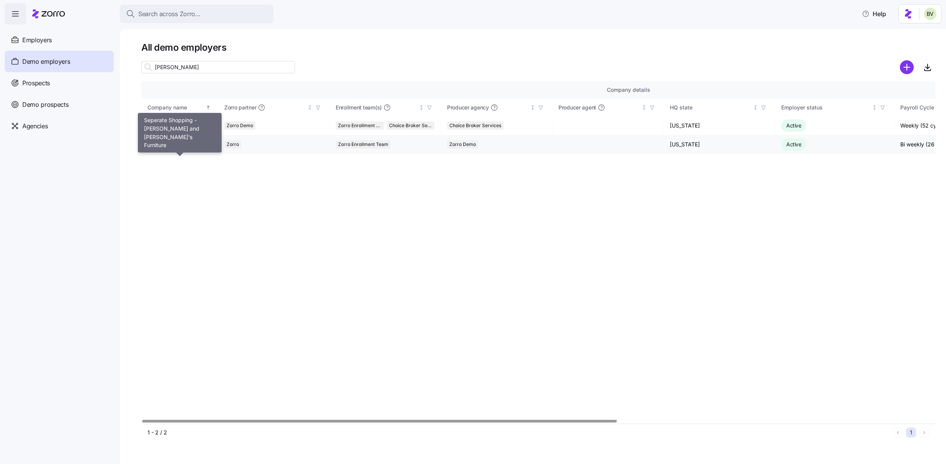
click at [189, 142] on link "Seperate Shopping - Bernie and Phyl's Furniture" at bounding box center [179, 145] width 64 height 8
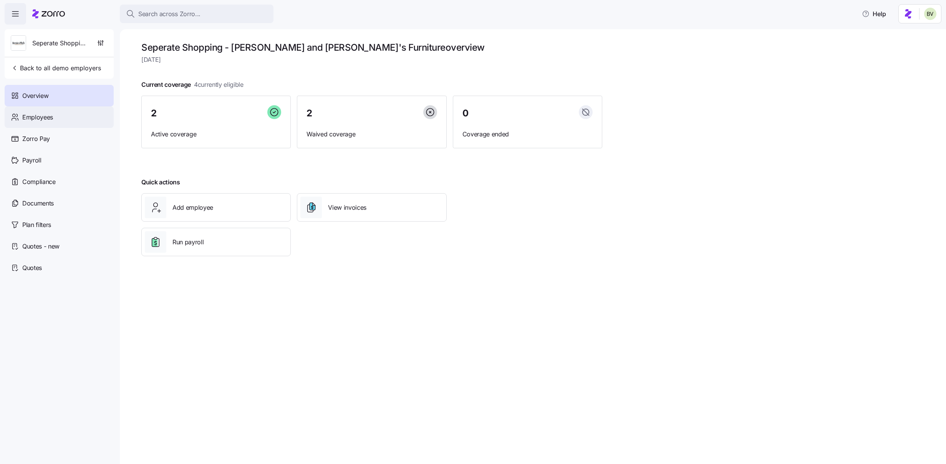
click at [80, 123] on div "Employees" at bounding box center [59, 117] width 109 height 22
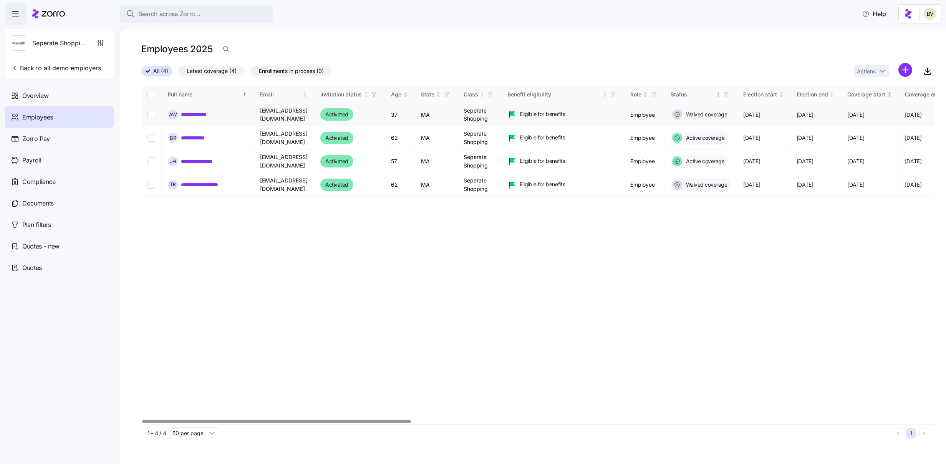
click at [210, 115] on link "**********" at bounding box center [199, 115] width 36 height 8
click at [887, 71] on html "**********" at bounding box center [473, 229] width 946 height 459
click at [887, 107] on div "Add a new employee" at bounding box center [872, 102] width 67 height 9
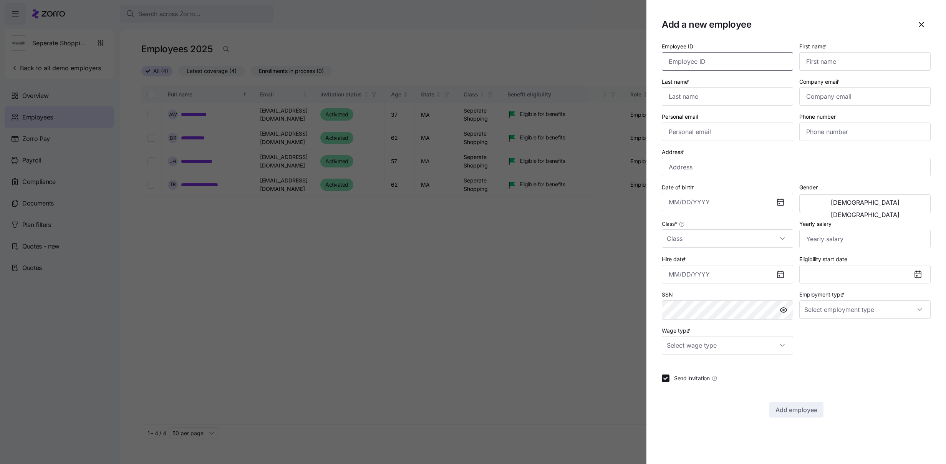
click at [726, 67] on input "Employee ID" at bounding box center [727, 61] width 131 height 18
click at [809, 62] on input "First name *" at bounding box center [864, 61] width 131 height 18
type input "Dwight"
click at [703, 60] on input "Employee ID" at bounding box center [727, 61] width 131 height 18
type input "D"
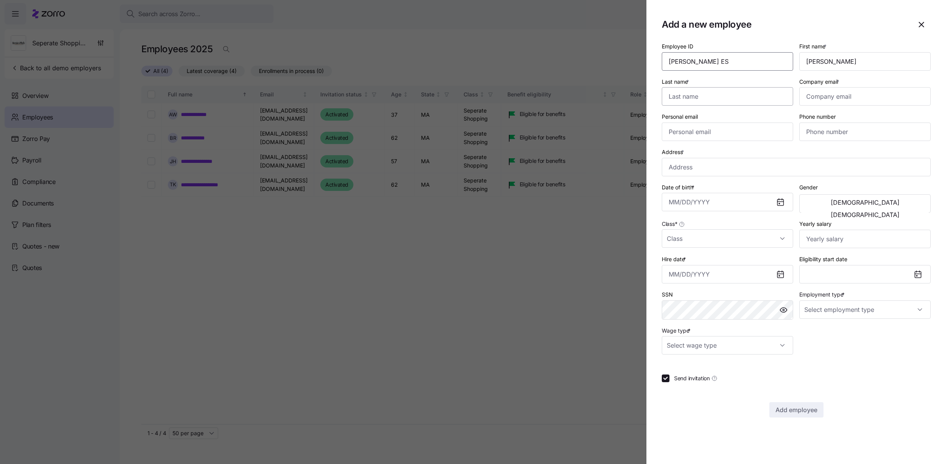
type input "Angela Schrutz ES"
click at [714, 102] on input "Last name *" at bounding box center [727, 96] width 131 height 18
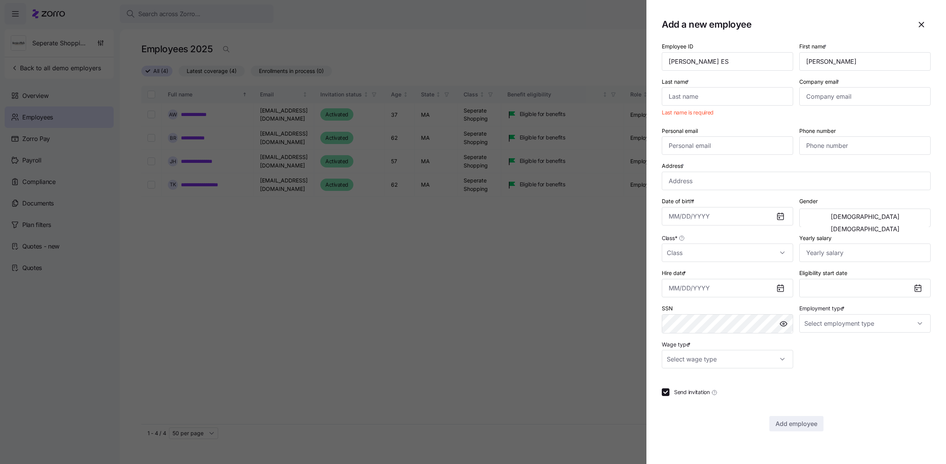
click at [735, 40] on section "Add a new employee Employee ID Angela Schrutz ES First name * Dwight Last name …" at bounding box center [796, 232] width 300 height 464
click at [728, 59] on input "Angela Schrutz ES" at bounding box center [727, 61] width 131 height 18
click at [887, 28] on icon "button" at bounding box center [921, 24] width 9 height 9
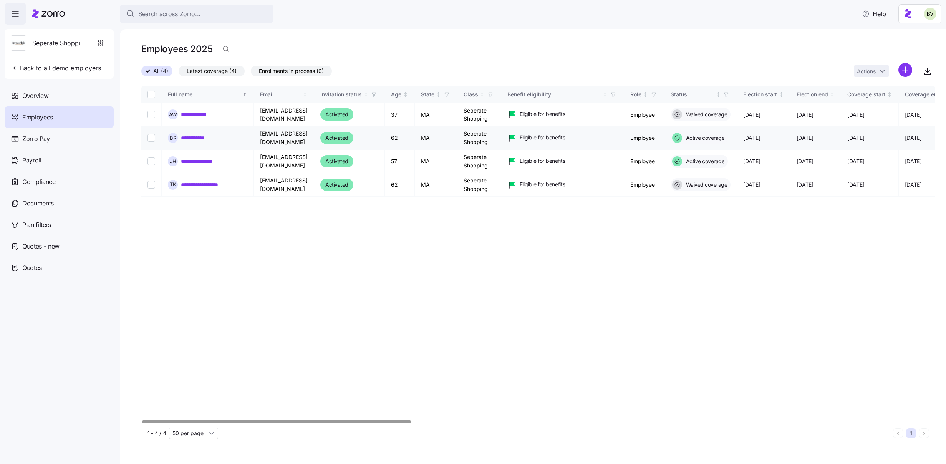
click at [210, 140] on link "**********" at bounding box center [198, 138] width 34 height 8
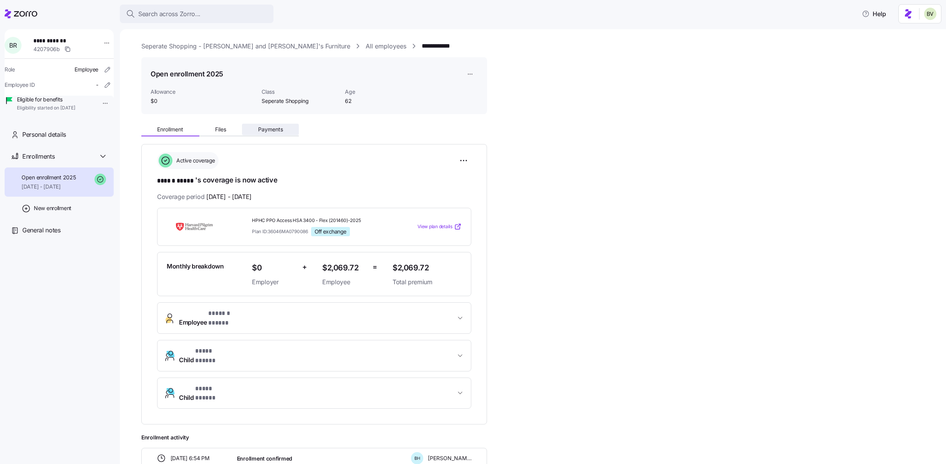
click at [275, 128] on span "Payments" at bounding box center [270, 129] width 25 height 5
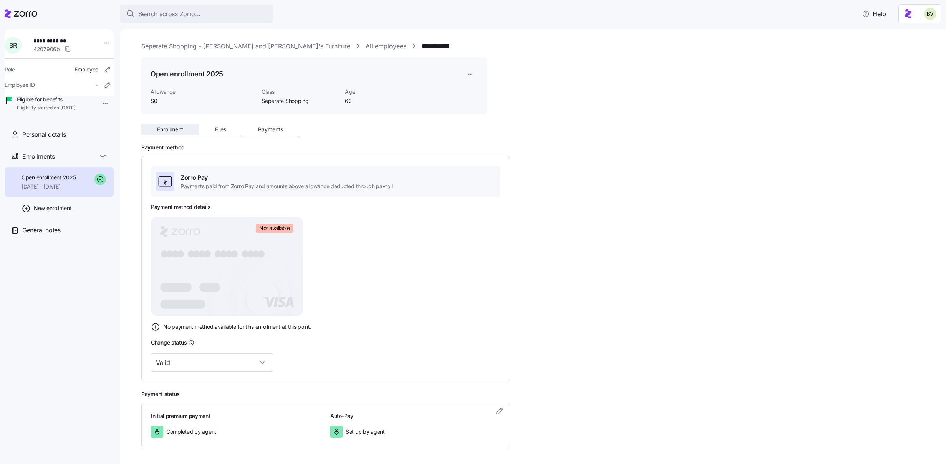
click at [181, 133] on button "Enrollment" at bounding box center [170, 130] width 58 height 12
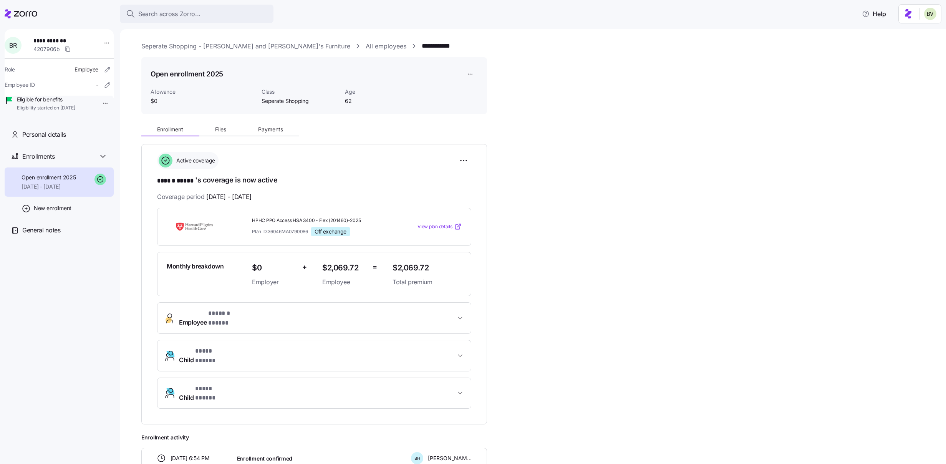
click at [179, 47] on link "Seperate Shopping - Bernie and Phyl's Furniture" at bounding box center [245, 46] width 209 height 10
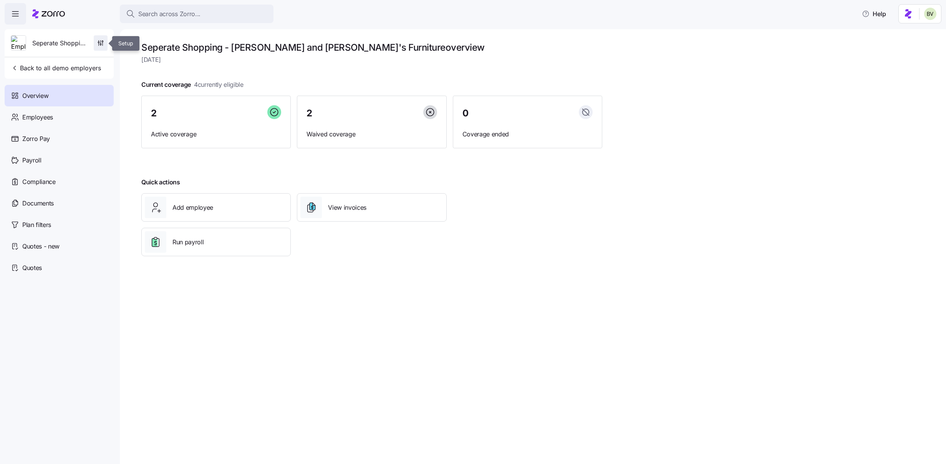
click at [101, 45] on icon "button" at bounding box center [101, 43] width 8 height 8
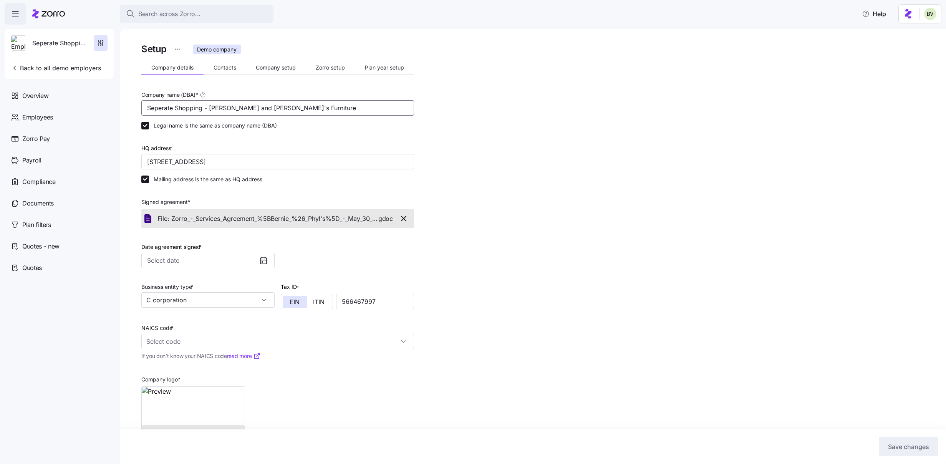
drag, startPoint x: 295, startPoint y: 106, endPoint x: 204, endPoint y: 111, distance: 91.9
click at [204, 111] on input "Seperate Shopping - Bernie and Phyl's Furniture" at bounding box center [277, 107] width 273 height 15
type input "Seperate Shopping Spouse"
click at [722, 293] on div "Setup Demo company Company details Contacts Company setup Zorro setup Plan year…" at bounding box center [538, 261] width 794 height 440
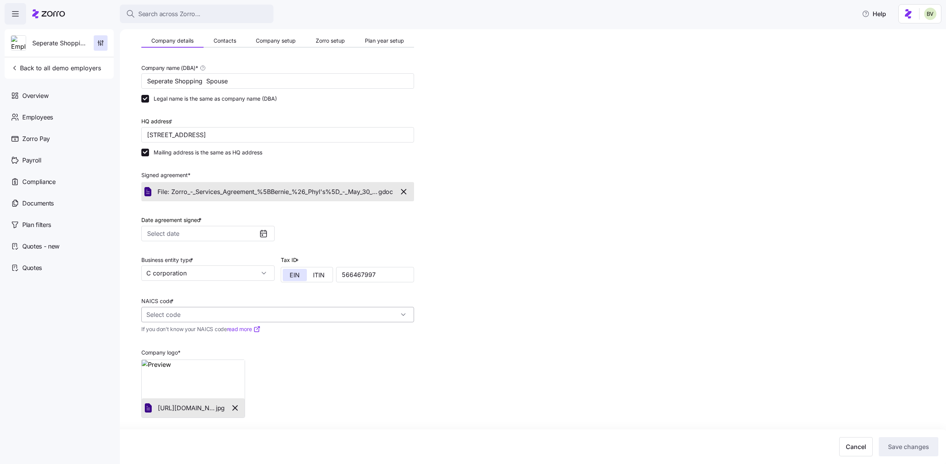
click at [401, 313] on div at bounding box center [277, 314] width 273 height 15
click at [279, 340] on div "Agriculture, Forestry, Fishing and Hunting 11" at bounding box center [277, 340] width 266 height 24
type input "11 - Agriculture, Forestry, Fishing and Hunting"
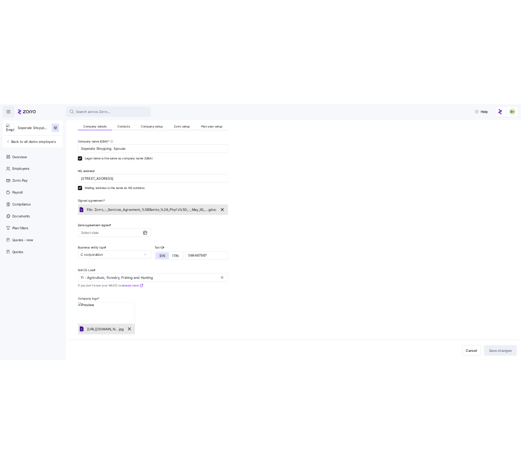
scroll to position [0, 0]
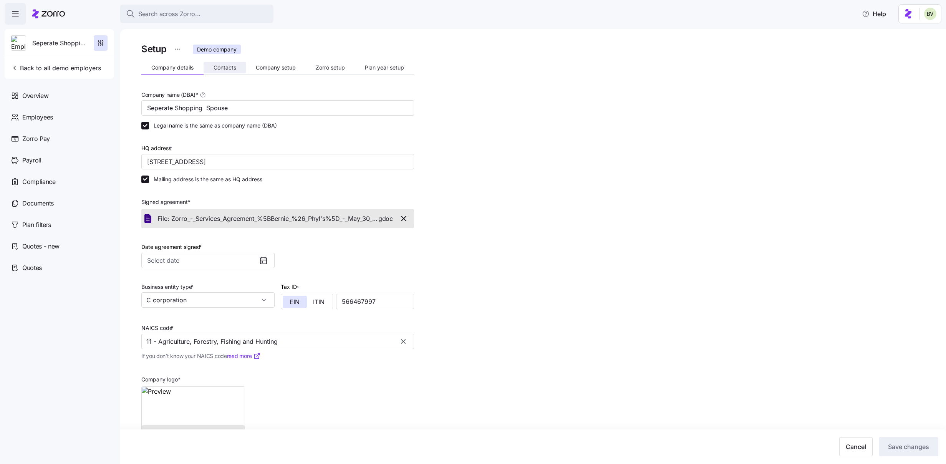
click at [241, 72] on button "Contacts" at bounding box center [225, 68] width 43 height 12
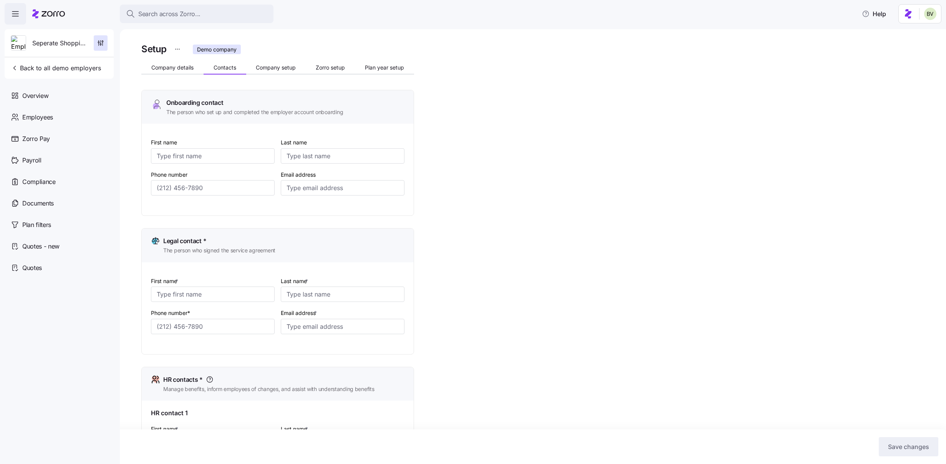
type input "Dmoe"
type input "Account"
type input "brenda.v+forbernie@myzorro.co"
type input "Dmoe"
type input "Account"
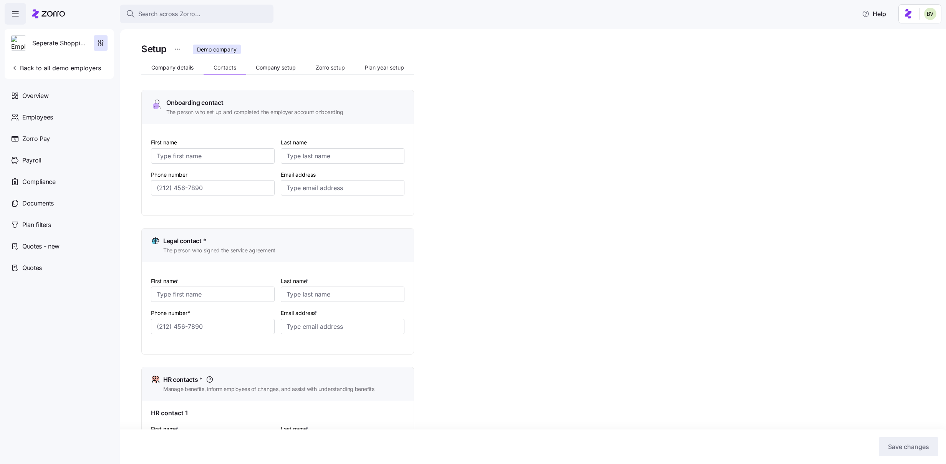
type input "brenda.v+forbernie@myzorro.co"
type input "Dmoe"
type input "Account"
type input "brenda.v+forbernie@myzorro.co"
type input "Dmoe"
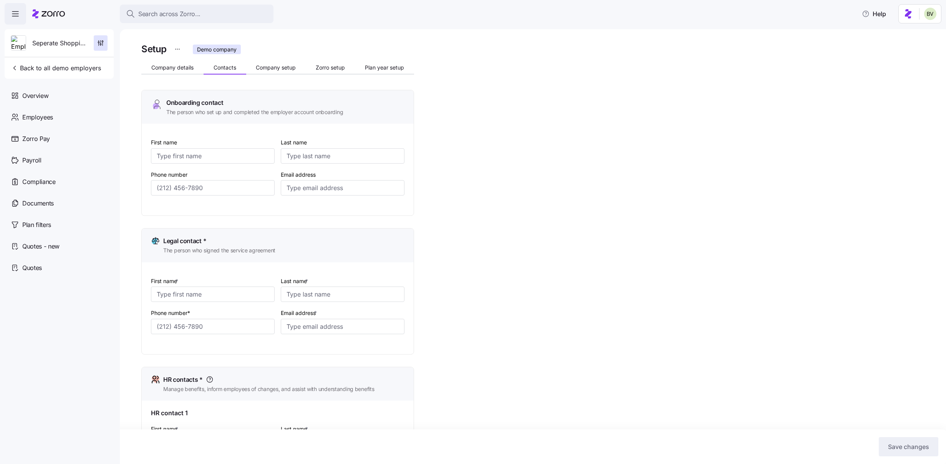
type input "Account"
type input "brenda.v+forbernie@myzorro.co"
type input "(310) 555-5555"
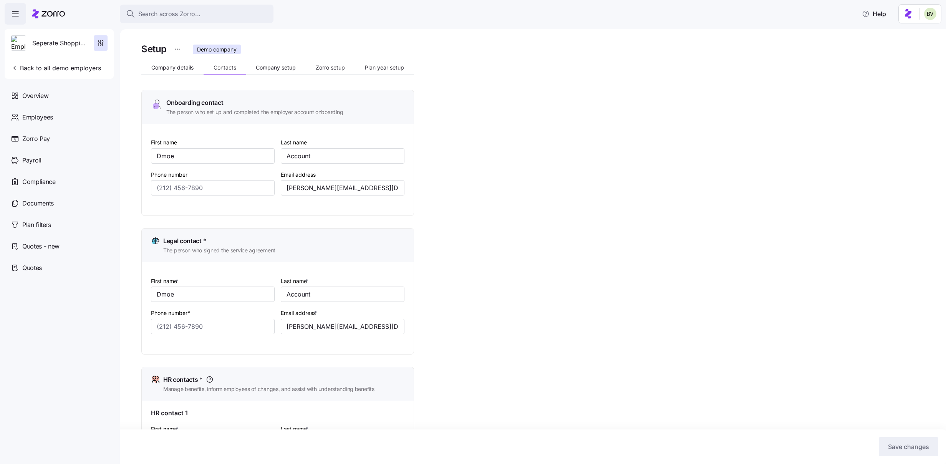
type input "(310) 555-5555"
click at [276, 67] on span "Company setup" at bounding box center [276, 67] width 40 height 5
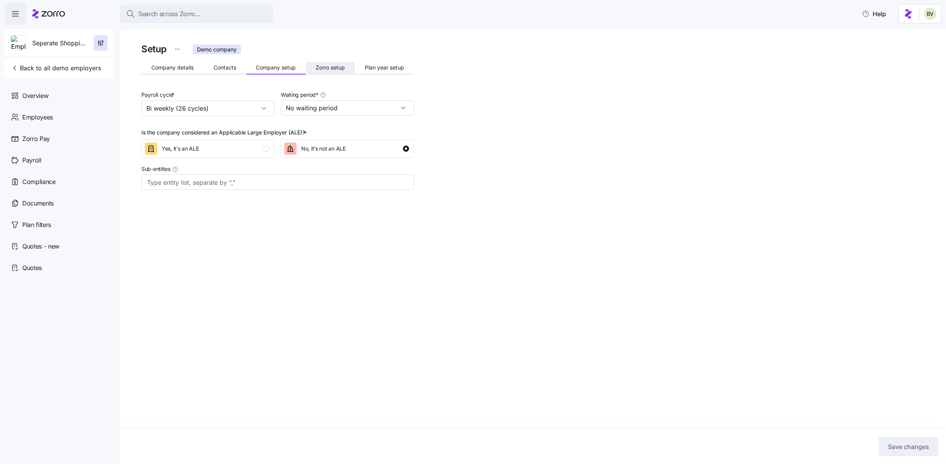
click at [311, 70] on button "Zorro setup" at bounding box center [330, 68] width 49 height 12
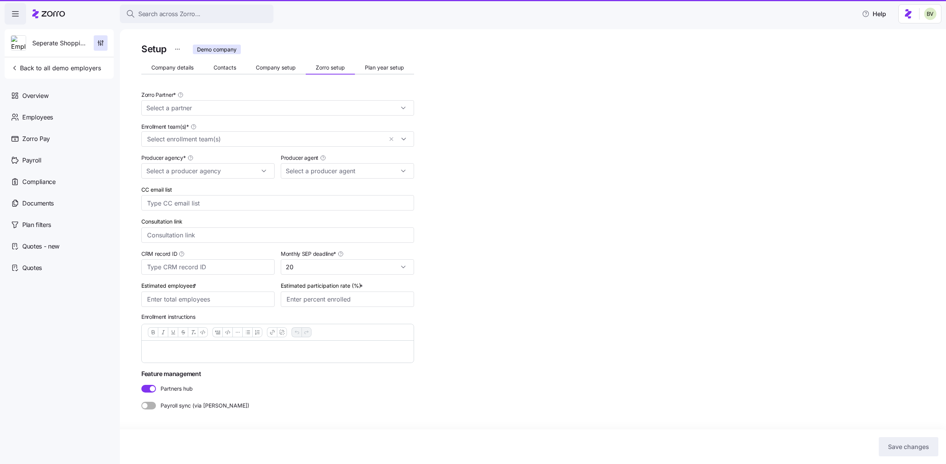
type input "Zorro"
type input "Zorro Demo"
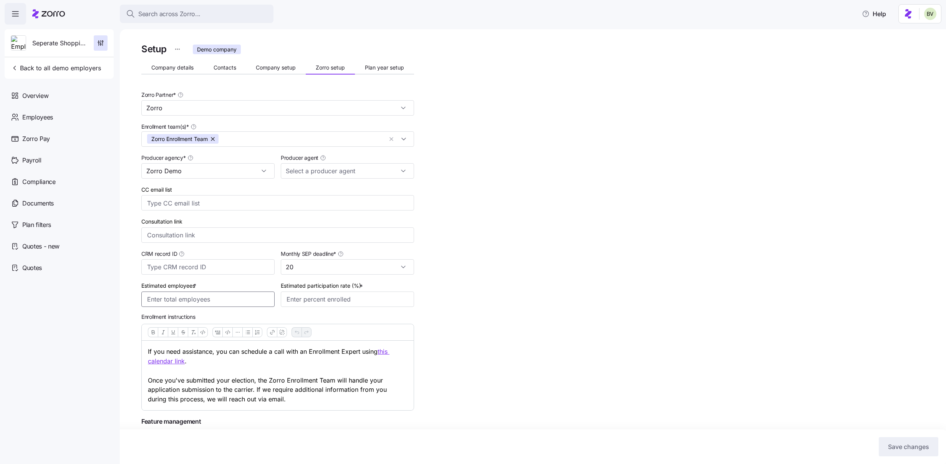
click at [208, 298] on input "Estimated employees *" at bounding box center [207, 298] width 133 height 15
type input "20"
click at [287, 300] on input "Estimated participation rate (%) *" at bounding box center [347, 298] width 133 height 15
type input "50%"
click at [887, 444] on span "Save changes" at bounding box center [908, 446] width 41 height 9
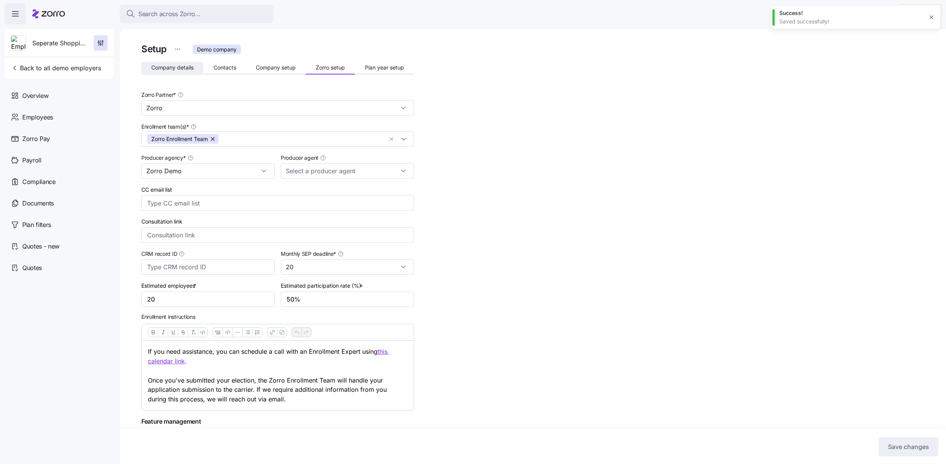
click at [166, 70] on span "Company details" at bounding box center [172, 67] width 42 height 5
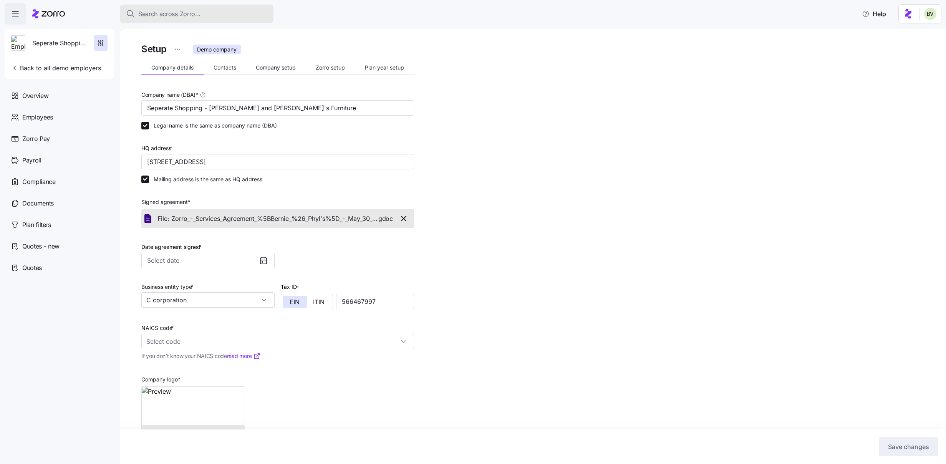
click at [144, 18] on span "Search across Zorro..." at bounding box center [169, 14] width 62 height 10
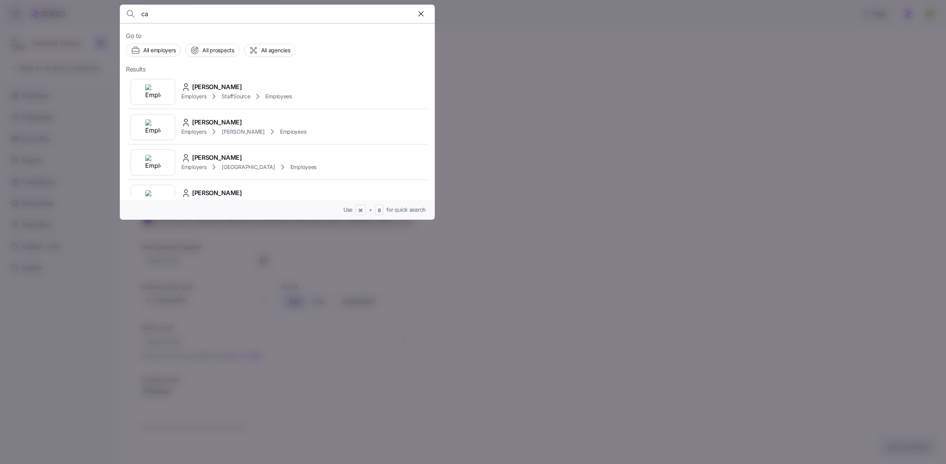
type input "c"
type input "visit"
click at [162, 122] on div at bounding box center [153, 127] width 45 height 26
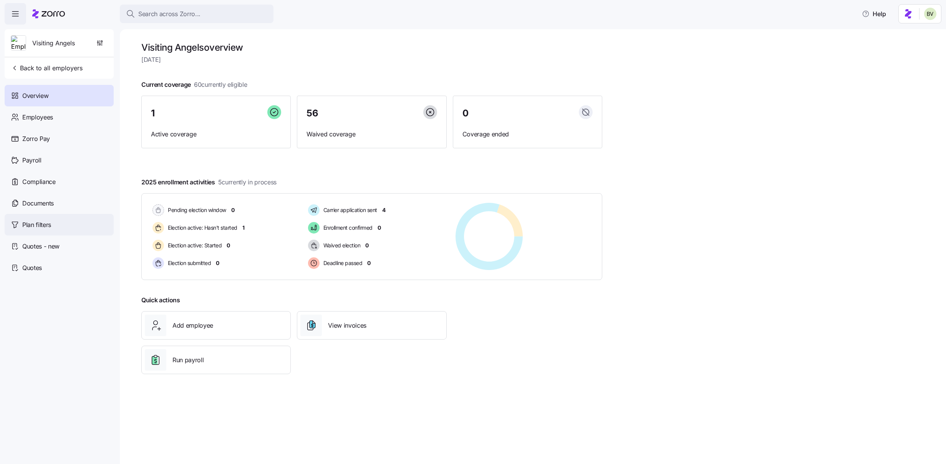
click at [58, 228] on div "Plan filters" at bounding box center [59, 225] width 109 height 22
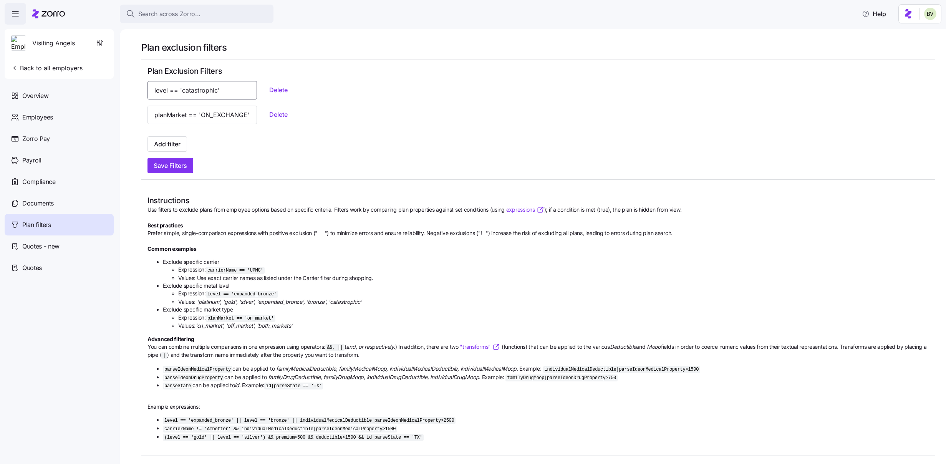
drag, startPoint x: 154, startPoint y: 88, endPoint x: 232, endPoint y: 89, distance: 78.0
click at [232, 89] on input "level == 'catastrophic'" at bounding box center [201, 90] width 109 height 18
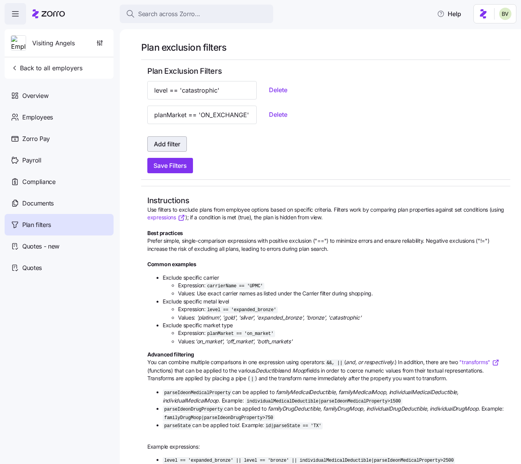
click at [174, 147] on span "Add filter" at bounding box center [167, 143] width 26 height 9
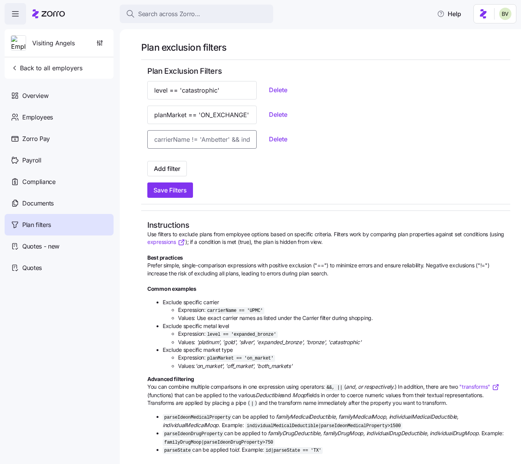
click at [184, 139] on input at bounding box center [201, 139] width 109 height 18
paste input "carrierName=='Oxford'"
type input "carrierName=='Oxford'"
click at [172, 188] on span "Save Filters" at bounding box center [170, 189] width 33 height 9
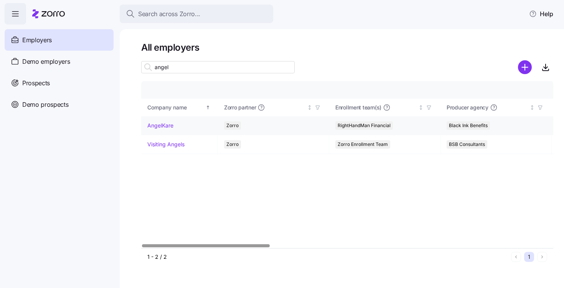
type input "angel"
click at [161, 123] on link "AngelKare" at bounding box center [160, 126] width 26 height 8
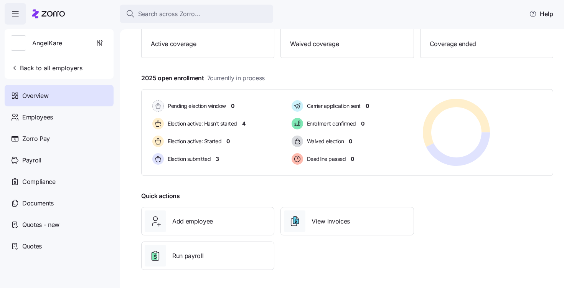
scroll to position [91, 0]
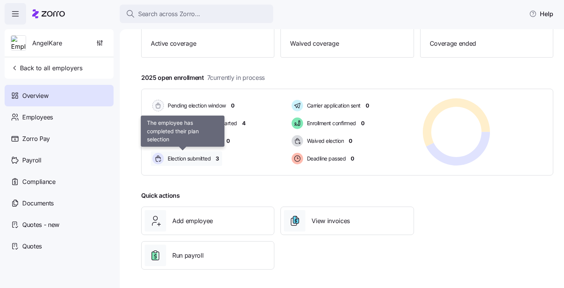
click at [187, 156] on span "Election submitted" at bounding box center [188, 159] width 45 height 8
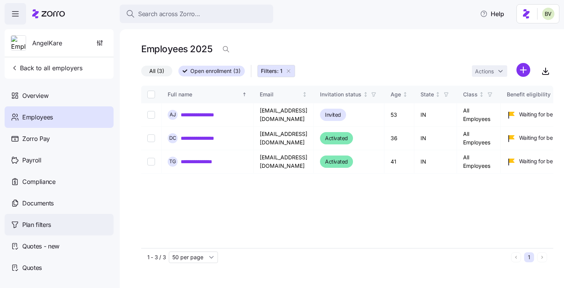
click at [43, 224] on span "Plan filters" at bounding box center [36, 225] width 29 height 10
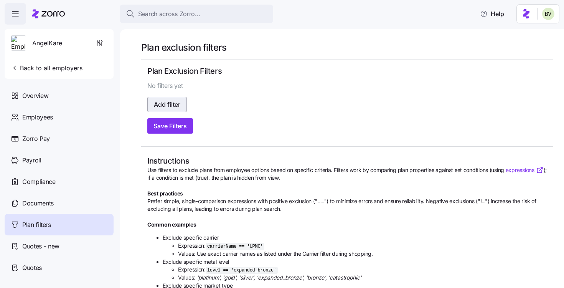
click at [167, 105] on span "Add filter" at bounding box center [167, 104] width 26 height 9
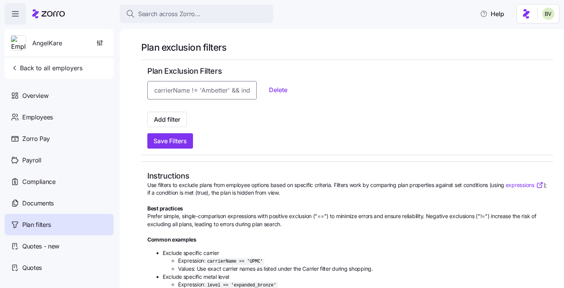
click at [169, 95] on input at bounding box center [201, 90] width 109 height 18
paste input "level == 'catastrophic'"
type input "level == 'catastrophic'"
click at [167, 140] on span "Save Filters" at bounding box center [170, 140] width 33 height 9
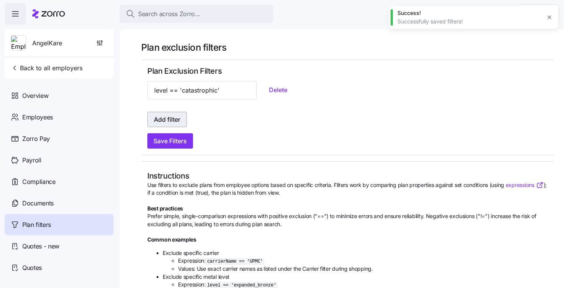
click at [164, 121] on span "Add filter" at bounding box center [167, 119] width 26 height 9
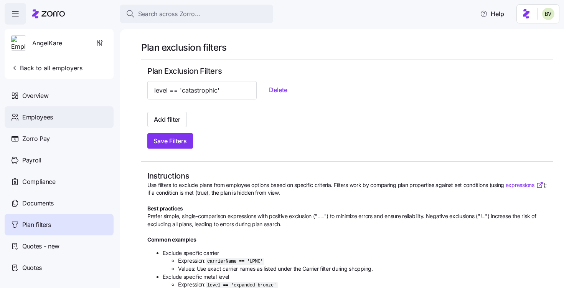
click at [51, 114] on span "Employees" at bounding box center [37, 118] width 31 height 10
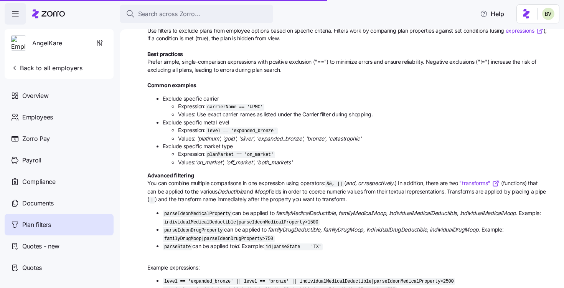
scroll to position [175, 0]
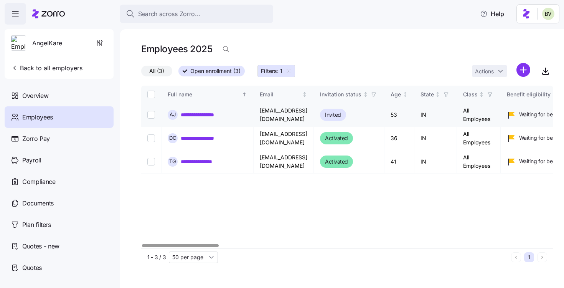
click at [214, 114] on link "**********" at bounding box center [203, 115] width 45 height 8
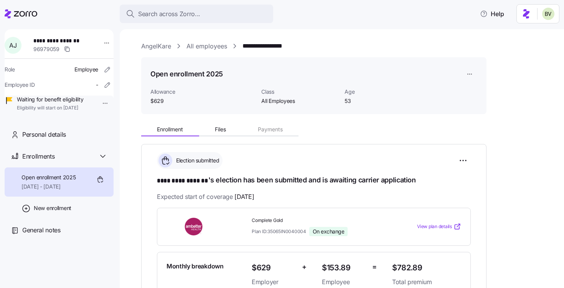
click at [214, 45] on link "All employees" at bounding box center [207, 46] width 41 height 10
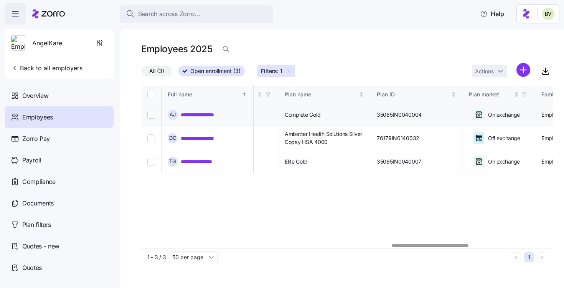
scroll to position [0, 1347]
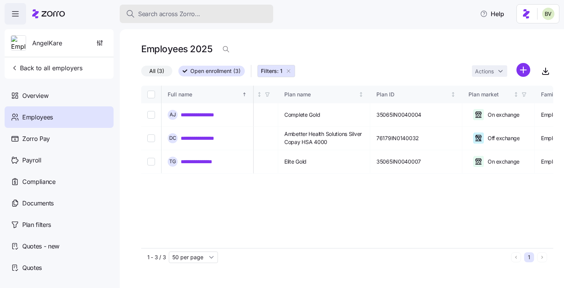
click at [219, 16] on div "Search across Zorro..." at bounding box center [196, 14] width 141 height 10
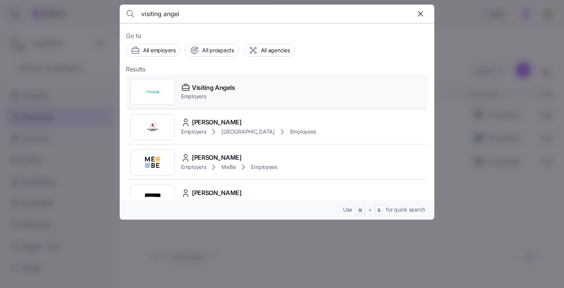
type input "visiting angel"
click at [167, 85] on div at bounding box center [153, 92] width 45 height 26
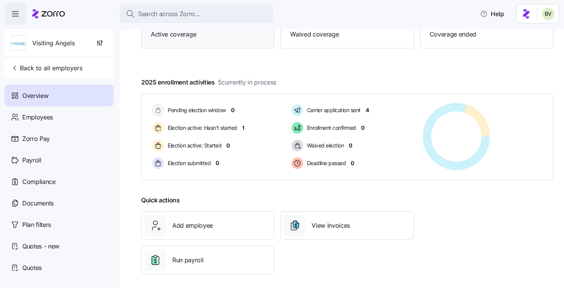
scroll to position [104, 0]
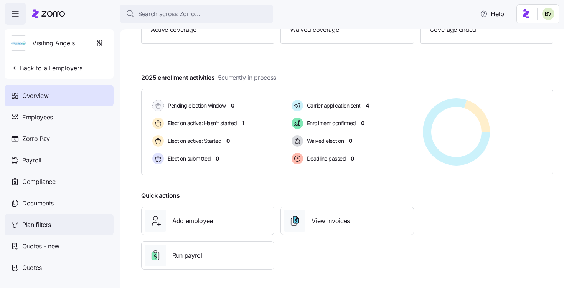
click at [58, 224] on div "Plan filters" at bounding box center [59, 225] width 109 height 22
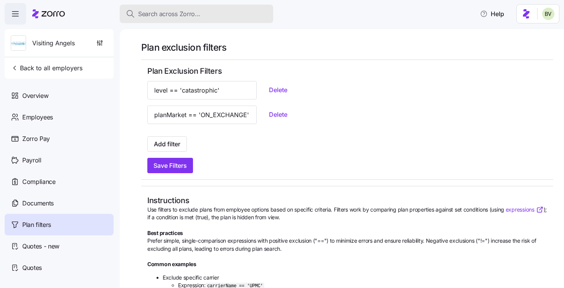
click at [184, 17] on span "Search across Zorro..." at bounding box center [169, 14] width 62 height 10
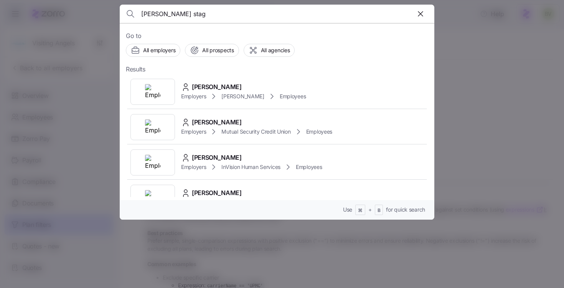
click at [149, 15] on input "mariam stag" at bounding box center [239, 14] width 197 height 18
type input "miriam stag"
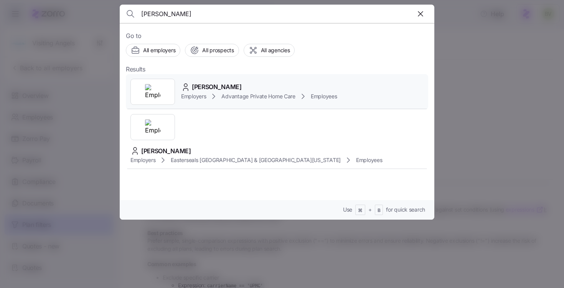
click at [158, 89] on img at bounding box center [152, 91] width 15 height 15
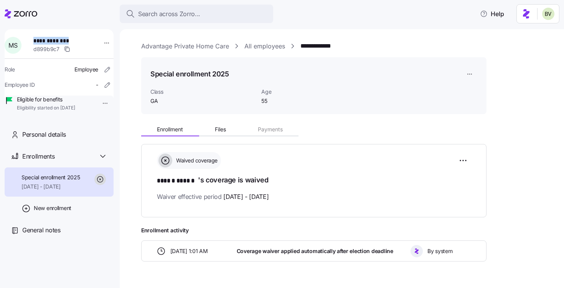
drag, startPoint x: 73, startPoint y: 40, endPoint x: 35, endPoint y: 40, distance: 38.8
click at [35, 40] on div "**********" at bounding box center [63, 45] width 67 height 23
copy span "**********"
click at [264, 47] on link "All employees" at bounding box center [265, 46] width 41 height 10
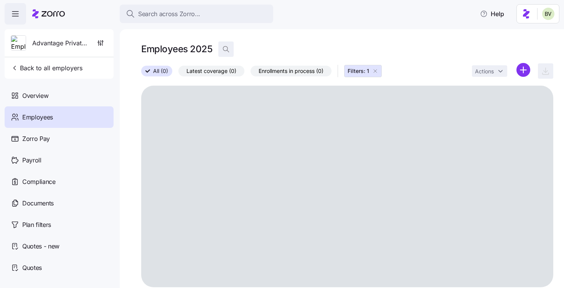
click at [229, 47] on icon "button" at bounding box center [226, 49] width 8 height 8
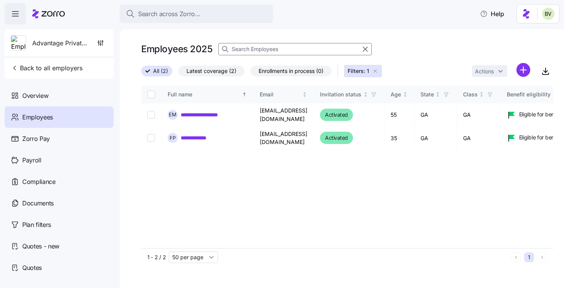
click at [266, 47] on input at bounding box center [295, 49] width 154 height 12
click at [378, 71] on icon "button" at bounding box center [375, 71] width 6 height 6
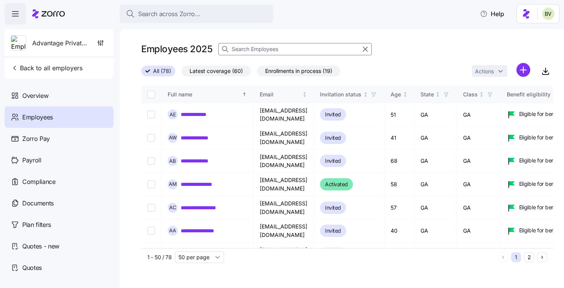
click at [265, 48] on input at bounding box center [295, 49] width 154 height 12
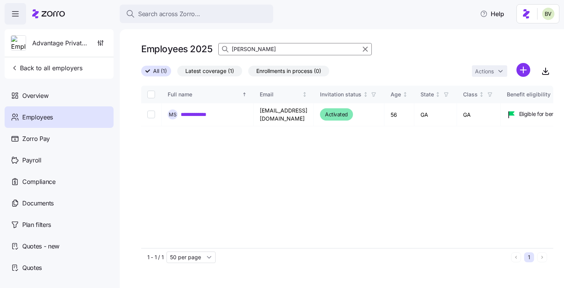
click at [273, 50] on input "Miriam Staggs" at bounding box center [295, 49] width 154 height 12
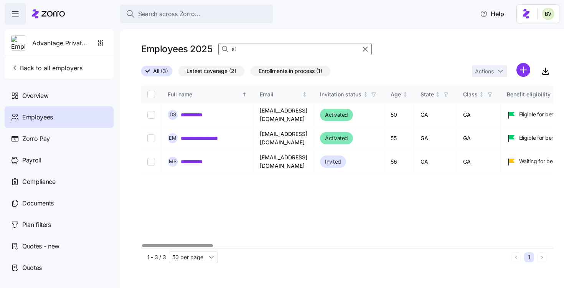
type input "s"
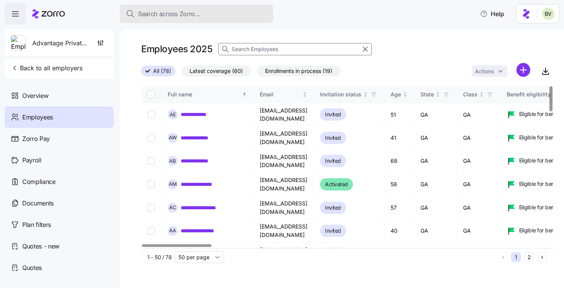
click at [202, 17] on div "Search across Zorro..." at bounding box center [196, 14] width 141 height 10
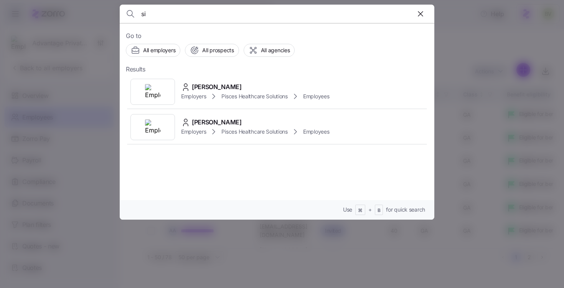
type input "s"
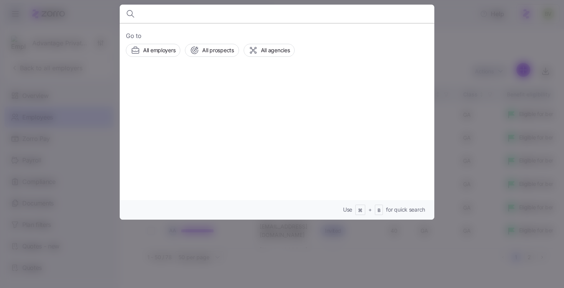
click at [454, 36] on div at bounding box center [282, 144] width 564 height 288
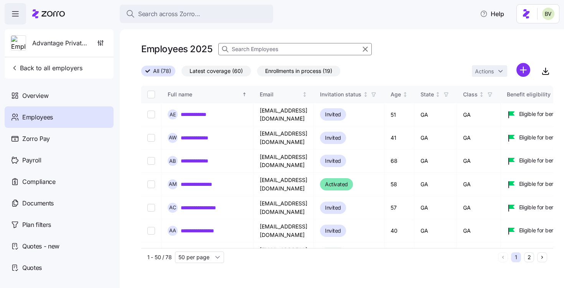
click at [275, 49] on input at bounding box center [295, 49] width 154 height 12
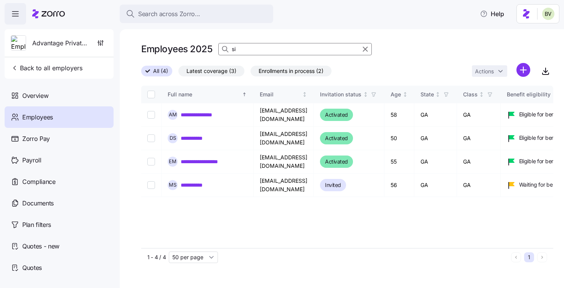
type input "s"
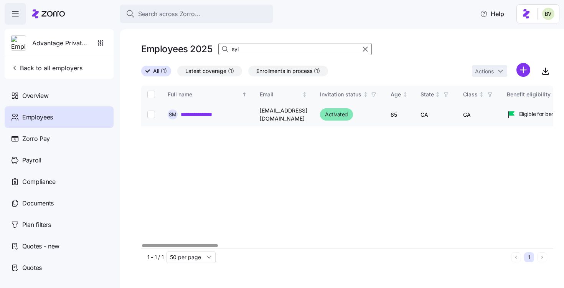
type input "syl"
click at [207, 113] on link "**********" at bounding box center [203, 115] width 45 height 8
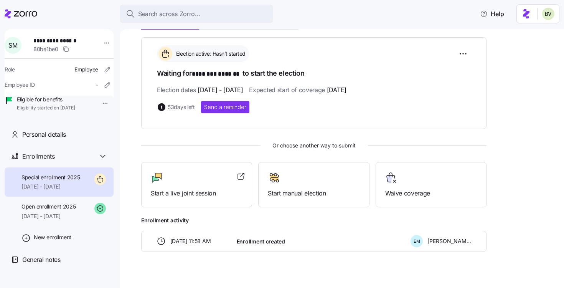
scroll to position [116, 0]
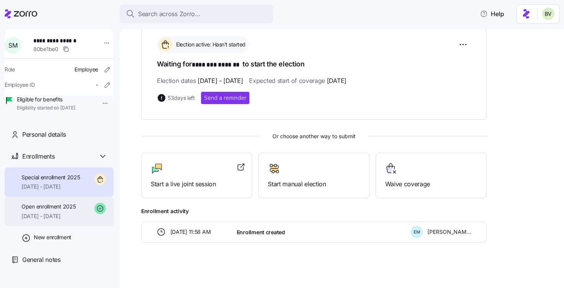
click at [68, 210] on span "Open enrollment 2025" at bounding box center [49, 207] width 54 height 8
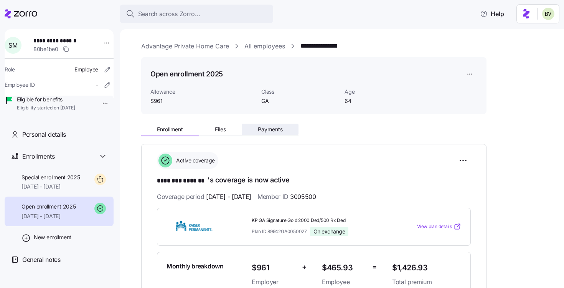
click at [265, 127] on span "Payments" at bounding box center [270, 129] width 25 height 5
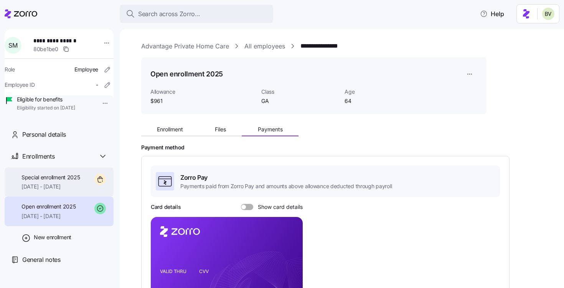
click at [78, 181] on span "Special enrollment 2025" at bounding box center [51, 178] width 59 height 8
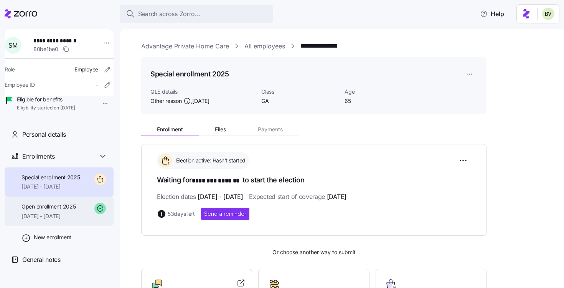
click at [58, 210] on span "Open enrollment 2025" at bounding box center [49, 207] width 54 height 8
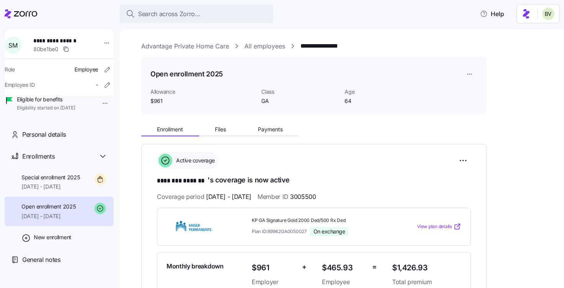
click at [259, 46] on link "All employees" at bounding box center [265, 46] width 41 height 10
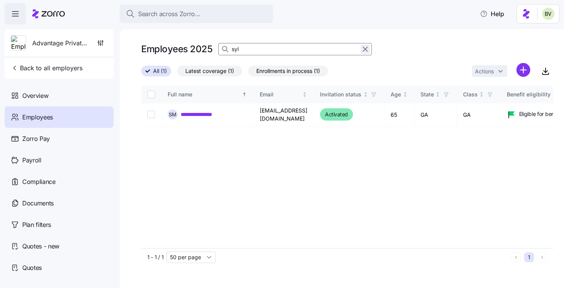
click at [365, 49] on icon "button" at bounding box center [366, 49] width 4 height 4
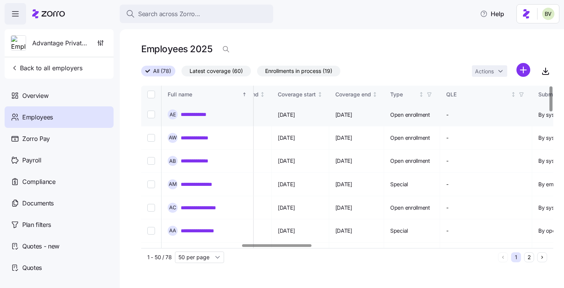
scroll to position [0, 599]
click at [321, 95] on icon "Not sorted" at bounding box center [318, 94] width 5 height 5
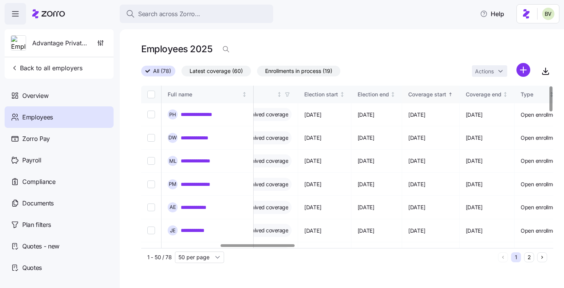
scroll to position [0, 430]
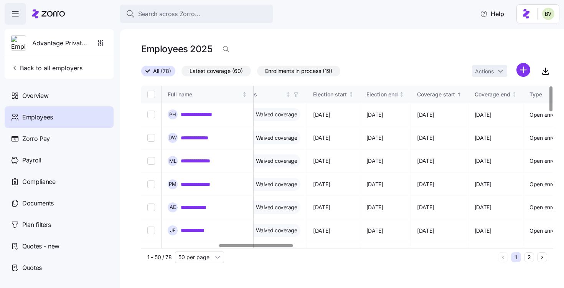
click at [354, 96] on icon "Not sorted" at bounding box center [351, 94] width 5 height 5
click at [354, 96] on icon "Sorted ascending" at bounding box center [351, 94] width 5 height 5
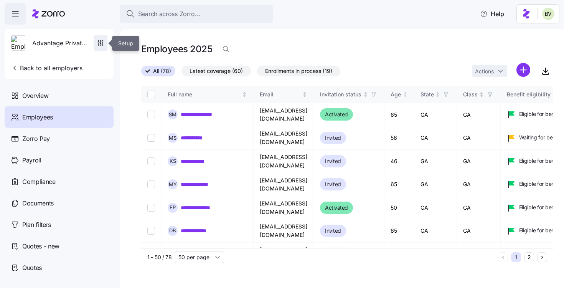
click at [100, 44] on icon "button" at bounding box center [100, 44] width 1 height 1
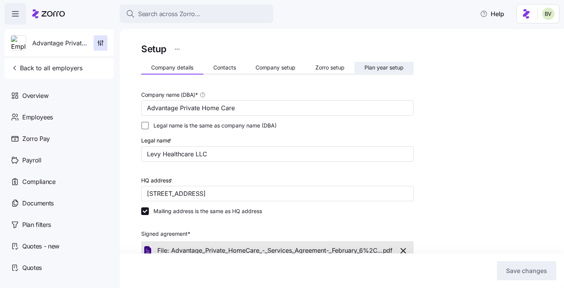
click at [384, 65] on span "Plan year setup" at bounding box center [384, 67] width 39 height 5
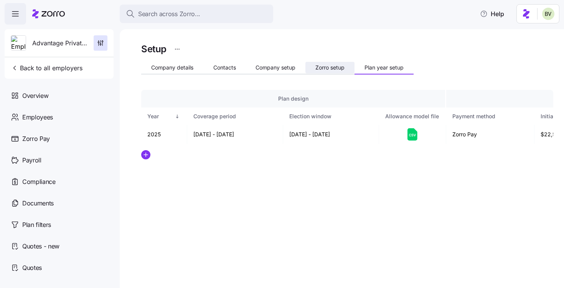
click at [345, 64] on button "Zorro setup" at bounding box center [330, 68] width 49 height 12
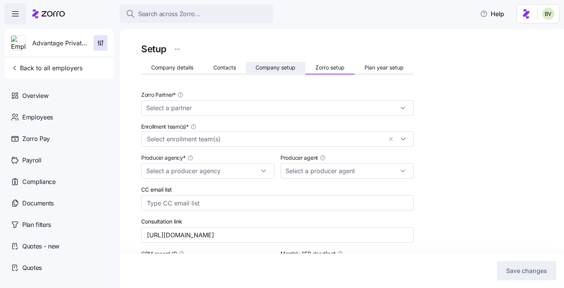
type input "Zorro"
click at [280, 68] on span "Company setup" at bounding box center [276, 67] width 40 height 5
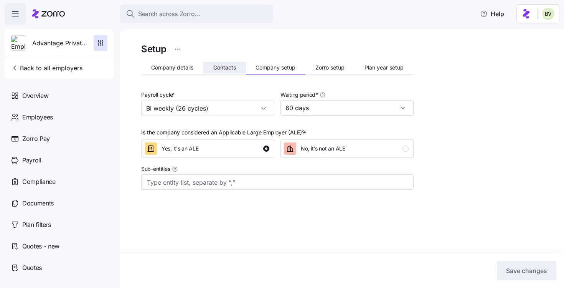
click at [237, 66] on button "Contacts" at bounding box center [225, 68] width 43 height 12
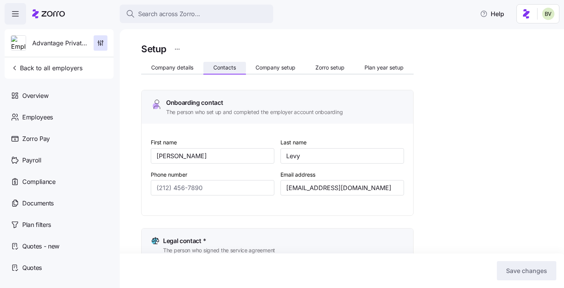
type input "(404) 312-6423"
click at [193, 66] on span "Company details" at bounding box center [172, 67] width 42 height 5
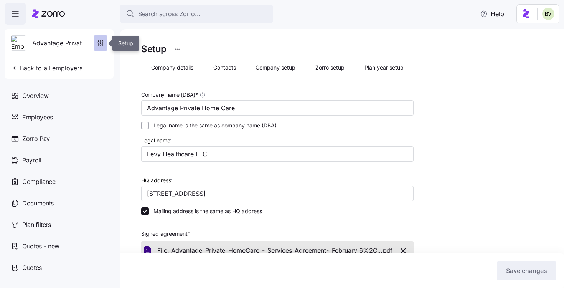
click at [98, 43] on icon "button" at bounding box center [101, 43] width 8 height 8
click at [223, 67] on span "Contacts" at bounding box center [225, 67] width 23 height 5
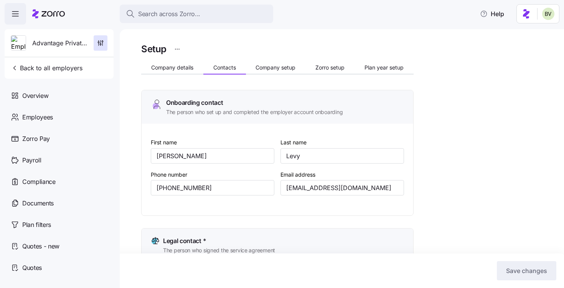
click at [270, 68] on span "Company setup" at bounding box center [276, 67] width 40 height 5
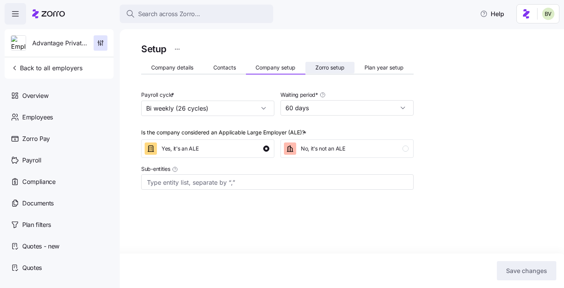
click at [327, 64] on button "Zorro setup" at bounding box center [330, 68] width 49 height 12
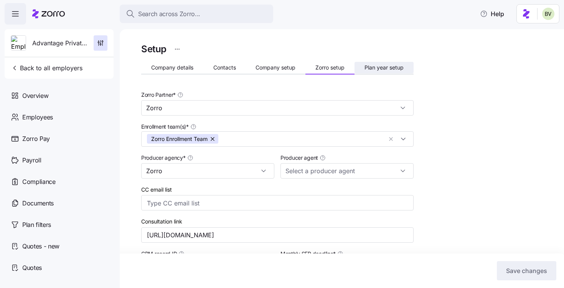
click at [381, 65] on span "Plan year setup" at bounding box center [384, 67] width 39 height 5
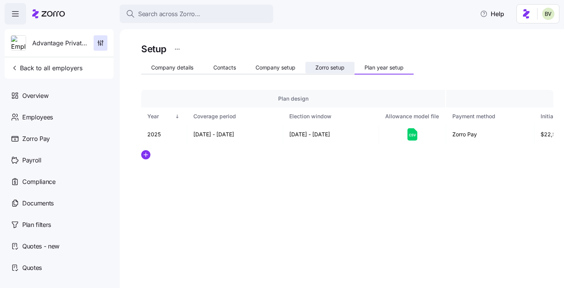
click at [329, 65] on span "Zorro setup" at bounding box center [330, 67] width 29 height 5
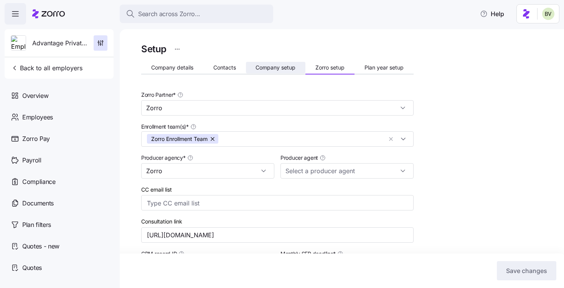
click at [283, 64] on button "Company setup" at bounding box center [276, 68] width 60 height 12
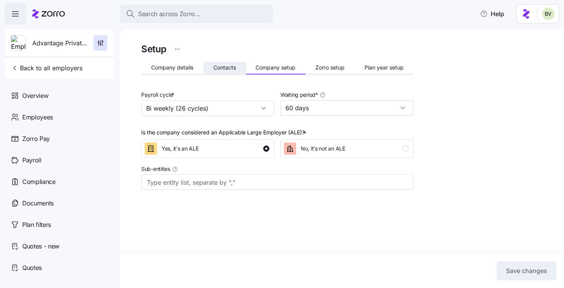
click at [228, 63] on button "Contacts" at bounding box center [225, 68] width 43 height 12
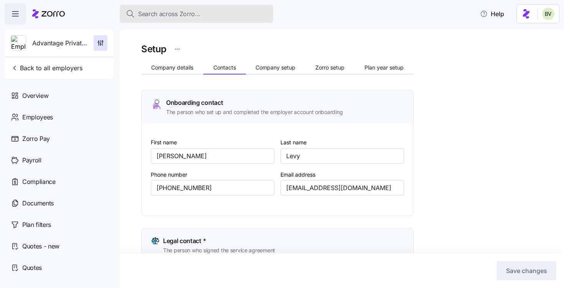
click at [190, 14] on span "Search across Zorro..." at bounding box center [169, 14] width 62 height 10
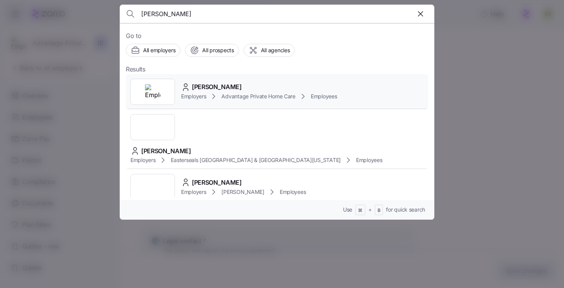
type input "miriam s"
click at [164, 84] on div at bounding box center [153, 92] width 45 height 26
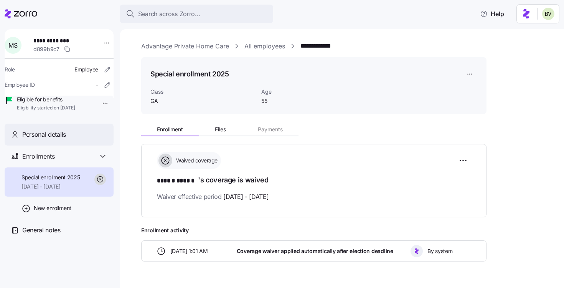
click at [68, 146] on div "Personal details" at bounding box center [59, 135] width 109 height 22
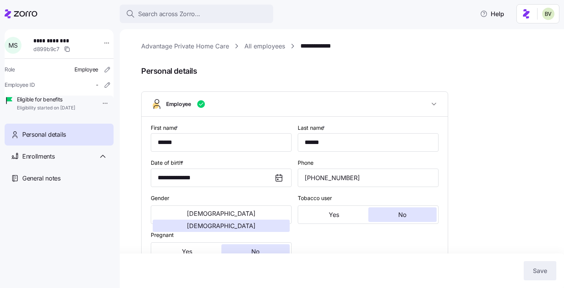
type input "GA"
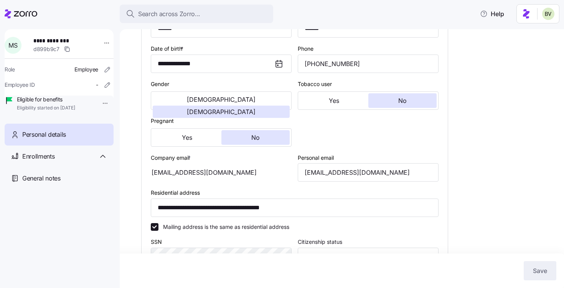
scroll to position [116, 0]
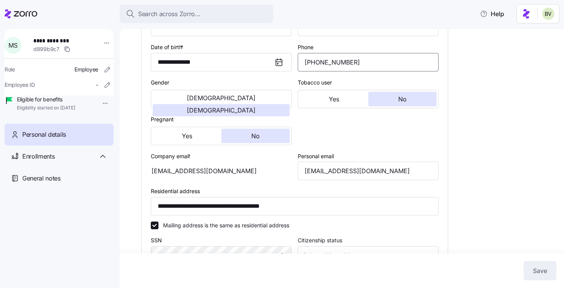
drag, startPoint x: 326, startPoint y: 62, endPoint x: 306, endPoint y: 61, distance: 20.4
click at [306, 61] on input "(678) 893-2411" at bounding box center [368, 62] width 141 height 18
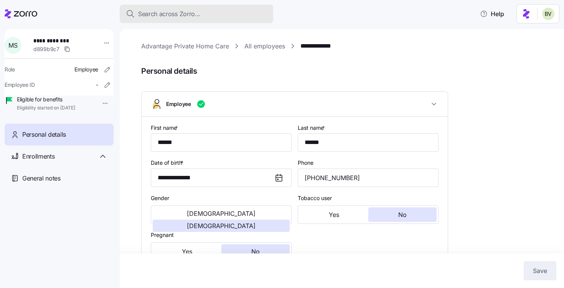
click at [215, 16] on div "Search across Zorro..." at bounding box center [196, 14] width 141 height 10
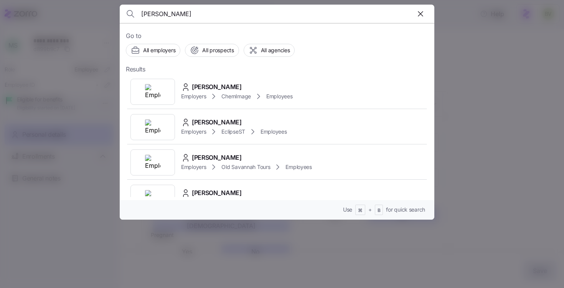
click at [209, 16] on input "[PERSON_NAME]" at bounding box center [239, 14] width 197 height 18
click at [209, 16] on input "lucas" at bounding box center [239, 14] width 197 height 18
type input "visiting angel"
click at [162, 92] on div at bounding box center [153, 92] width 45 height 26
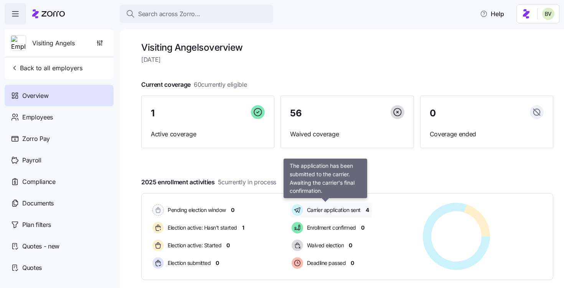
click at [321, 210] on span "Carrier application sent" at bounding box center [333, 210] width 56 height 8
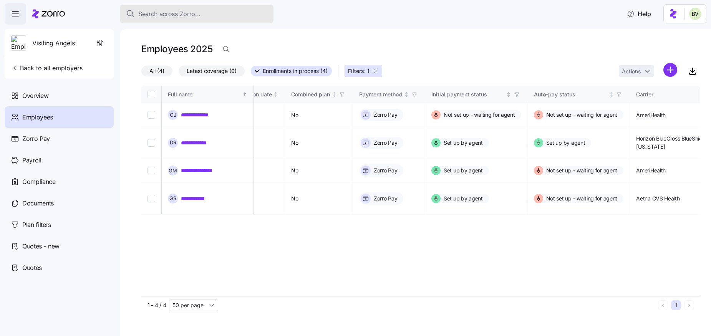
scroll to position [0, 964]
click at [184, 21] on button "Search across Zorro..." at bounding box center [197, 14] width 154 height 18
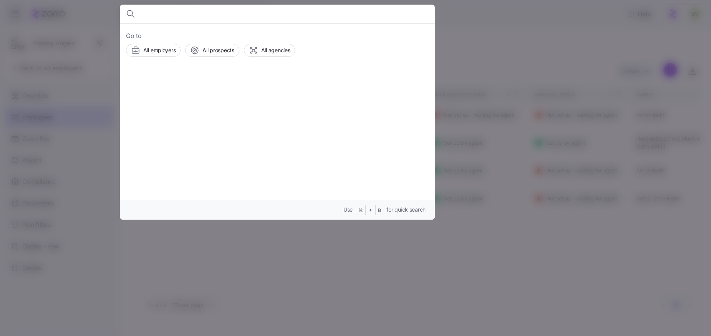
click at [181, 15] on input at bounding box center [239, 14] width 197 height 18
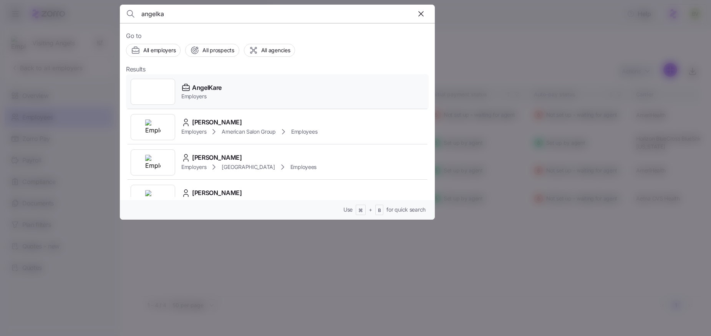
type input "angelka"
click at [156, 89] on div at bounding box center [153, 92] width 45 height 26
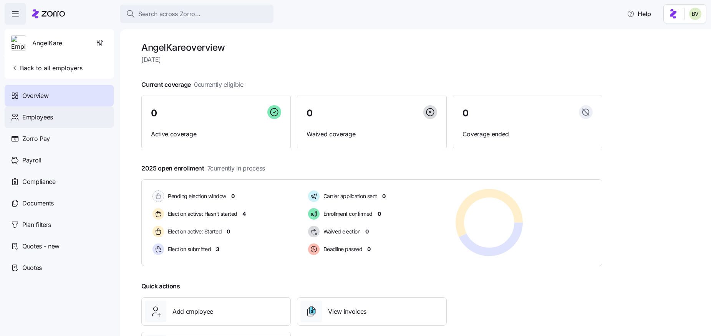
click at [71, 120] on div "Employees" at bounding box center [59, 117] width 109 height 22
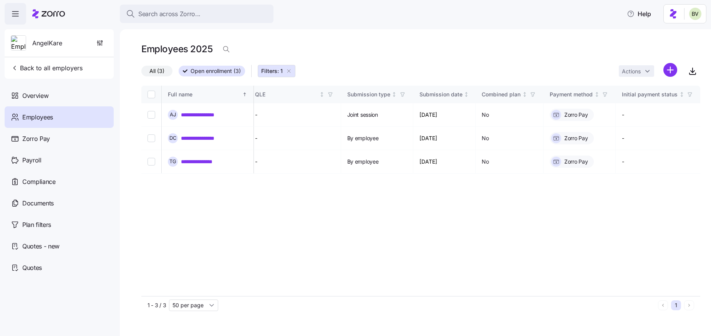
scroll to position [0, 770]
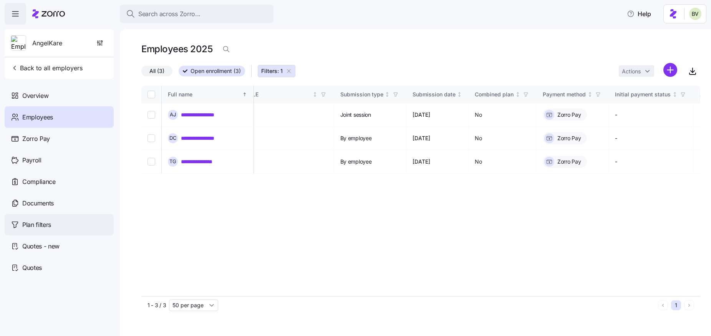
click at [42, 226] on span "Plan filters" at bounding box center [36, 225] width 29 height 10
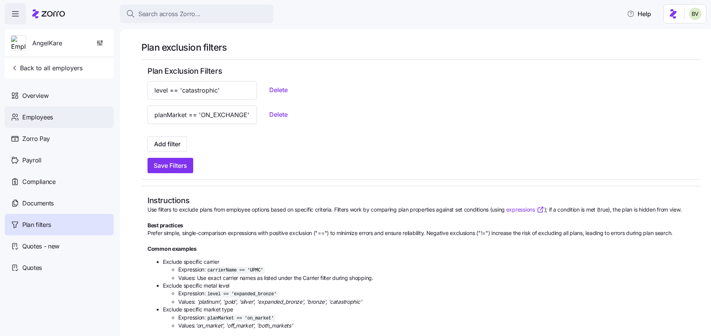
click at [55, 110] on div "Employees" at bounding box center [59, 117] width 109 height 22
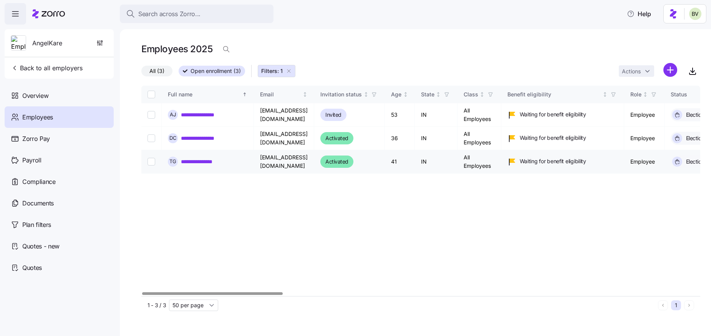
click at [202, 158] on link "**********" at bounding box center [200, 162] width 38 height 8
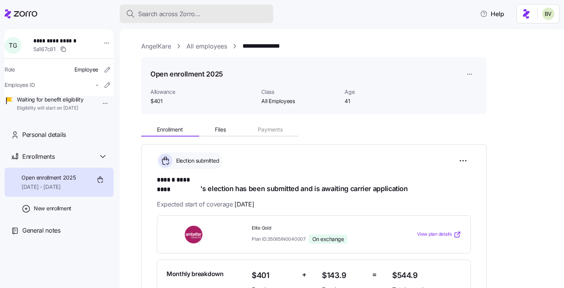
click at [243, 15] on div "Search across Zorro..." at bounding box center [196, 14] width 141 height 10
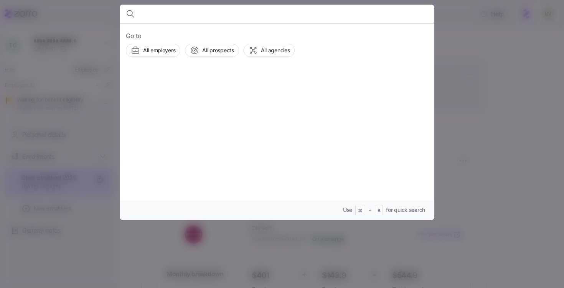
click at [221, 13] on input at bounding box center [239, 14] width 197 height 18
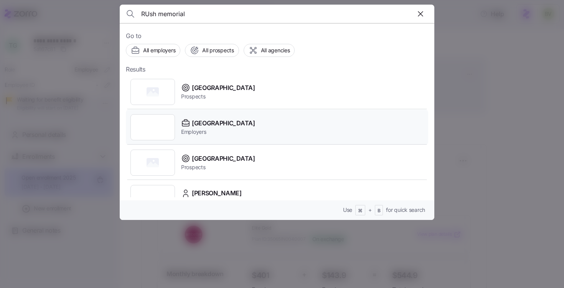
type input "RUsh memorial"
click at [156, 125] on div at bounding box center [153, 127] width 45 height 26
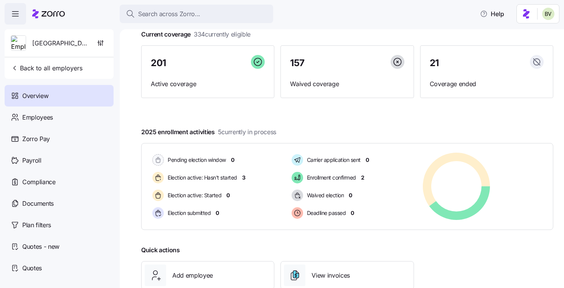
scroll to position [61, 0]
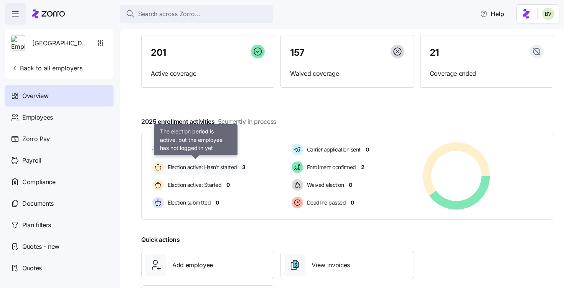
click at [198, 166] on span "Election active: Hasn't started" at bounding box center [202, 167] width 72 height 8
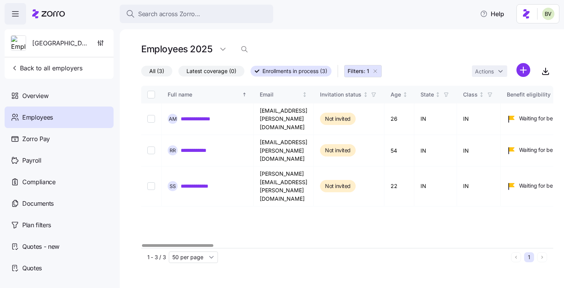
click at [151, 93] on input "Select all records" at bounding box center [151, 95] width 8 height 8
checkbox input "true"
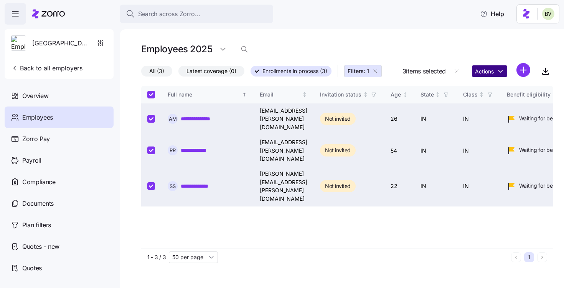
click at [499, 75] on html "**********" at bounding box center [282, 141] width 564 height 283
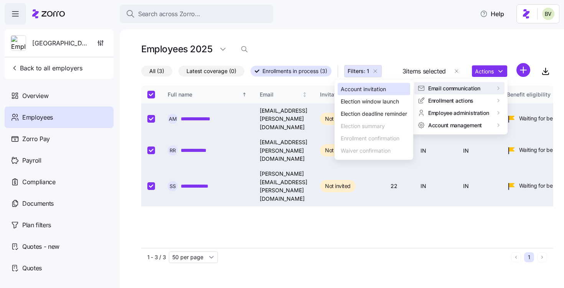
click at [386, 86] on div "Account invitation" at bounding box center [363, 89] width 45 height 8
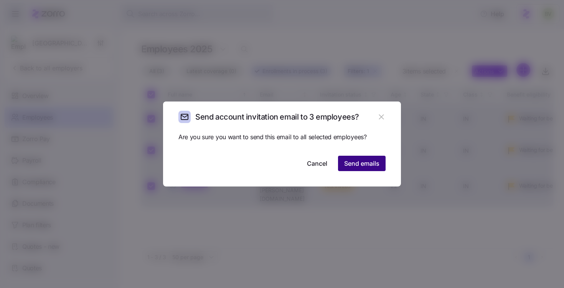
click at [369, 162] on span "Send emails" at bounding box center [361, 163] width 35 height 9
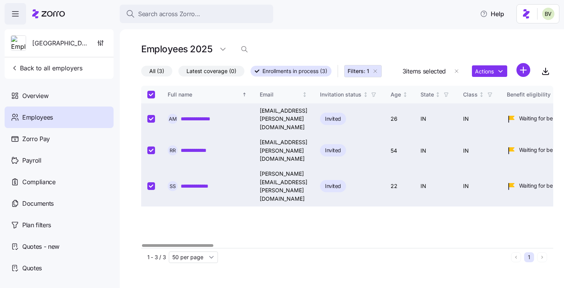
click at [154, 94] on input "Select all records" at bounding box center [151, 95] width 8 height 8
checkbox input "false"
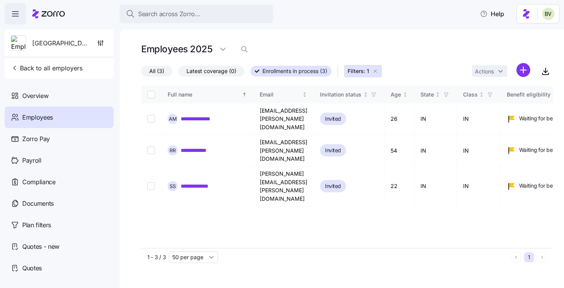
click at [376, 73] on icon "button" at bounding box center [375, 71] width 6 height 6
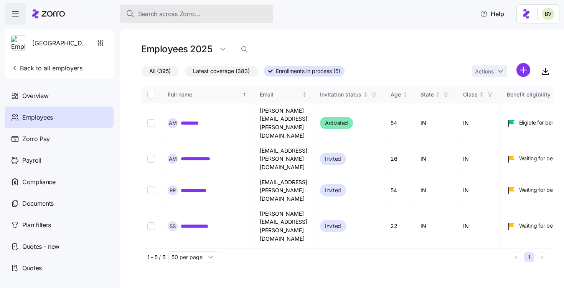
click at [192, 16] on span "Search across Zorro..." at bounding box center [169, 14] width 62 height 10
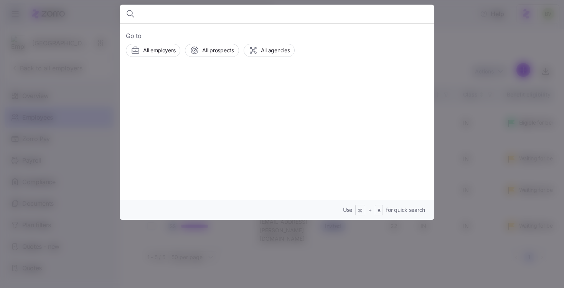
click at [192, 16] on input at bounding box center [239, 14] width 197 height 18
type input "TeeJay Ramsey"
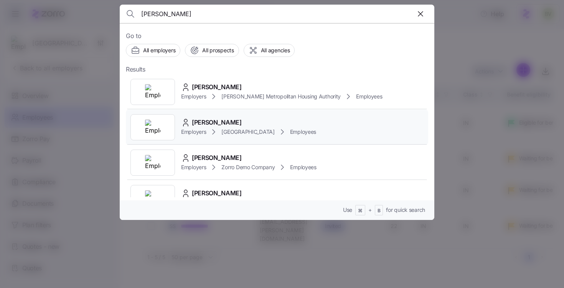
click at [163, 127] on div at bounding box center [153, 127] width 45 height 26
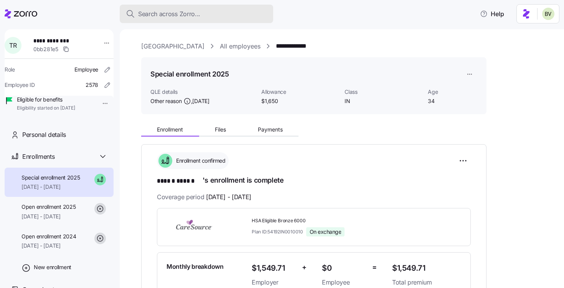
click at [162, 12] on span "Search across Zorro..." at bounding box center [169, 14] width 62 height 10
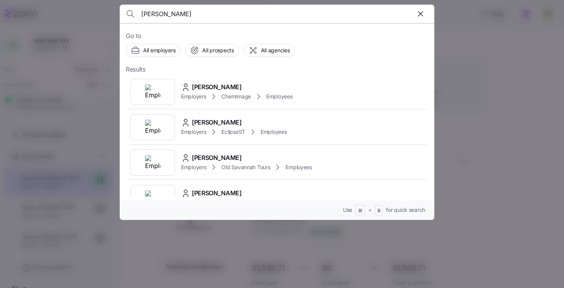
type input "Lucas"
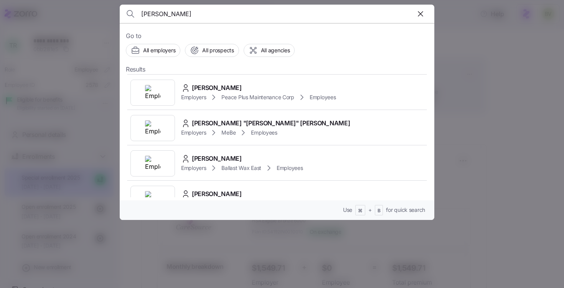
scroll to position [247, 0]
click at [159, 100] on div at bounding box center [153, 92] width 45 height 26
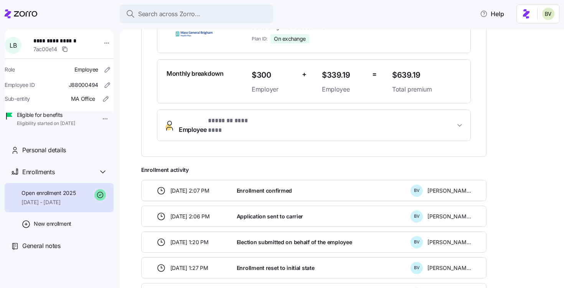
scroll to position [195, 0]
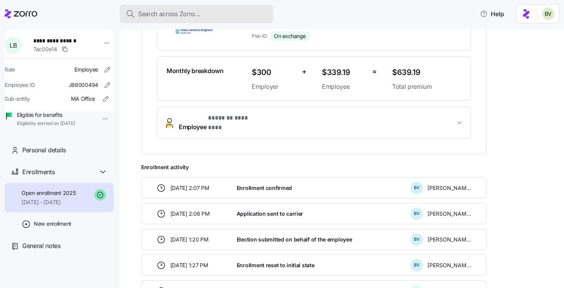
click at [161, 15] on span "Search across Zorro..." at bounding box center [169, 14] width 62 height 10
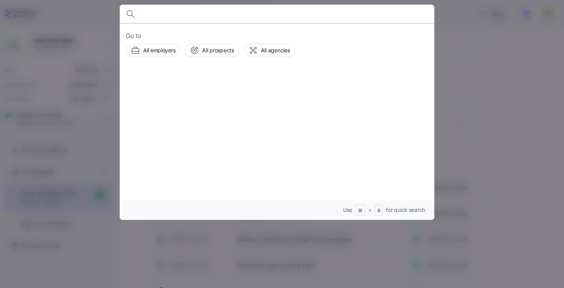
click at [161, 15] on input at bounding box center [239, 14] width 197 height 18
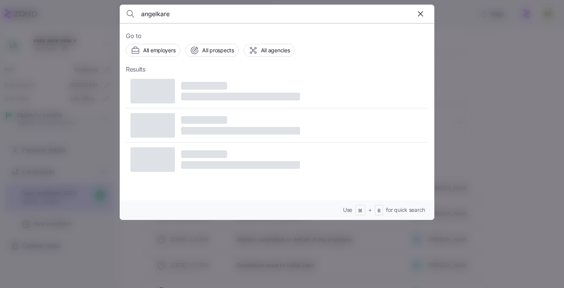
type input "angelkare"
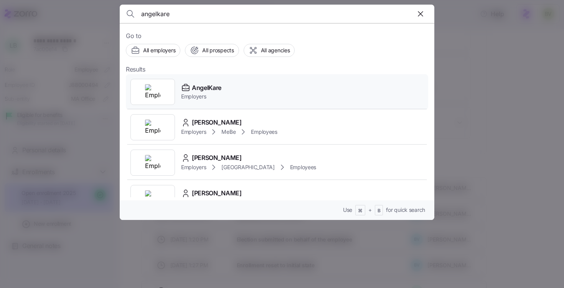
click at [155, 101] on div at bounding box center [153, 92] width 45 height 26
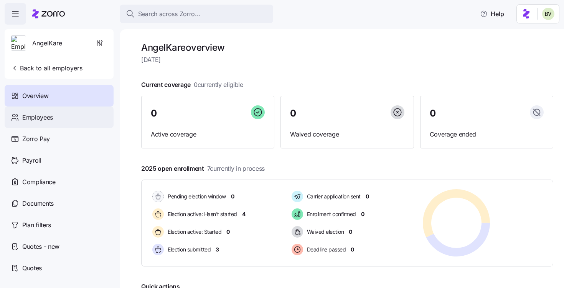
click at [66, 122] on div "Employees" at bounding box center [59, 117] width 109 height 22
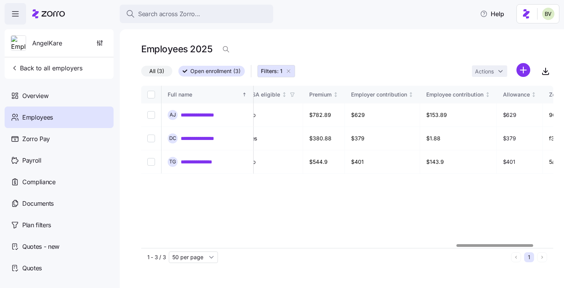
scroll to position [0, 1802]
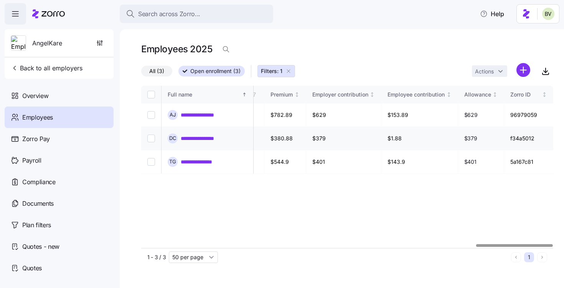
click at [220, 139] on link "**********" at bounding box center [207, 138] width 53 height 8
click at [214, 139] on link "**********" at bounding box center [207, 138] width 53 height 8
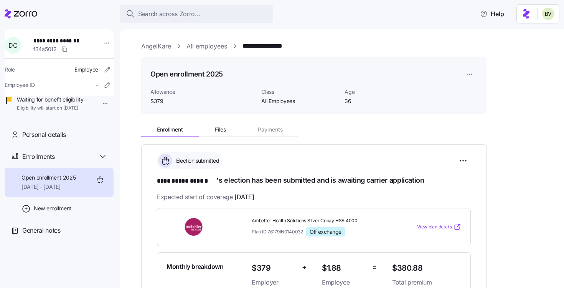
click at [158, 44] on link "AngelKare" at bounding box center [156, 46] width 30 height 10
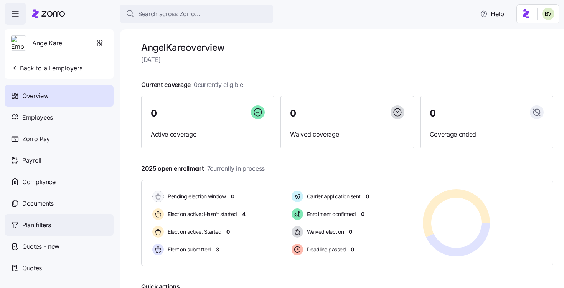
click at [53, 223] on div "Plan filters" at bounding box center [59, 225] width 109 height 22
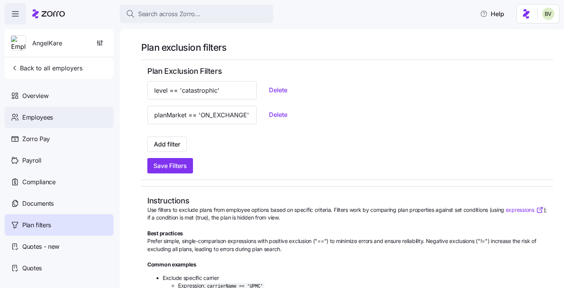
click at [69, 122] on div "Employees" at bounding box center [59, 117] width 109 height 22
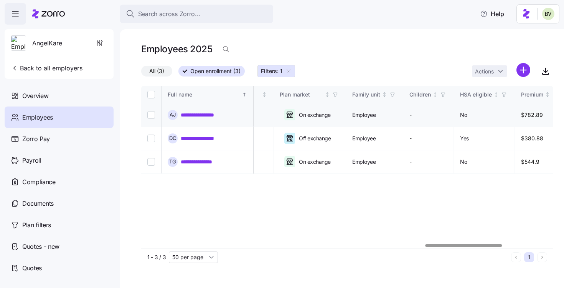
scroll to position [0, 1537]
click at [217, 114] on link "**********" at bounding box center [203, 115] width 45 height 8
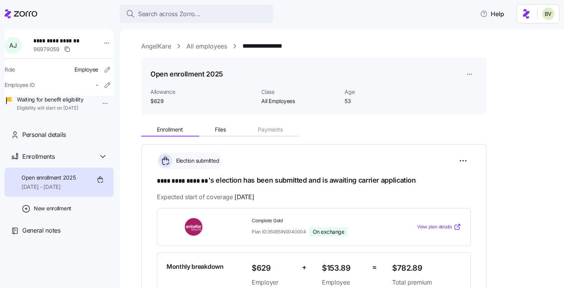
click at [218, 47] on link "All employees" at bounding box center [207, 46] width 41 height 10
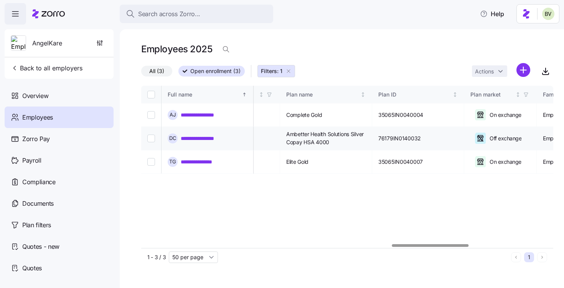
scroll to position [0, 1349]
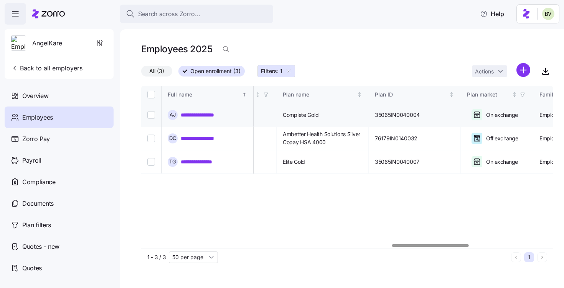
click at [195, 113] on link "**********" at bounding box center [203, 115] width 45 height 8
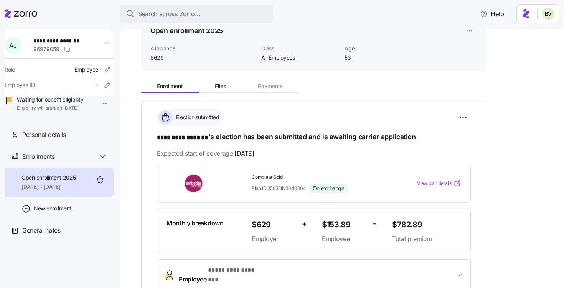
scroll to position [106, 0]
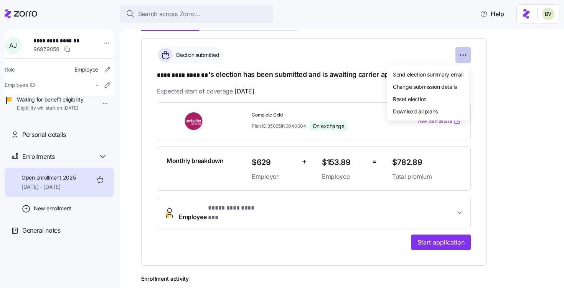
click at [461, 57] on html "**********" at bounding box center [282, 141] width 564 height 283
click at [420, 100] on span "Reset election" at bounding box center [410, 98] width 34 height 8
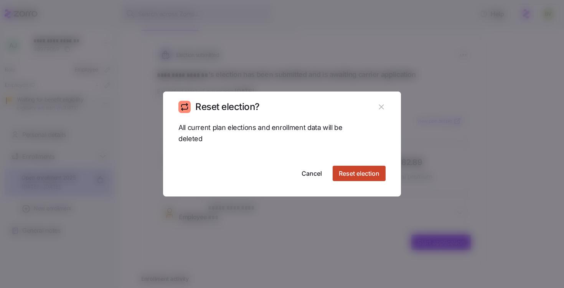
click at [357, 172] on span "Reset election" at bounding box center [359, 173] width 41 height 9
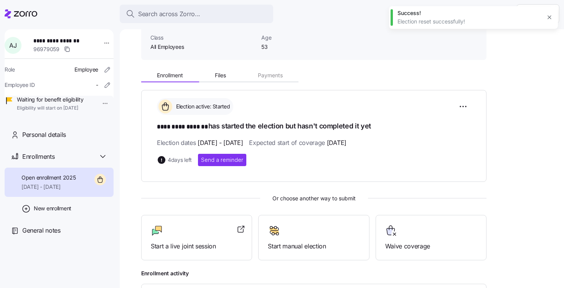
scroll to position [0, 0]
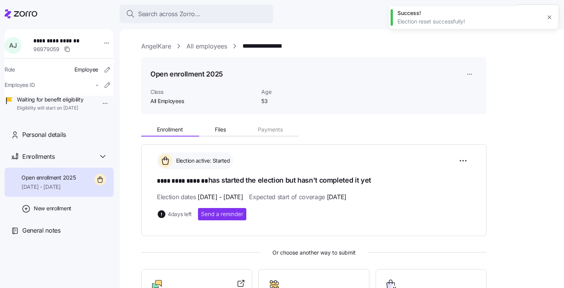
click at [213, 49] on link "All employees" at bounding box center [207, 46] width 41 height 10
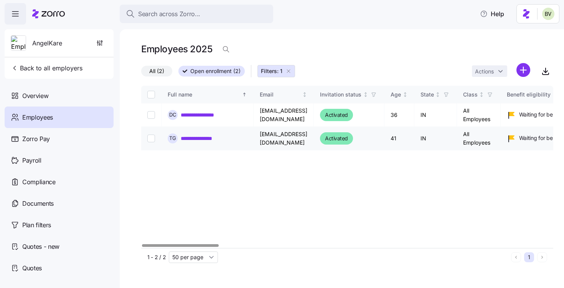
click at [197, 139] on link "**********" at bounding box center [200, 138] width 38 height 8
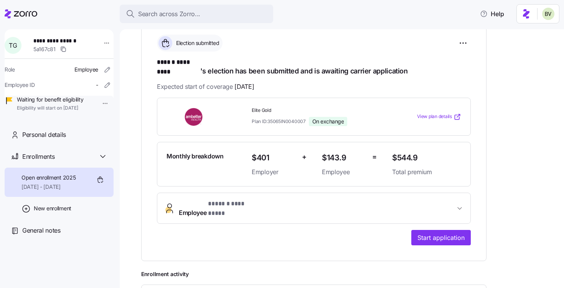
scroll to position [116, 0]
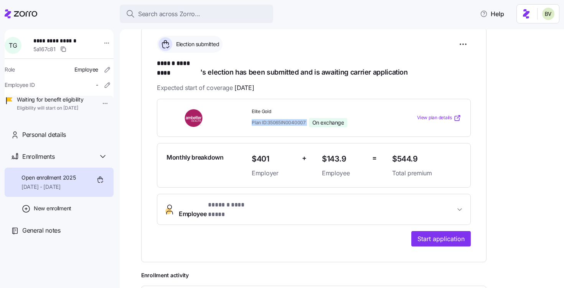
drag, startPoint x: 308, startPoint y: 113, endPoint x: 251, endPoint y: 113, distance: 56.8
click at [251, 113] on div "Elite Gold Plan ID: 35065IN0040007 On exchange" at bounding box center [319, 117] width 141 height 25
copy span "Plan ID: 35065IN0040007"
drag, startPoint x: 252, startPoint y: 103, endPoint x: 348, endPoint y: 113, distance: 96.6
click at [348, 113] on div "Elite Gold Plan ID: 35065IN0040007 On exchange" at bounding box center [319, 117] width 134 height 19
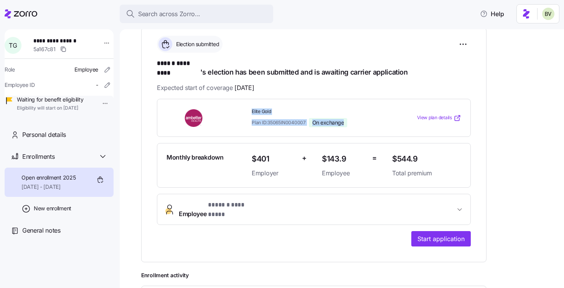
copy div "Elite Gold Plan ID: 35065IN0040007 On exchange"
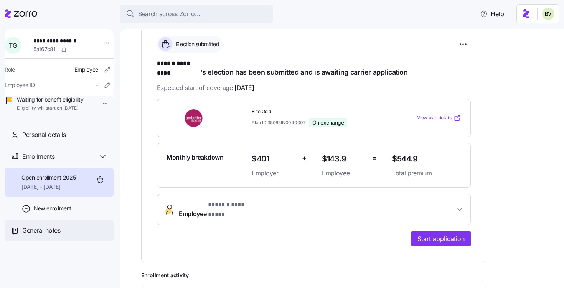
click at [44, 235] on span "General notes" at bounding box center [41, 230] width 38 height 10
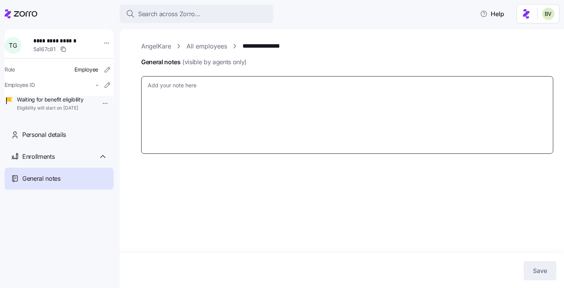
click at [191, 91] on textarea "General notes (visible by agents only)" at bounding box center [347, 115] width 412 height 78
type textarea "x"
type textarea "W"
type textarea "x"
type textarea "W"
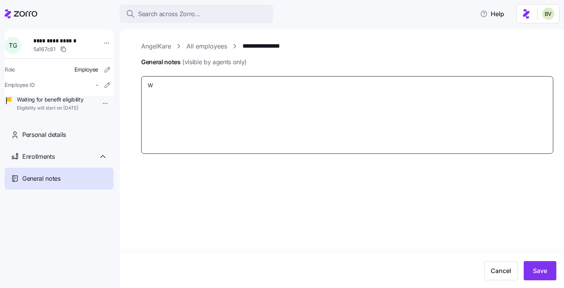
type textarea "x"
type textarea "E"
type textarea "x"
type textarea "EE"
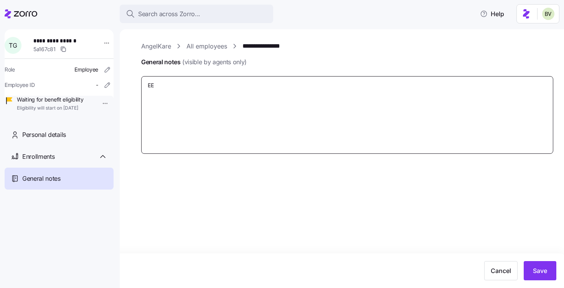
type textarea "x"
type textarea "EE"
type textarea "x"
type textarea "EE p"
type textarea "x"
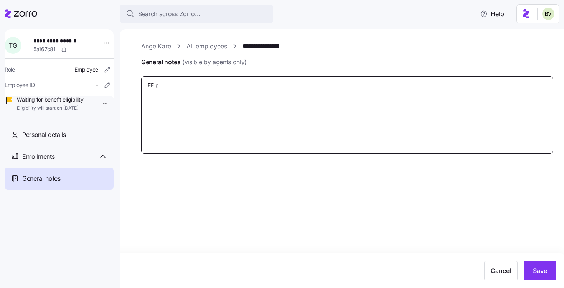
type textarea "EE pr"
type textarea "x"
type textarea "EE pre"
type textarea "x"
type textarea "EE prev"
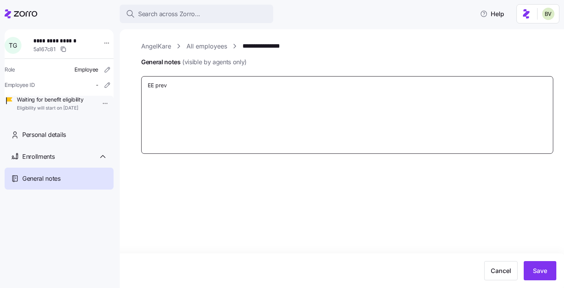
type textarea "x"
type textarea "EE previo"
type textarea "x"
type textarea "EE previou"
type textarea "x"
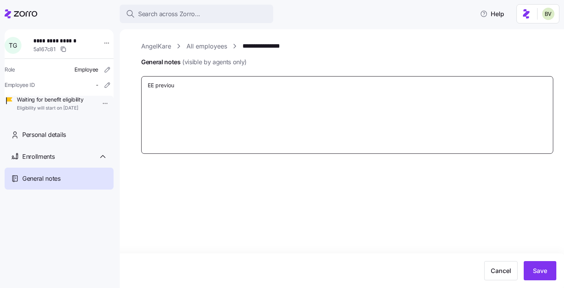
type textarea "EE previous"
type textarea "x"
type textarea "EE previousl"
type textarea "x"
type textarea "EE previously"
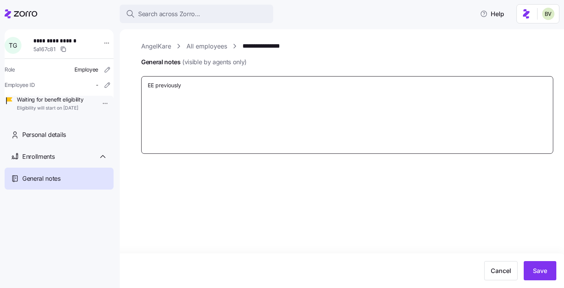
type textarea "x"
type textarea "EE previously"
type textarea "x"
type textarea "EE previously s"
type textarea "x"
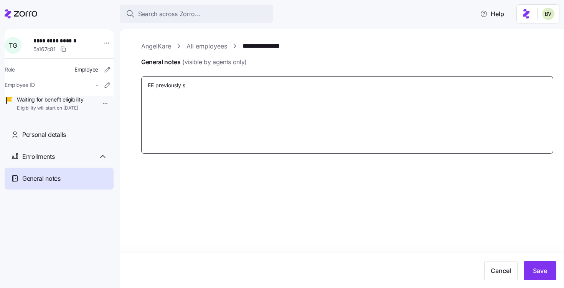
type textarea "EE previously su"
type textarea "x"
type textarea "EE previously sub"
type textarea "x"
type textarea "EE previously subm"
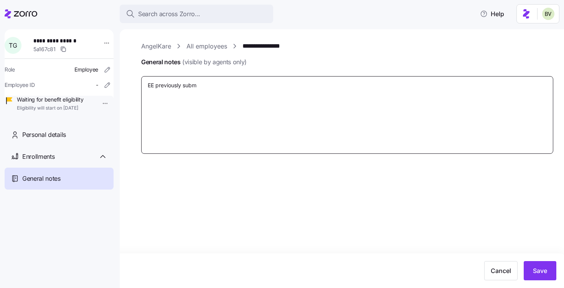
type textarea "x"
type textarea "EE previously submi"
type textarea "x"
type textarea "EE previously submit"
type textarea "x"
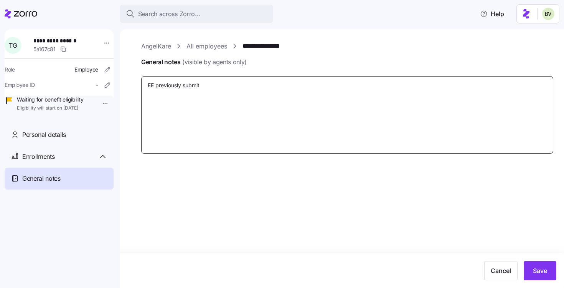
type textarea "EE previously submitt"
type textarea "x"
type textarea "EE previously submitte"
type textarea "x"
type textarea "EE previously submitted"
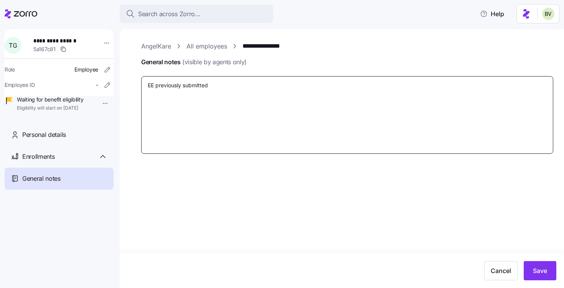
type textarea "x"
type textarea "EE previously submitted"
type textarea "x"
type textarea "EE previously submitted p"
type textarea "x"
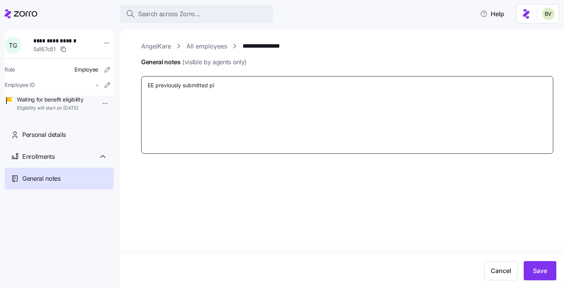
type textarea "EE previously submitted pla"
type textarea "x"
type textarea "EE previously submitted plan"
type textarea "x"
type textarea "EE previously submitted pland"
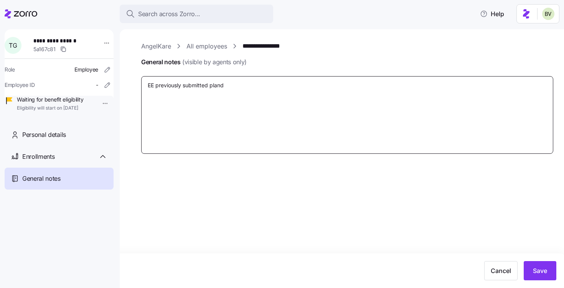
type textarea "x"
type textarea "EE previously submitted pland"
type textarea "x"
type textarea "EE previously submitted pland"
type textarea "x"
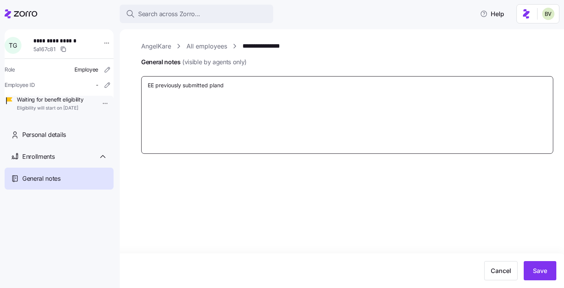
type textarea "EE previously submitted plan"
type textarea "x"
type textarea "EE previously submitted plan I"
type textarea "x"
type textarea "EE previously submitted plan ID"
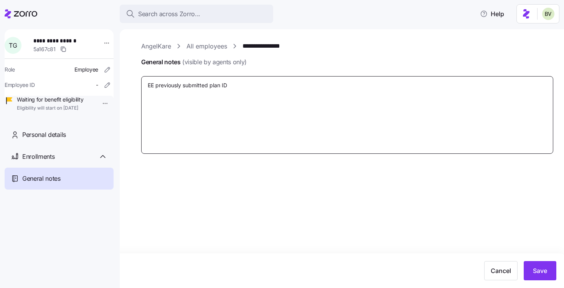
type textarea "x"
type textarea "EE previously submitted plan ID"
paste textarea "Elite Gold Plan ID: 35065IN0040007 On exchange"
type textarea "x"
type textarea "EE previously submitted plan ID Elite Gold Plan ID: 35065IN0040007 On exchange"
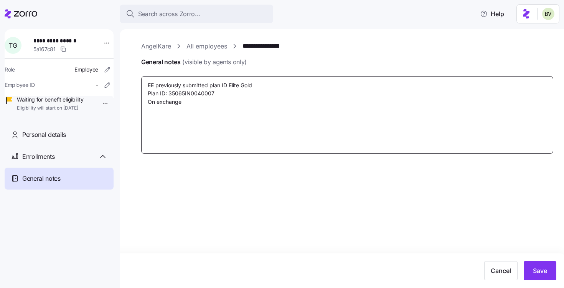
click at [210, 84] on textarea "EE previously submitted plan ID Elite Gold Plan ID: 35065IN0040007 On exchange" at bounding box center [347, 115] width 412 height 78
type textarea "x"
type textarea "EE previously submitted plan ID Elite Gold Plan ID: 35065IN0040007 On exchange"
type textarea "x"
type textarea "EE previously submitted plan ID Elite Gold Plan ID: 35065IN0040007 On exchange"
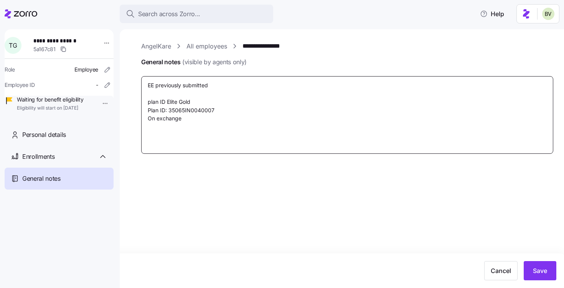
drag, startPoint x: 167, startPoint y: 102, endPoint x: 139, endPoint y: 104, distance: 27.3
click at [139, 104] on div "**********" at bounding box center [342, 158] width 445 height 258
type textarea "x"
type textarea "EE previously submitted Elite Gold Plan ID: 35065IN0040007 On exchange"
type textarea "x"
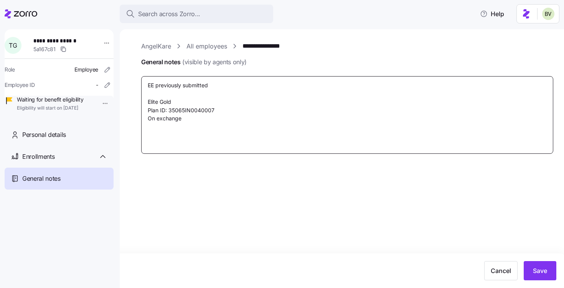
type textarea "EE previously submitted Elite Gold Plan ID: 35065IN0040007 On exchange"
click at [226, 86] on textarea "EE previously submitted Elite Gold Plan ID: 35065IN0040007 On exchange" at bounding box center [347, 115] width 412 height 78
type textarea "x"
type textarea "EE previously submitted - Elite Gold Plan ID: 35065IN0040007 On exchange"
type textarea "x"
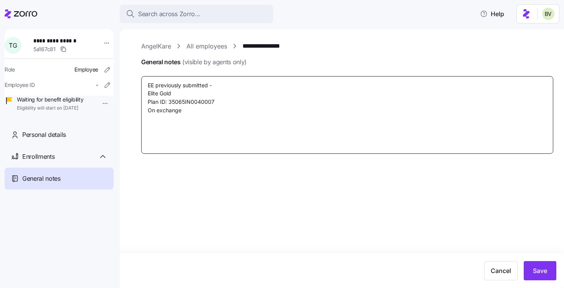
type textarea "EE previously submitted - Elite Gold Plan ID: 35065IN0040007 On exchange"
type textarea "x"
type textarea "EE previously submitted - t Elite Gold Plan ID: 35065IN0040007 On exchange"
type textarea "x"
type textarea "EE previously submitted - th Elite Gold Plan ID: 35065IN0040007 On exchange"
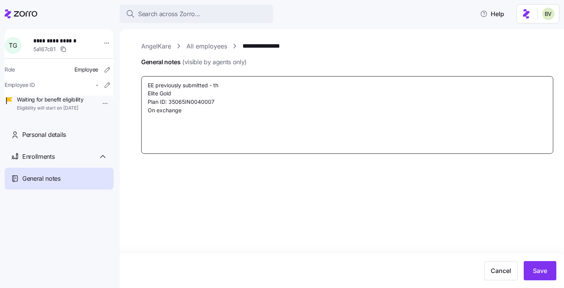
type textarea "x"
type textarea "EE previously submitted - thi Elite Gold Plan ID: 35065IN0040007 On exchange"
type textarea "x"
type textarea "EE previously submitted - this Elite Gold Plan ID: 35065IN0040007 On exchange"
type textarea "x"
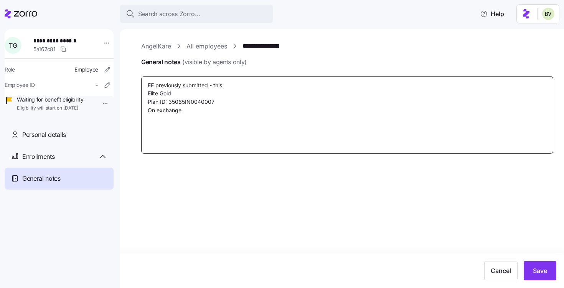
type textarea "EE previously submitted - this Elite Gold Plan ID: 35065IN0040007 On exchange"
type textarea "x"
type textarea "EE previously submitted - this su Elite Gold Plan ID: 35065IN0040007 On exchange"
type textarea "x"
type textarea "EE previously submitted - this subm Elite Gold Plan ID: 35065IN0040007 On excha…"
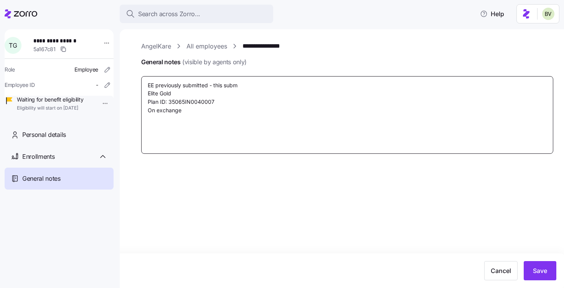
type textarea "x"
type textarea "EE previously submitted - this submi Elite Gold Plan ID: 35065IN0040007 On exch…"
type textarea "x"
type textarea "EE previously submitted - this submis Elite Gold Plan ID: 35065IN0040007 On exc…"
type textarea "x"
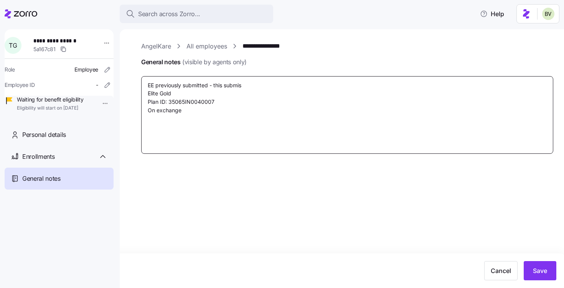
type textarea "EE previously submitted - this submiss Elite Gold Plan ID: 35065IN0040007 On ex…"
type textarea "x"
type textarea "EE previously submitted - this submissi Elite Gold Plan ID: 35065IN0040007 On e…"
type textarea "x"
type textarea "EE previously submitted - this submissio Elite Gold Plan ID: 35065IN0040007 On …"
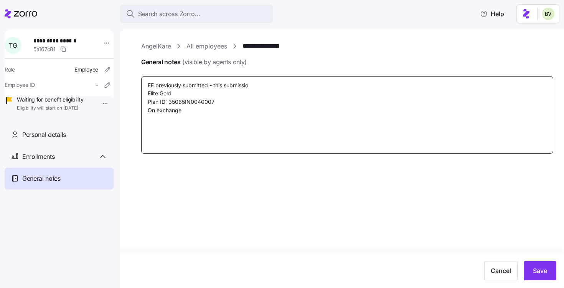
type textarea "x"
type textarea "EE previously submitted - this submission Elite Gold Plan ID: 35065IN0040007 On…"
type textarea "x"
type textarea "EE previously submitted - this submission Elite Gold Plan ID: 35065IN0040007 On…"
type textarea "x"
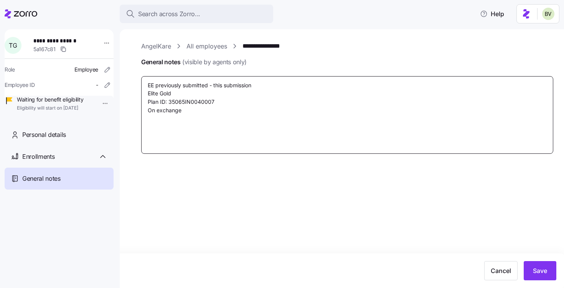
type textarea "EE previously submitted - this submission w Elite Gold Plan ID: 35065IN0040007 …"
type textarea "x"
type textarea "EE previously submitted - this submission wa Elite Gold Plan ID: 35065IN0040007…"
type textarea "x"
type textarea "EE previously submitted - this submission was Elite Gold Plan ID: 35065IN004000…"
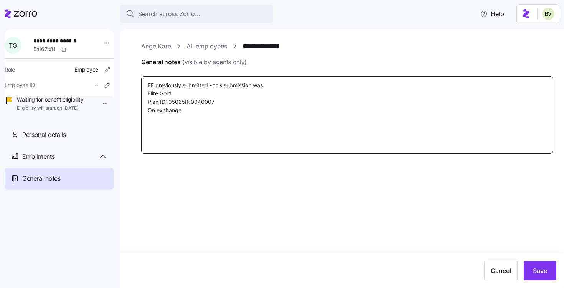
type textarea "x"
type textarea "EE previously submitted - this submission was Elite Gold Plan ID: 35065IN004000…"
type textarea "x"
type textarea "EE previously submitted - this submission was r Elite Gold Plan ID: 35065IN0040…"
type textarea "x"
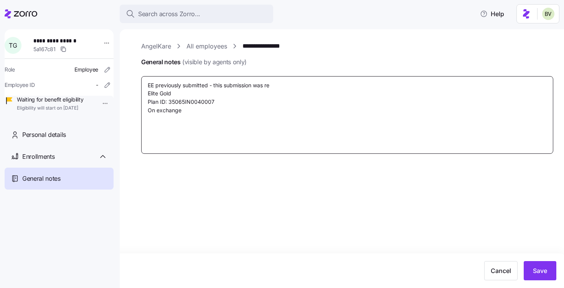
type textarea "EE previously submitted - this submission was res Elite Gold Plan ID: 35065IN00…"
type textarea "x"
type textarea "EE previously submitted - this submission was rese Elite Gold Plan ID: 35065IN0…"
type textarea "x"
type textarea "EE previously submitted - this submission was reset Elite Gold Plan ID: 35065IN…"
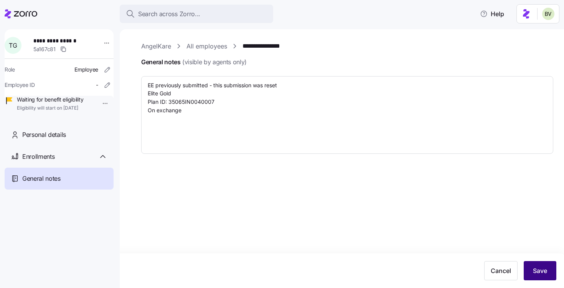
click at [539, 267] on span "Save" at bounding box center [540, 270] width 14 height 9
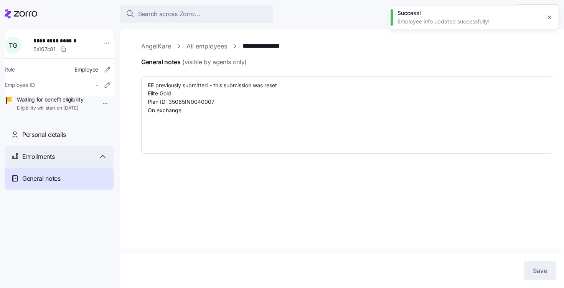
click at [62, 162] on div "Enrollments" at bounding box center [59, 157] width 109 height 22
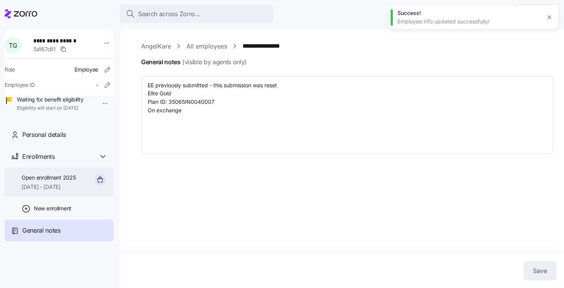
click at [57, 181] on span "Open enrollment 2025" at bounding box center [49, 178] width 54 height 8
type textarea "x"
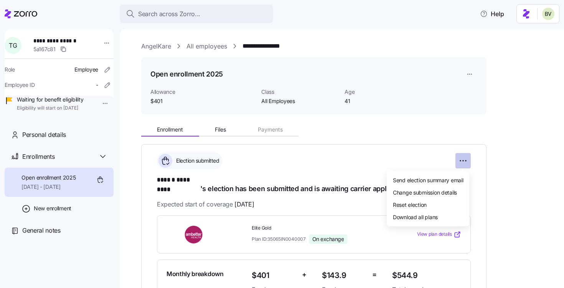
click at [461, 158] on html "**********" at bounding box center [282, 141] width 564 height 283
click at [417, 205] on span "Reset election" at bounding box center [410, 204] width 34 height 8
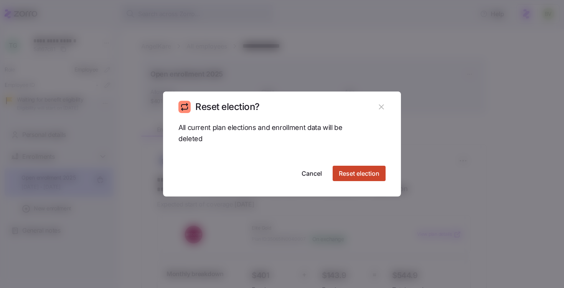
click at [374, 172] on span "Reset election" at bounding box center [359, 173] width 41 height 9
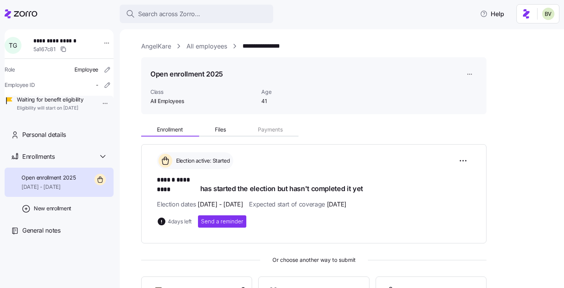
scroll to position [168, 0]
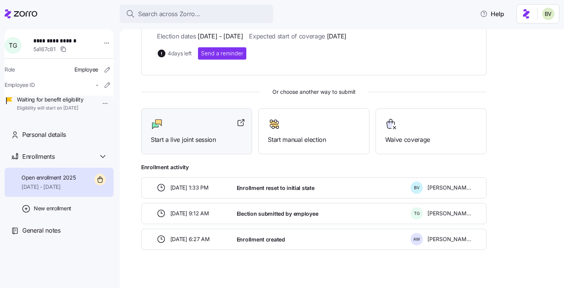
click at [200, 135] on span "Start a live joint session" at bounding box center [197, 140] width 92 height 10
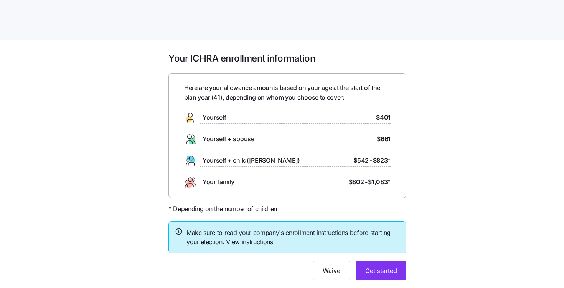
scroll to position [20, 0]
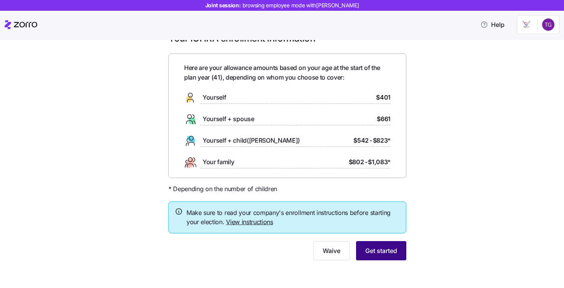
click at [379, 253] on span "Get started" at bounding box center [382, 250] width 32 height 9
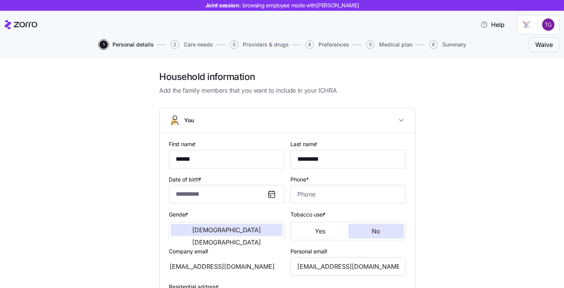
type input "**********"
type input "[PHONE_NUMBER]"
type input "[DEMOGRAPHIC_DATA] citizen"
type input "Single"
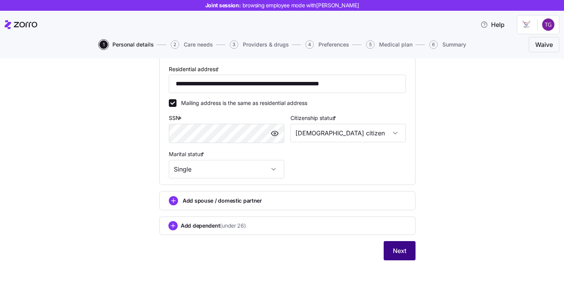
click at [394, 248] on span "Next" at bounding box center [399, 250] width 13 height 9
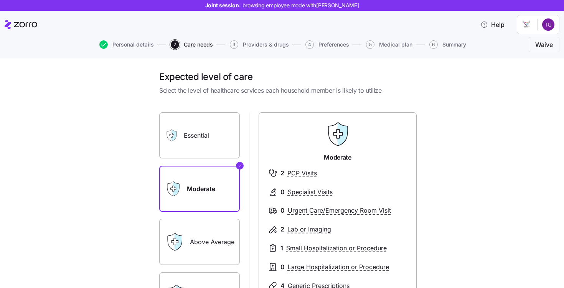
scroll to position [126, 0]
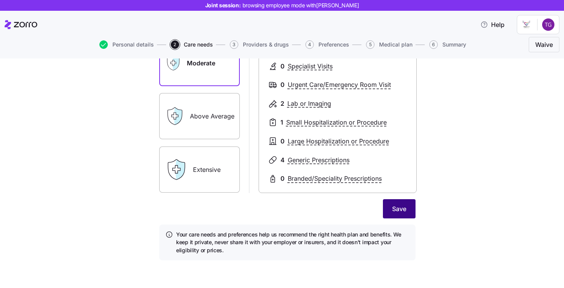
click at [387, 208] on button "Save" at bounding box center [399, 208] width 33 height 19
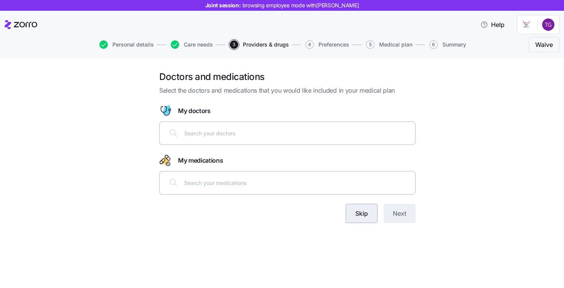
click at [369, 215] on button "Skip" at bounding box center [362, 213] width 32 height 19
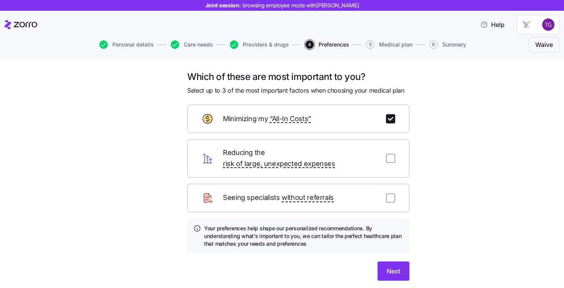
scroll to position [20, 0]
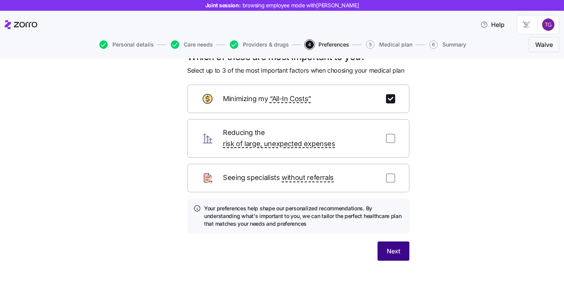
click at [387, 246] on span "Next" at bounding box center [393, 250] width 13 height 9
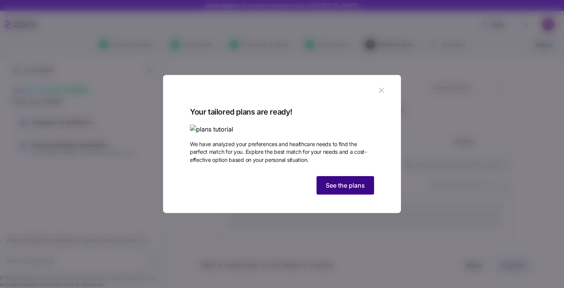
click at [361, 190] on span "See the plans" at bounding box center [345, 184] width 39 height 9
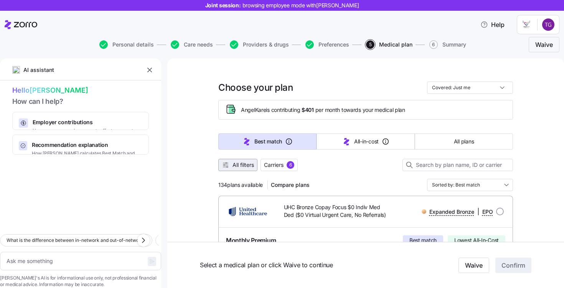
click at [251, 166] on span "All filters" at bounding box center [244, 165] width 22 height 8
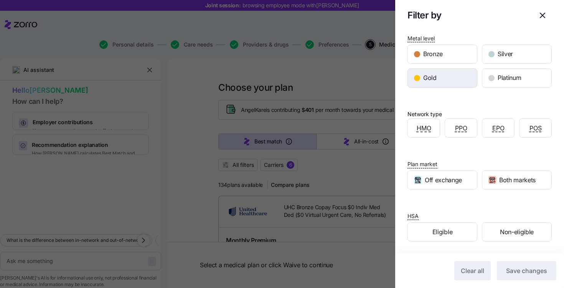
scroll to position [102, 0]
click at [504, 176] on span "Both markets" at bounding box center [518, 180] width 36 height 10
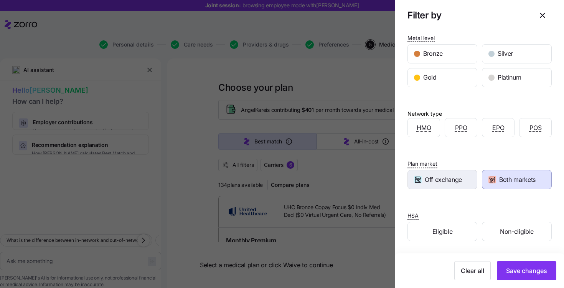
click at [456, 181] on span "Off exchange" at bounding box center [443, 180] width 37 height 10
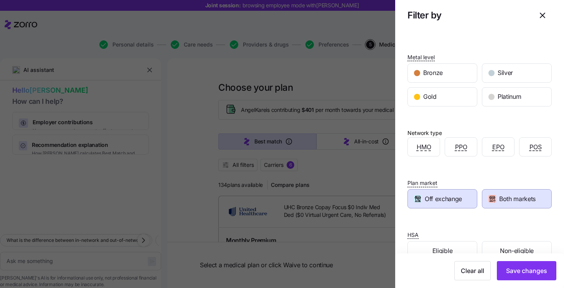
scroll to position [0, 0]
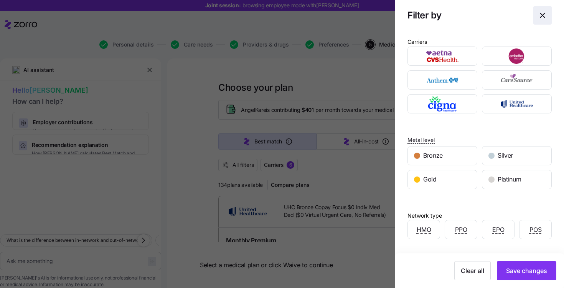
click at [539, 18] on icon "button" at bounding box center [542, 15] width 9 height 9
type textarea "x"
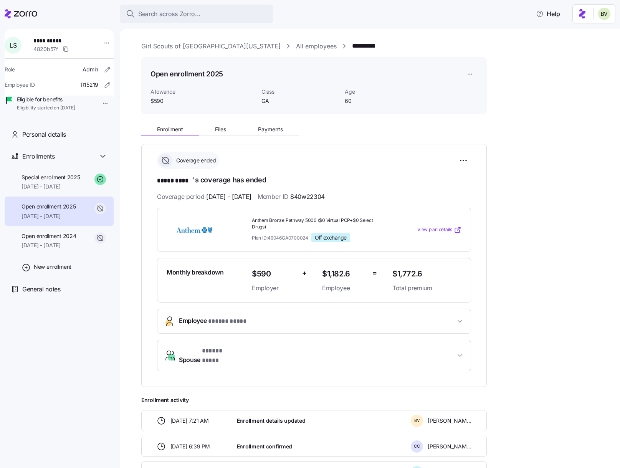
click at [167, 45] on link "Girl Scouts of [GEOGRAPHIC_DATA][US_STATE]" at bounding box center [210, 46] width 139 height 10
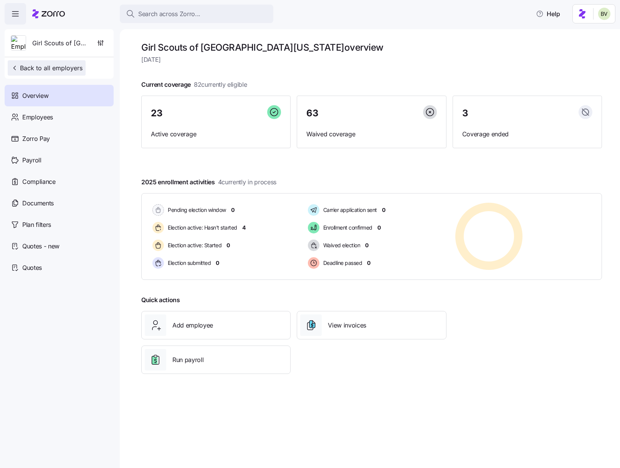
click at [77, 71] on span "Back to all employers" at bounding box center [47, 67] width 72 height 9
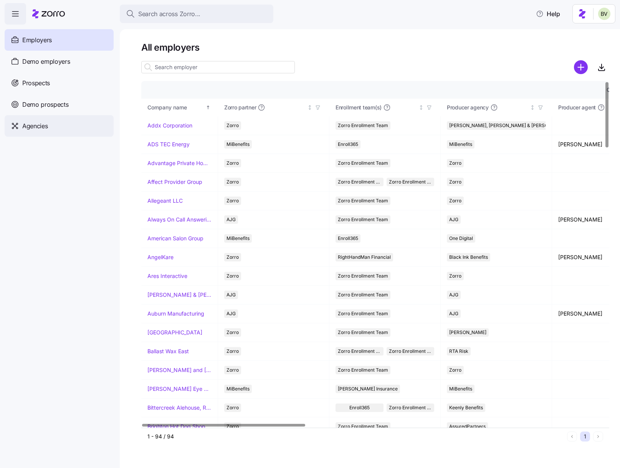
click at [49, 128] on div "Agencies" at bounding box center [59, 126] width 109 height 22
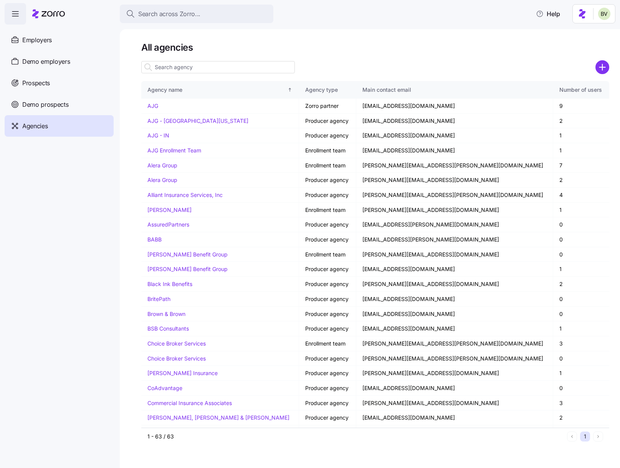
click at [193, 67] on input at bounding box center [218, 67] width 154 height 12
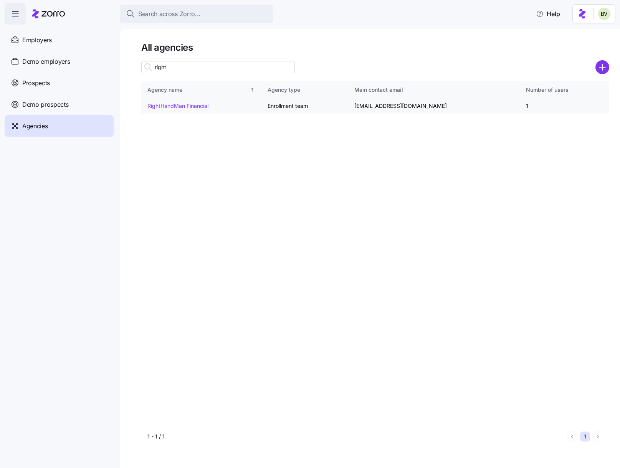
type input "right"
click at [190, 101] on td "RightHandMan Financial" at bounding box center [201, 106] width 120 height 15
click at [190, 104] on link "RightHandMan Financial" at bounding box center [177, 106] width 61 height 7
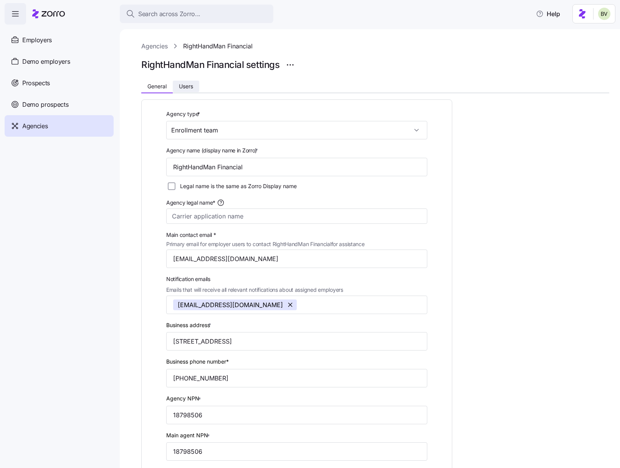
click at [190, 87] on span "Users" at bounding box center [186, 86] width 14 height 5
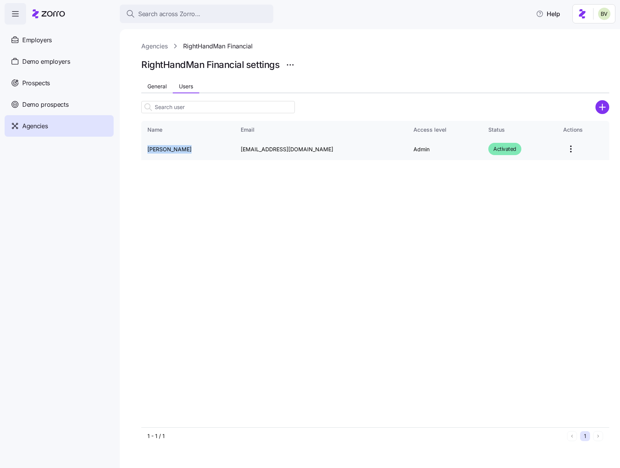
drag, startPoint x: 186, startPoint y: 149, endPoint x: 146, endPoint y: 149, distance: 39.9
click at [146, 149] on td "[PERSON_NAME]" at bounding box center [187, 149] width 93 height 22
copy td "[PERSON_NAME]"
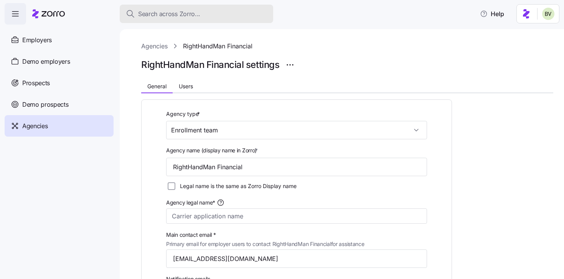
click at [190, 17] on span "Search across Zorro..." at bounding box center [169, 14] width 62 height 10
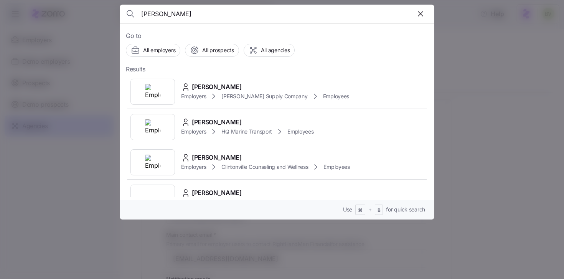
type input "[PERSON_NAME]"
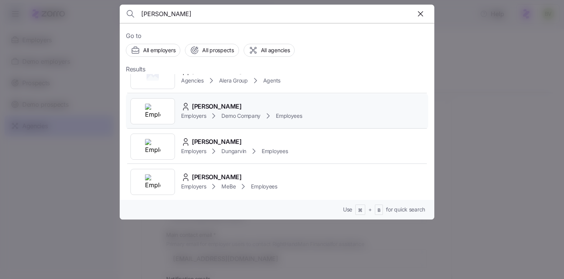
scroll to position [619, 0]
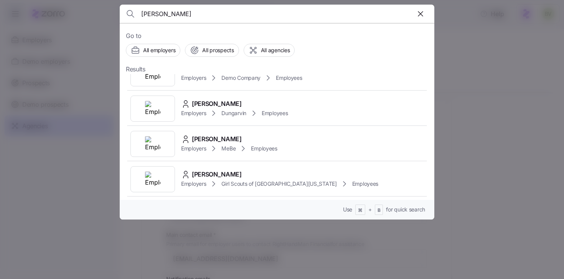
click at [185, 14] on input "[PERSON_NAME]" at bounding box center [239, 14] width 197 height 18
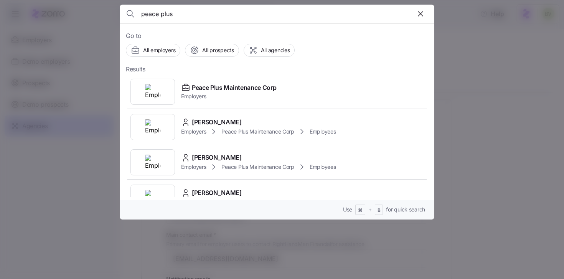
type input "peace plus"
click at [142, 86] on div at bounding box center [153, 92] width 45 height 26
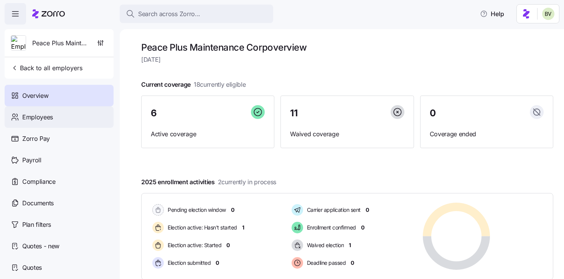
click at [66, 124] on div "Employees" at bounding box center [59, 117] width 109 height 22
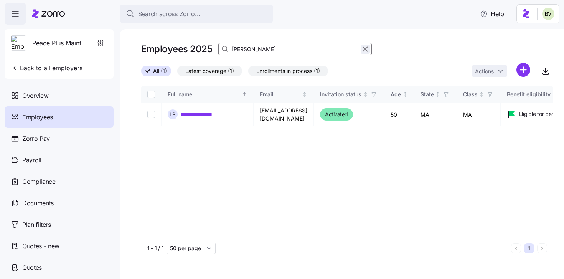
click at [365, 48] on icon "button" at bounding box center [365, 49] width 8 height 9
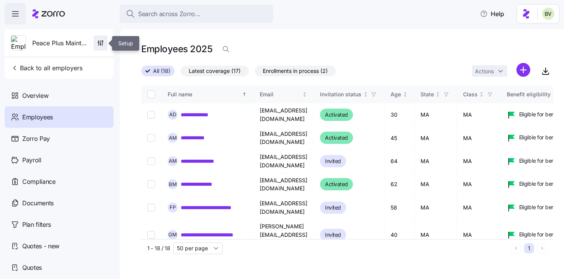
click at [102, 44] on icon "button" at bounding box center [101, 43] width 8 height 8
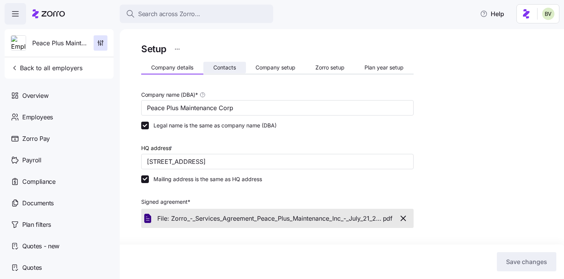
click at [236, 63] on button "Contacts" at bounding box center [225, 68] width 43 height 12
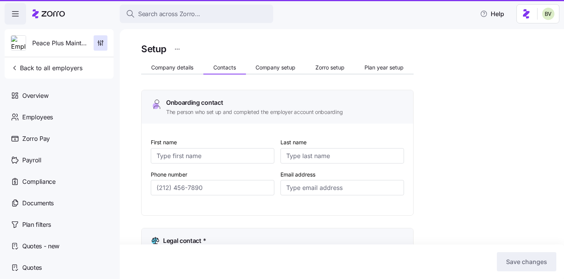
type input "Julie"
type input "Langlois"
type input "jlanglois@peace-plus.com"
type input "Julie"
type input "Langlois"
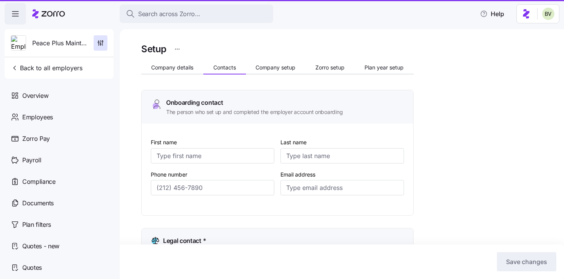
type input "jlanglois@peace-plus.com"
type input "Melly"
type input "Morales Maldonado"
type input "melly@peace-plus.com"
type input "Andrew"
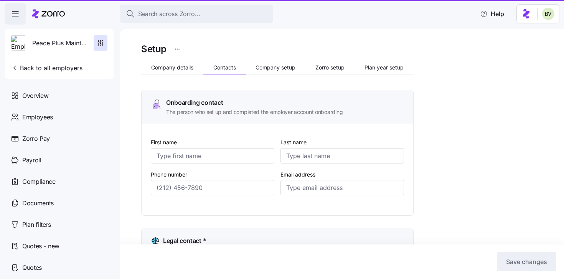
type input "Mackay"
type input "amackay@peace-plus.com"
type input "(514) 239-6606"
type input "(781) 460-0229"
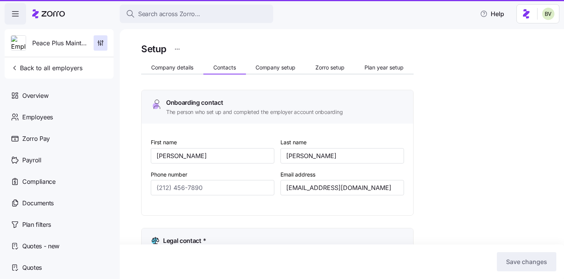
type input "(514) 715-0677"
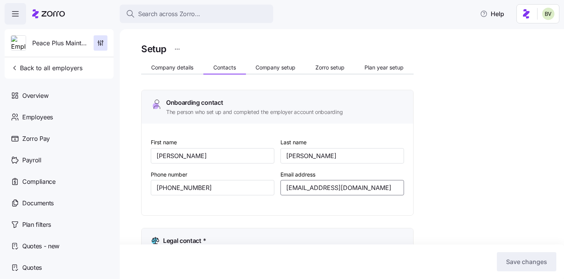
drag, startPoint x: 367, startPoint y: 188, endPoint x: 283, endPoint y: 187, distance: 83.7
click at [283, 187] on input "jlanglois@peace-plus.com" at bounding box center [343, 187] width 124 height 15
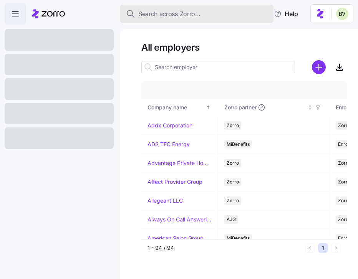
click at [171, 16] on span "Search across Zorro..." at bounding box center [169, 14] width 62 height 10
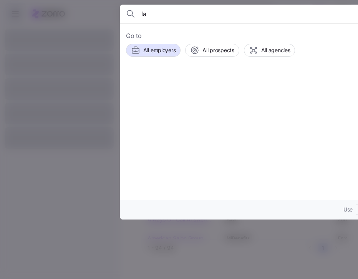
type input "l"
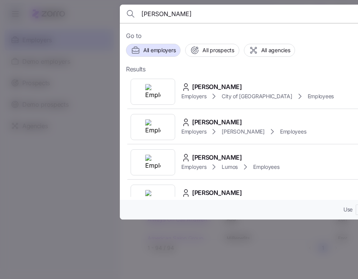
type input "[PERSON_NAME]"
click at [156, 92] on img at bounding box center [152, 91] width 15 height 15
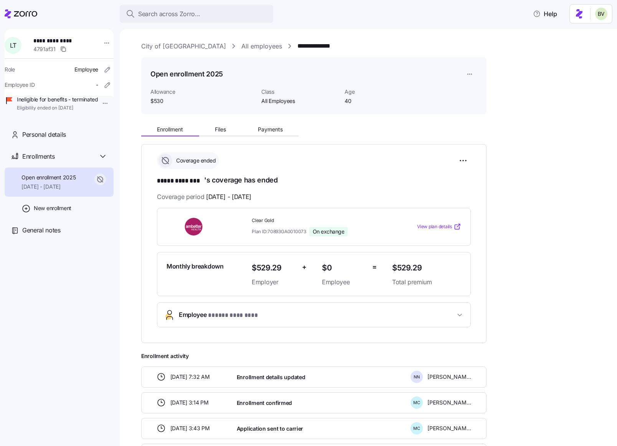
click at [178, 48] on link "City of [GEOGRAPHIC_DATA]" at bounding box center [183, 46] width 85 height 10
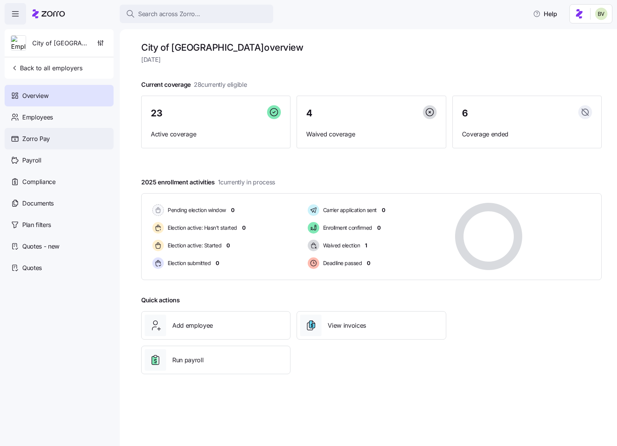
click at [68, 139] on div "Zorro Pay" at bounding box center [59, 139] width 109 height 22
click at [63, 119] on div "Employees" at bounding box center [59, 117] width 109 height 22
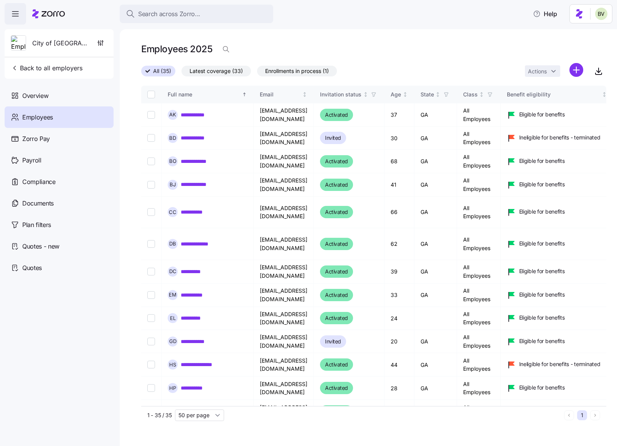
drag, startPoint x: 616, startPoint y: 131, endPoint x: 652, endPoint y: 124, distance: 36.7
click at [357, 124] on html "**********" at bounding box center [308, 220] width 617 height 441
click at [357, 71] on html "**********" at bounding box center [308, 220] width 617 height 441
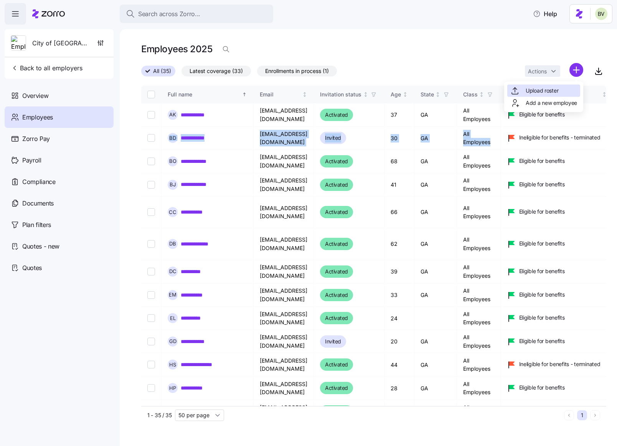
click at [357, 90] on span "Upload roster" at bounding box center [542, 91] width 33 height 8
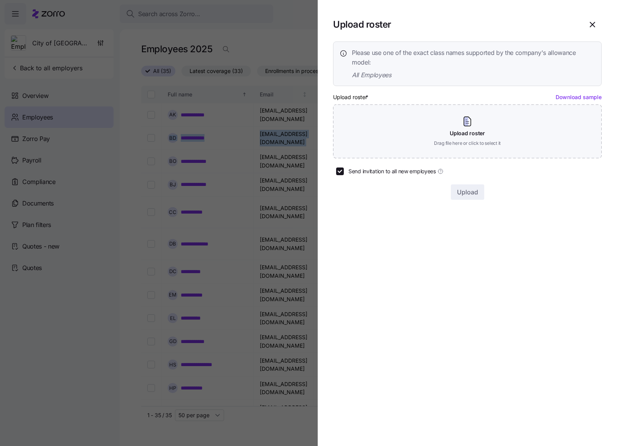
click at [357, 96] on link "Download sample" at bounding box center [579, 97] width 46 height 7
click at [153, 20] on div at bounding box center [308, 223] width 617 height 446
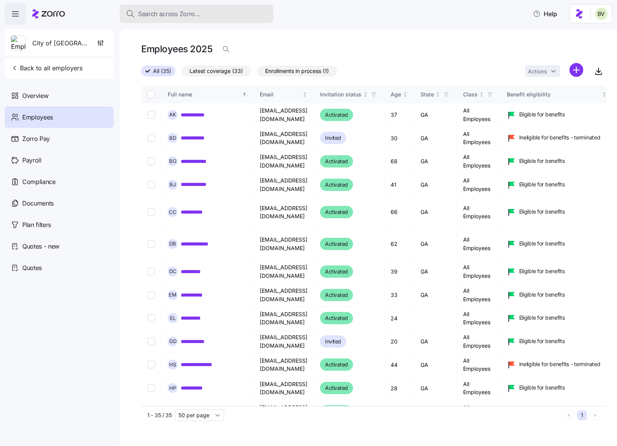
click at [157, 17] on span "Search across Zorro..." at bounding box center [169, 14] width 62 height 10
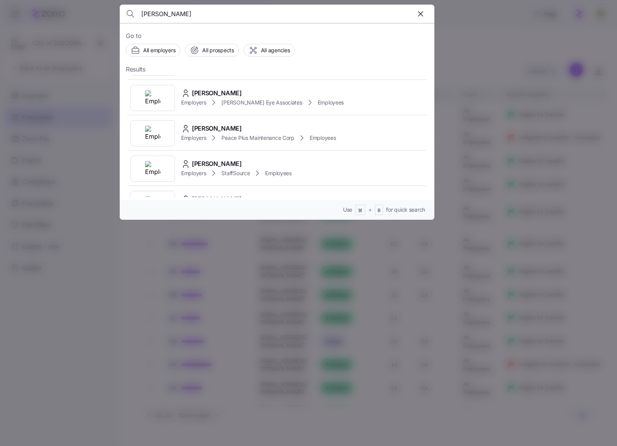
scroll to position [104, 0]
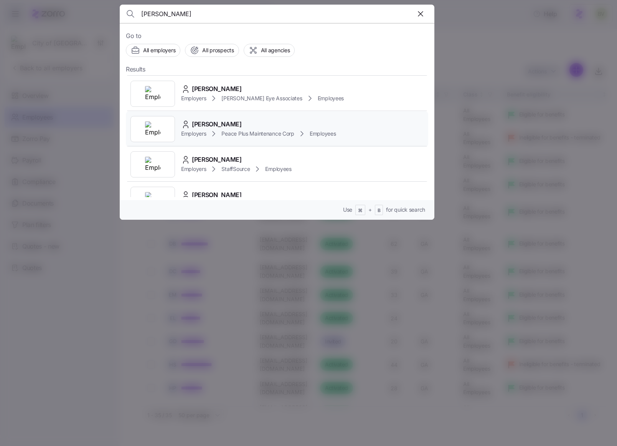
type input "[PERSON_NAME]"
click at [164, 122] on div at bounding box center [153, 129] width 45 height 26
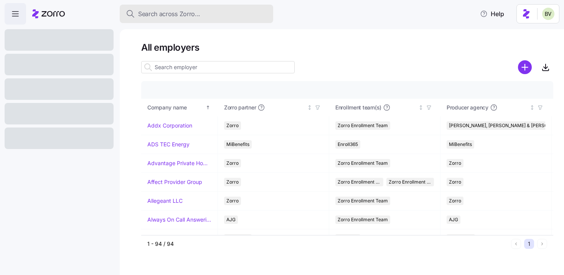
click at [195, 13] on span "Search across Zorro..." at bounding box center [169, 14] width 62 height 10
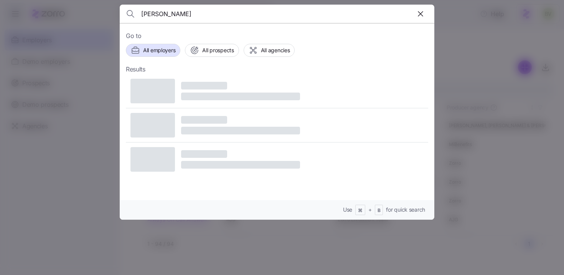
type input "[PERSON_NAME]"
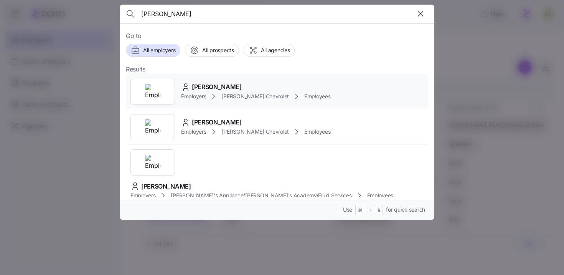
click at [232, 89] on span "[PERSON_NAME]" at bounding box center [217, 87] width 50 height 10
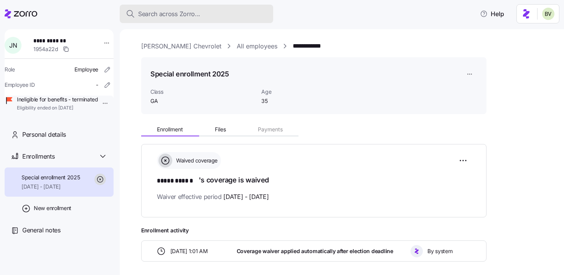
click at [206, 22] on button "Search across Zorro..." at bounding box center [197, 14] width 154 height 18
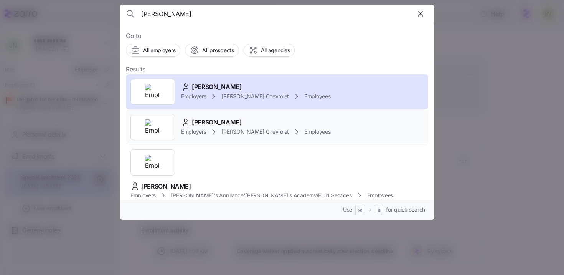
type input "[PERSON_NAME]"
click at [158, 122] on img at bounding box center [152, 126] width 15 height 15
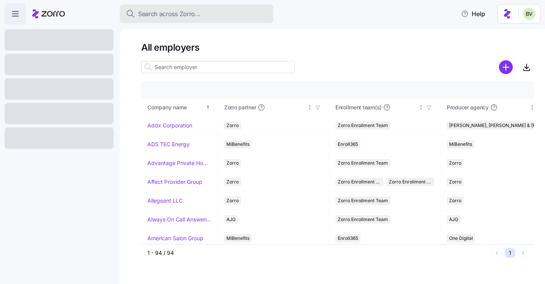
click at [166, 13] on span "Search across Zorro..." at bounding box center [169, 14] width 62 height 10
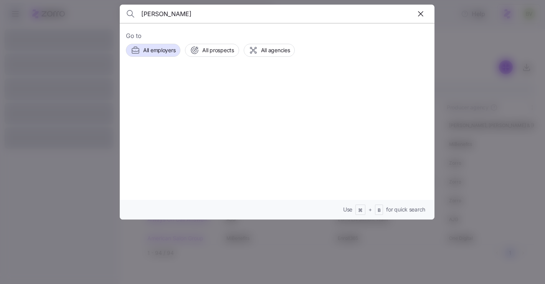
type input "[PERSON_NAME]"
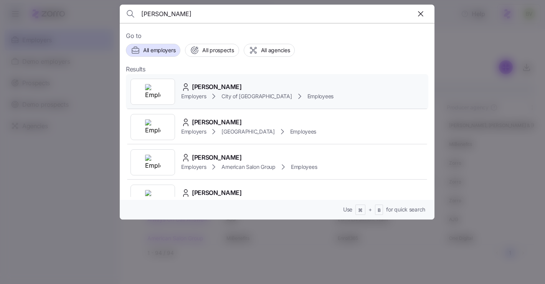
click at [161, 93] on div at bounding box center [153, 92] width 45 height 26
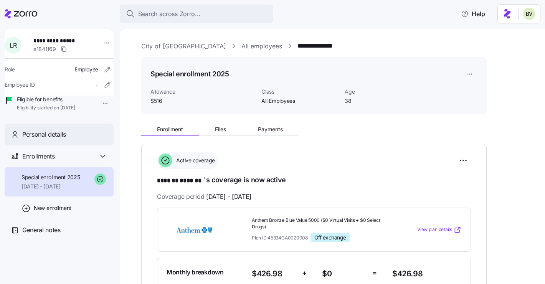
click at [66, 139] on div "Personal details" at bounding box center [64, 135] width 85 height 10
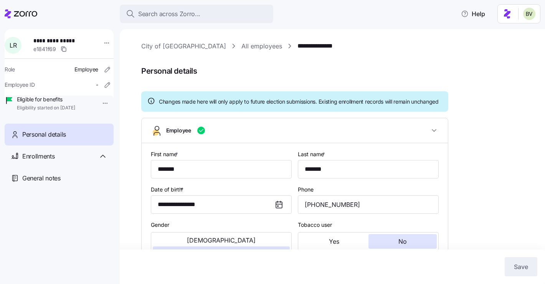
type input "All Employees"
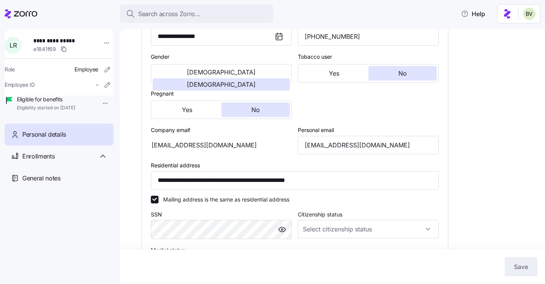
scroll to position [174, 0]
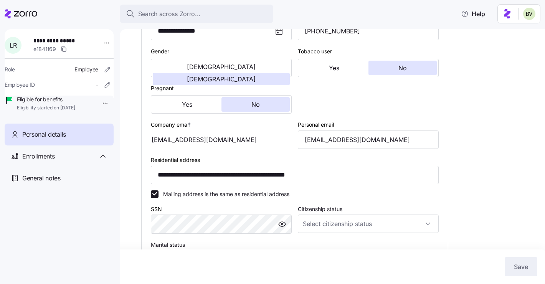
drag, startPoint x: 243, startPoint y: 147, endPoint x: 160, endPoint y: 147, distance: 82.9
click at [160, 147] on div "[EMAIL_ADDRESS][DOMAIN_NAME]" at bounding box center [221, 140] width 141 height 18
click at [400, 149] on input "[EMAIL_ADDRESS][DOMAIN_NAME]" at bounding box center [368, 140] width 141 height 18
drag, startPoint x: 398, startPoint y: 149, endPoint x: 285, endPoint y: 153, distance: 112.6
click at [285, 153] on div "**********" at bounding box center [295, 169] width 294 height 393
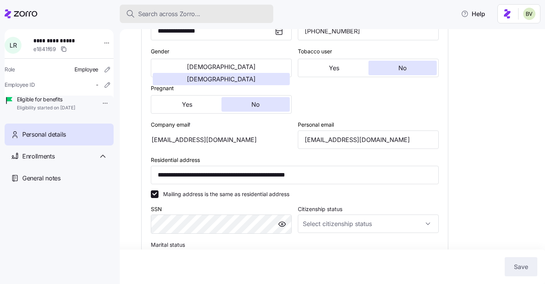
click at [189, 16] on span "Search across Zorro..." at bounding box center [169, 14] width 62 height 10
click at [189, 16] on body "**********" at bounding box center [272, 140] width 545 height 280
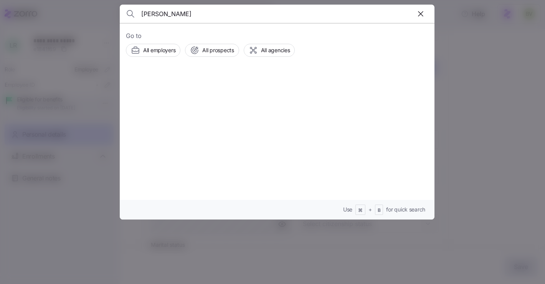
type input "[PERSON_NAME]"
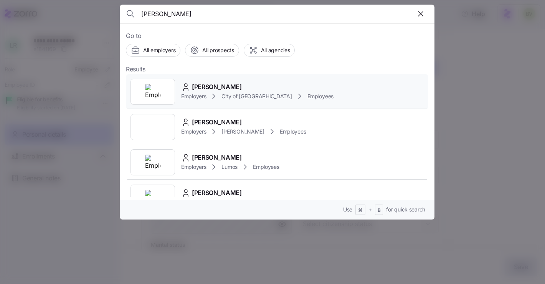
click at [159, 88] on img at bounding box center [152, 91] width 15 height 15
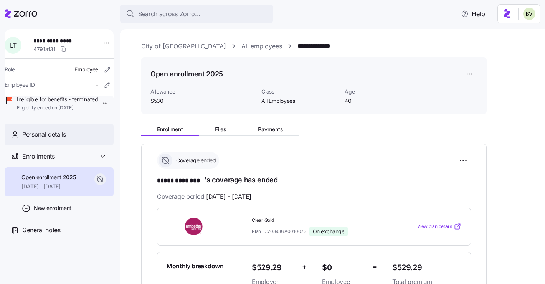
click at [69, 139] on div "Personal details" at bounding box center [64, 135] width 85 height 10
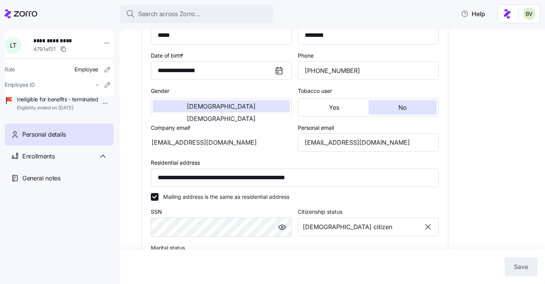
scroll to position [134, 0]
drag, startPoint x: 391, startPoint y: 150, endPoint x: 304, endPoint y: 154, distance: 87.2
click at [304, 151] on input "[EMAIL_ADDRESS][DOMAIN_NAME]" at bounding box center [368, 142] width 141 height 18
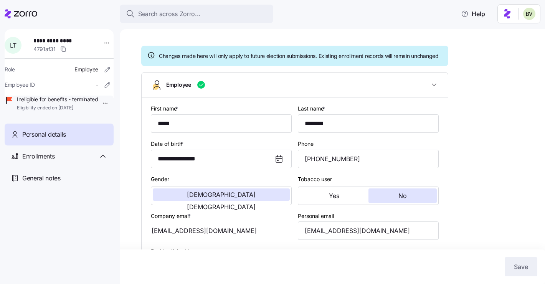
scroll to position [0, 0]
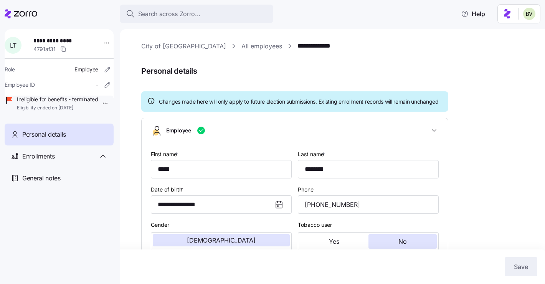
click at [242, 46] on link "All employees" at bounding box center [262, 46] width 41 height 10
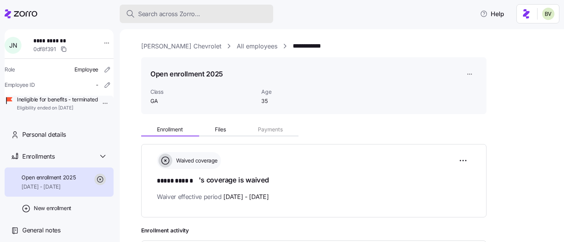
click at [176, 12] on span "Search across Zorro..." at bounding box center [169, 14] width 62 height 10
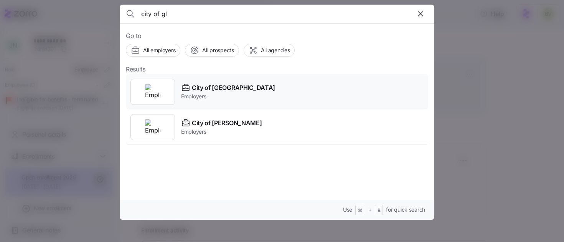
type input "city of gl"
click at [163, 89] on div at bounding box center [153, 92] width 45 height 26
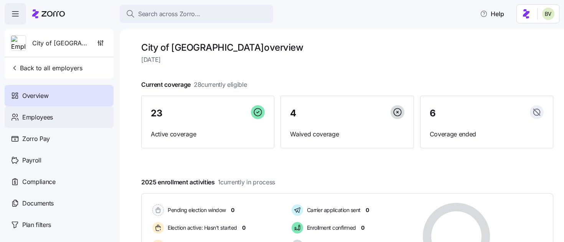
click at [49, 118] on span "Employees" at bounding box center [37, 118] width 31 height 10
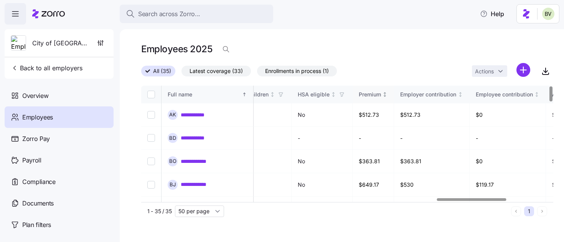
scroll to position [0, 1756]
click at [520, 70] on html "**********" at bounding box center [282, 118] width 564 height 237
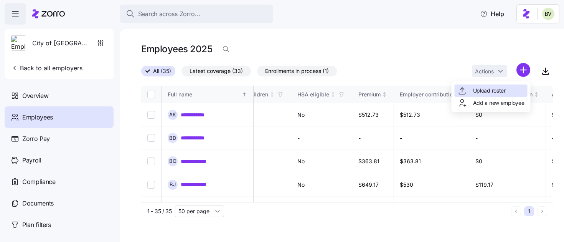
click at [498, 91] on span "Upload roster" at bounding box center [489, 91] width 33 height 8
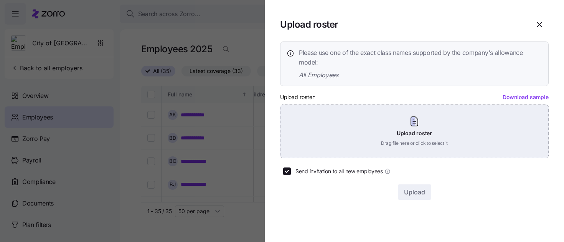
click at [419, 125] on div "Upload roster Drag file here or click to select it" at bounding box center [414, 131] width 269 height 54
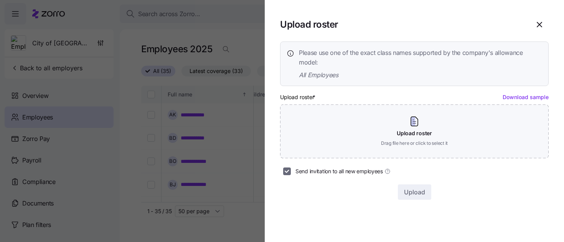
click at [286, 171] on input "Send invitation to all new employees" at bounding box center [287, 171] width 8 height 8
checkbox input "false"
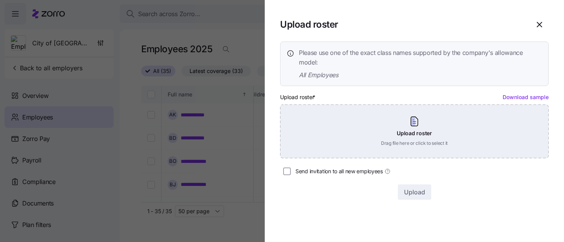
click at [408, 129] on div "Upload roster Drag file here or click to select it" at bounding box center [414, 131] width 269 height 54
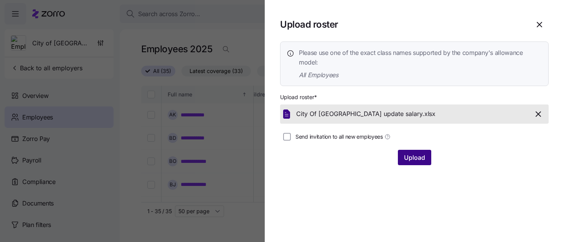
click at [415, 158] on span "Upload" at bounding box center [414, 157] width 21 height 9
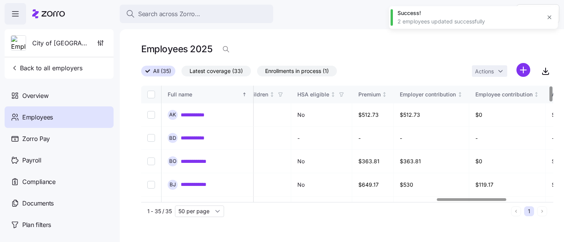
click at [549, 17] on icon "button" at bounding box center [549, 17] width 3 height 3
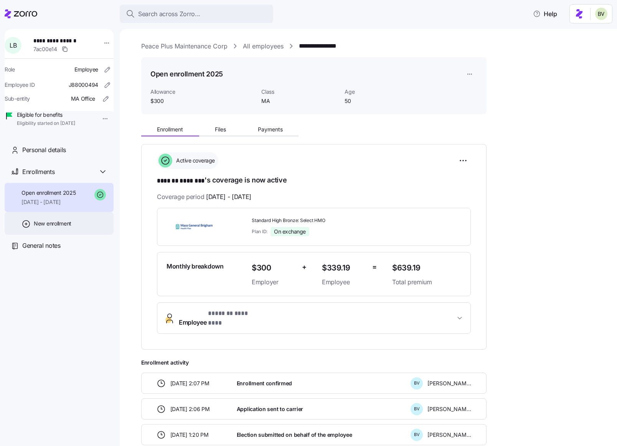
click at [68, 227] on span "New enrollment" at bounding box center [53, 224] width 38 height 8
type input "2025"
type input "Special"
type input "[DATE]"
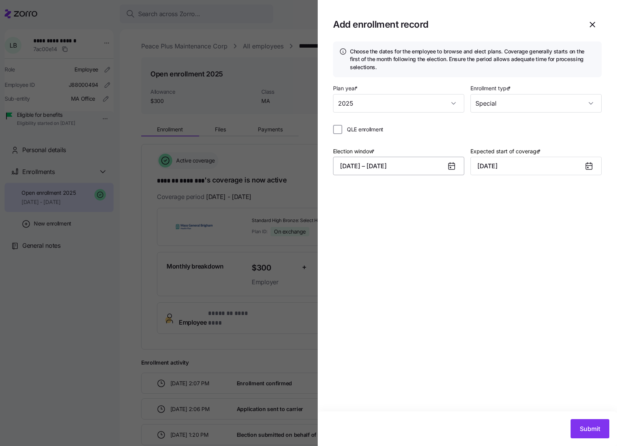
click at [420, 169] on button "[DATE] – [DATE]" at bounding box center [398, 166] width 131 height 18
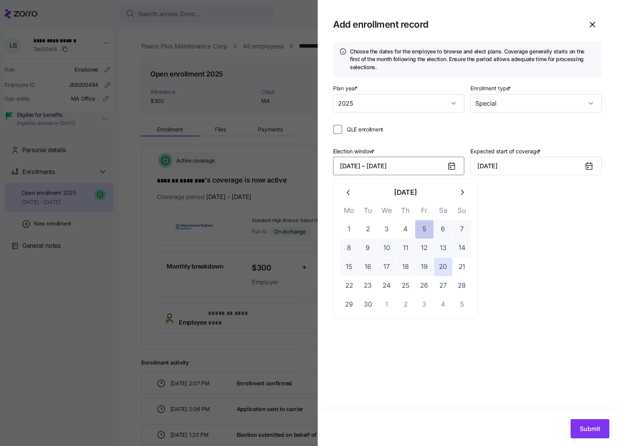
click at [420, 229] on button "5" at bounding box center [424, 229] width 18 height 18
click at [383, 253] on button "10" at bounding box center [387, 248] width 18 height 18
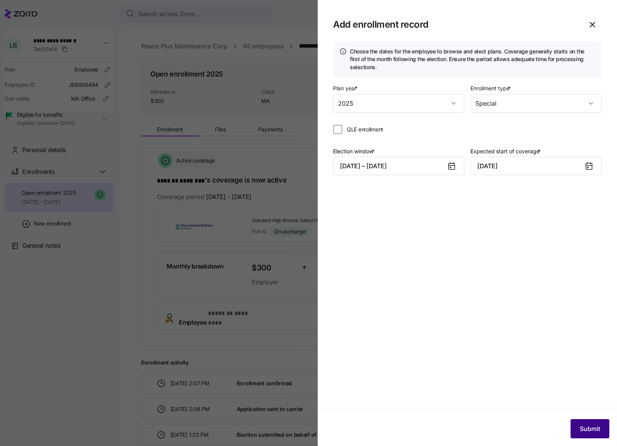
click at [594, 425] on span "Submit" at bounding box center [590, 428] width 20 height 9
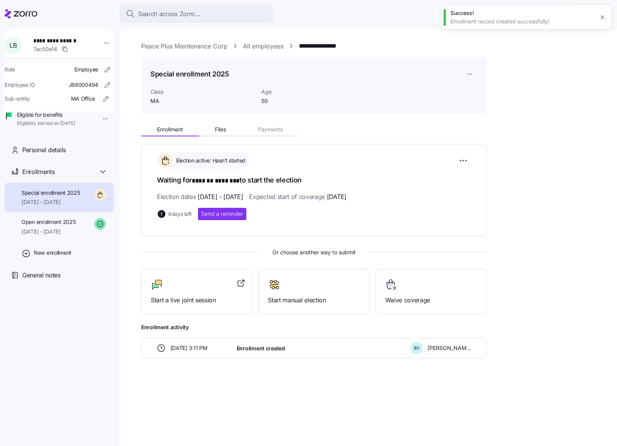
click at [187, 48] on link "Peace Plus Maintenance Corp" at bounding box center [184, 46] width 86 height 10
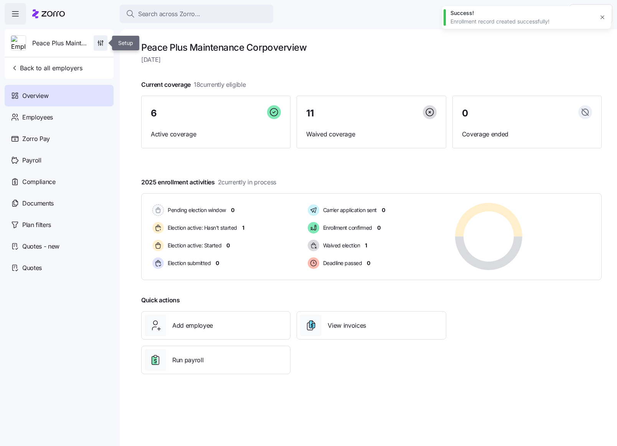
click at [101, 42] on icon "button" at bounding box center [101, 43] width 8 height 8
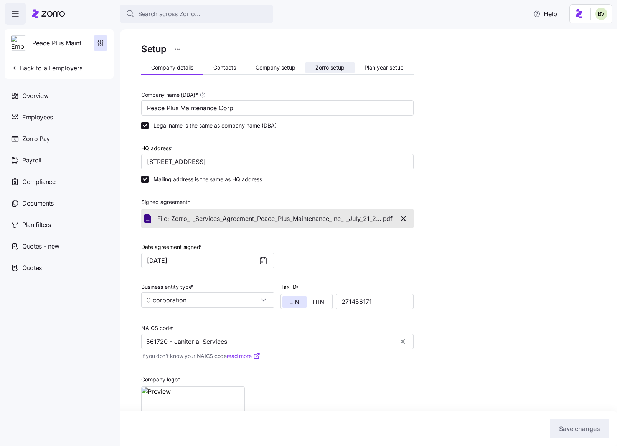
click at [315, 66] on button "Zorro setup" at bounding box center [330, 68] width 49 height 12
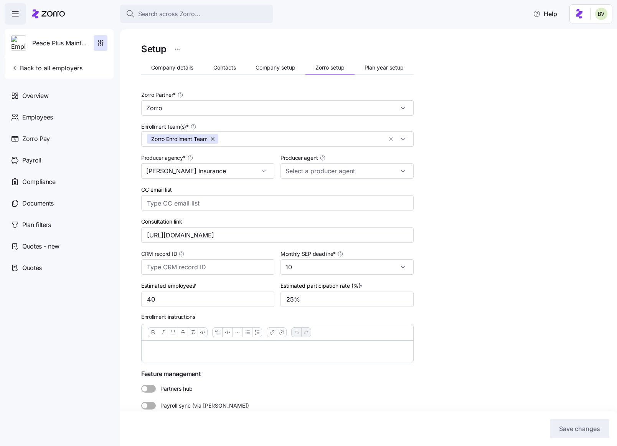
type input "[PERSON_NAME] ([PERSON_NAME][EMAIL_ADDRESS][DOMAIN_NAME])"
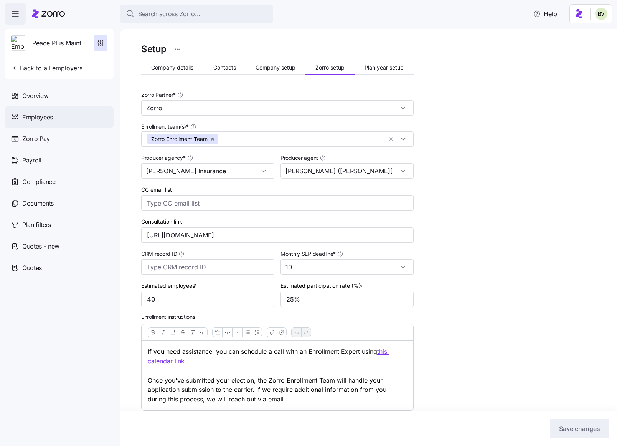
click at [60, 122] on div "Employees" at bounding box center [59, 117] width 109 height 22
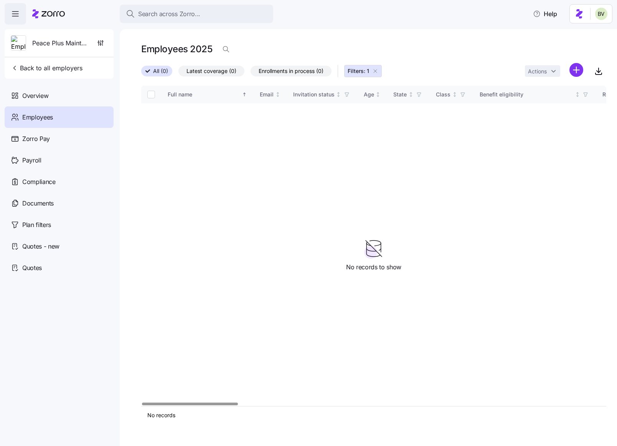
click at [378, 70] on icon "button" at bounding box center [375, 71] width 6 height 6
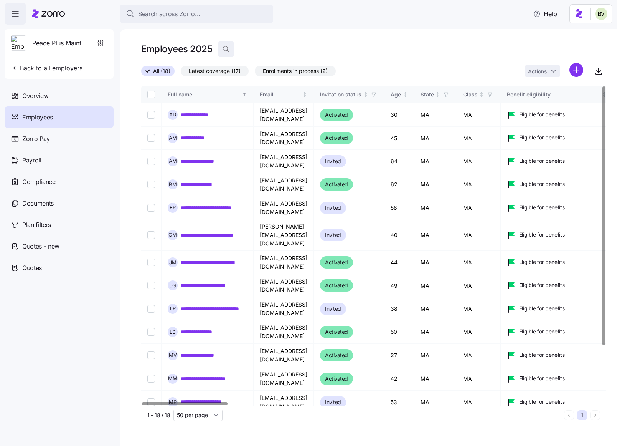
click at [222, 49] on icon "button" at bounding box center [226, 49] width 8 height 8
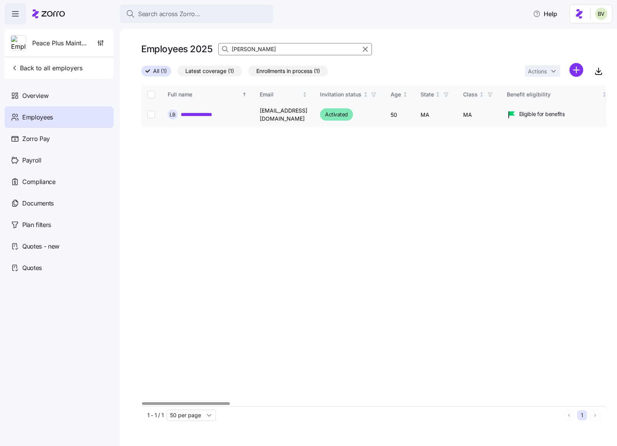
type input "[PERSON_NAME]"
click at [217, 114] on link "**********" at bounding box center [202, 115] width 43 height 8
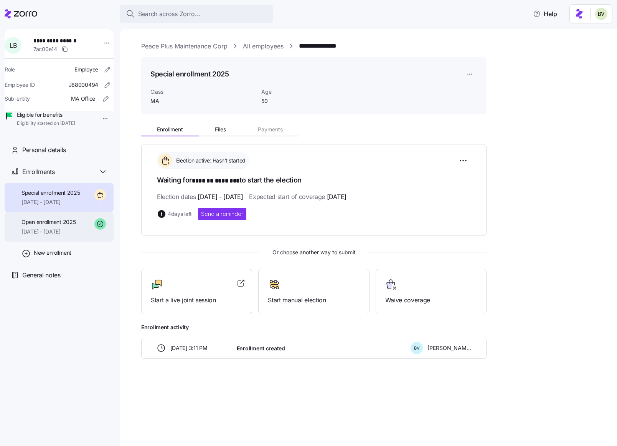
click at [47, 226] on span "Open enrollment 2025" at bounding box center [49, 222] width 54 height 8
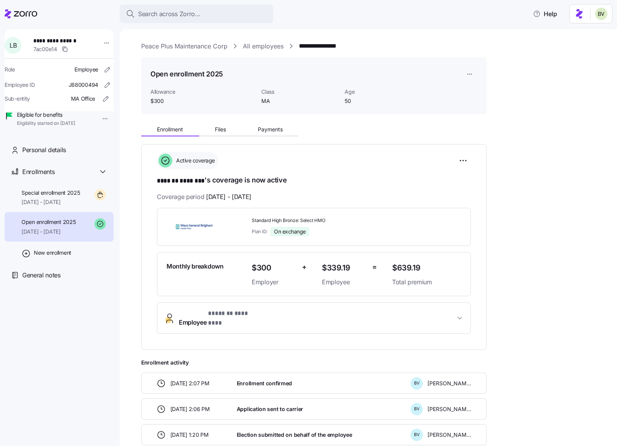
scroll to position [116, 0]
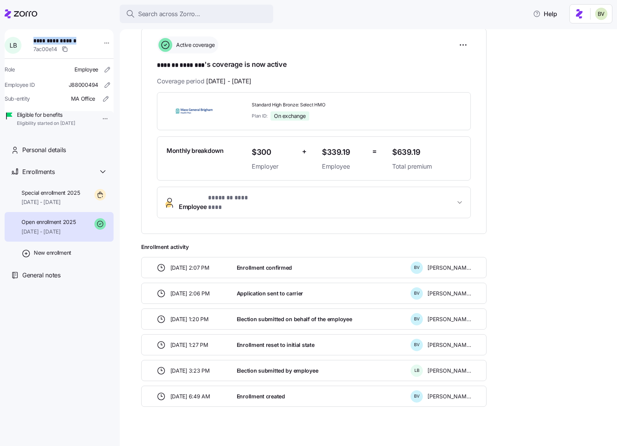
drag, startPoint x: 80, startPoint y: 40, endPoint x: 37, endPoint y: 40, distance: 43.0
click at [37, 40] on span "**********" at bounding box center [60, 41] width 54 height 8
copy span "**********"
